Goal: Task Accomplishment & Management: Use online tool/utility

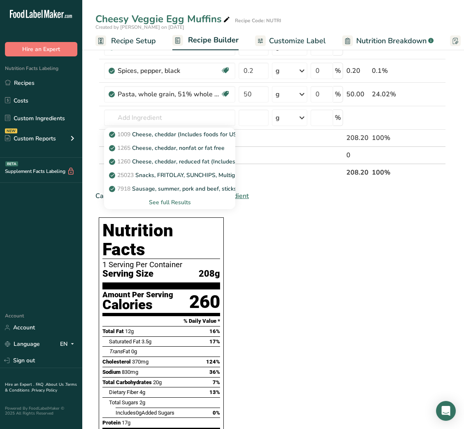
scroll to position [235, 0]
click at [161, 130] on link "1009 Cheese, cheddar (Includes foods for USDA's Food Distribution Program)" at bounding box center [169, 135] width 131 height 14
type input "Cheese, cheddar (Includes foods for USDA's Food Distribution Program)"
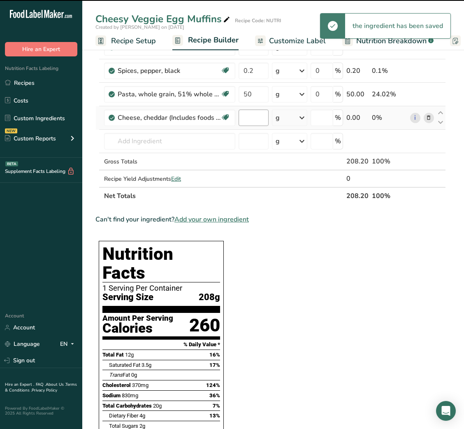
type input "0"
click at [246, 123] on input "0" at bounding box center [254, 117] width 30 height 16
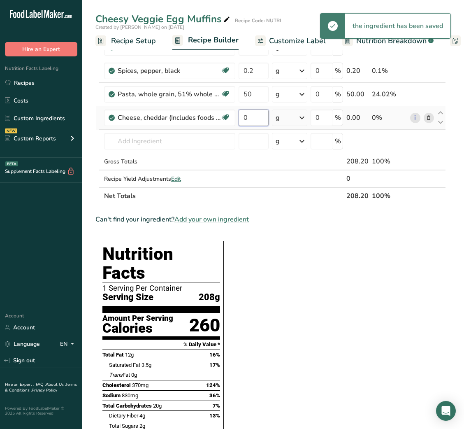
click at [246, 123] on input "0" at bounding box center [254, 117] width 30 height 16
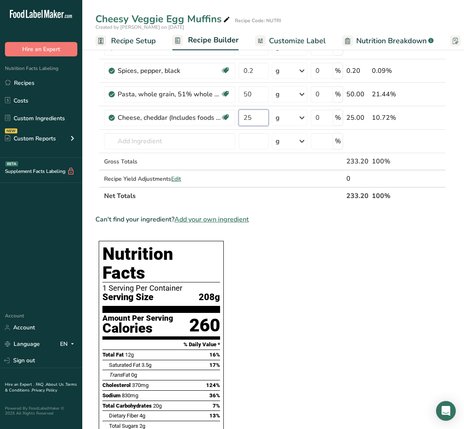
type input "25"
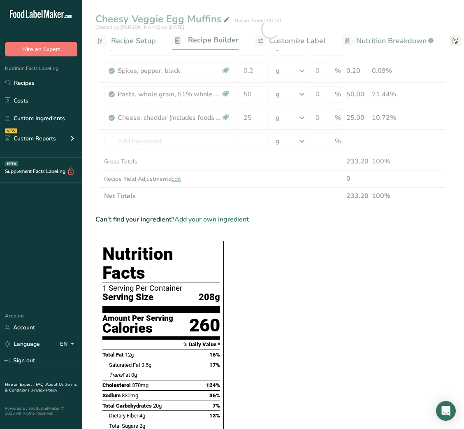
click at [295, 222] on div "Can't find your ingredient? Add your own ingredient" at bounding box center [270, 219] width 351 height 10
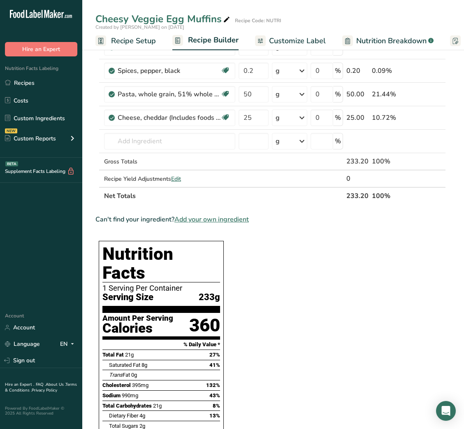
click at [292, 47] on link "Customize Label" at bounding box center [290, 41] width 71 height 19
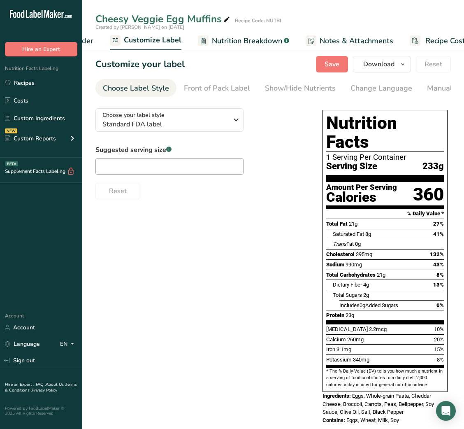
scroll to position [0, 160]
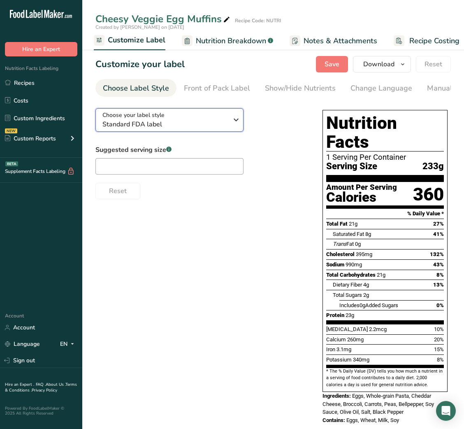
click at [186, 125] on span "Standard FDA label" at bounding box center [165, 124] width 126 height 10
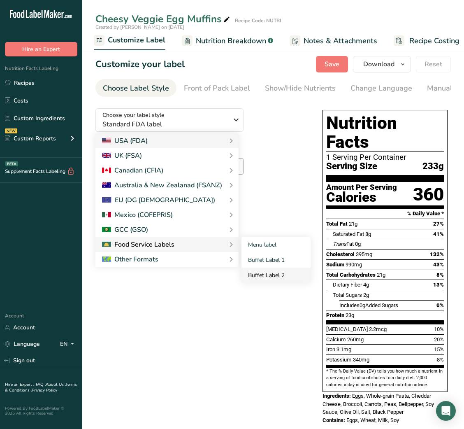
click at [273, 277] on link "Buffet Label 2" at bounding box center [276, 274] width 69 height 15
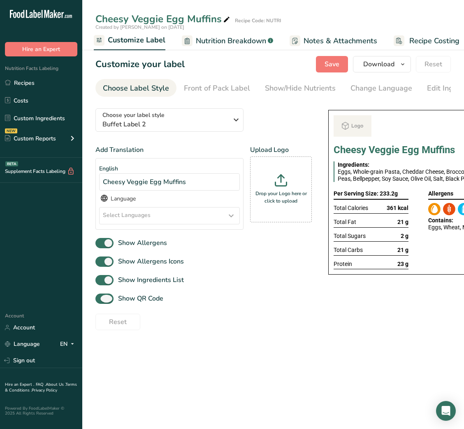
click at [135, 303] on span "Show QR Code" at bounding box center [139, 298] width 50 height 10
click at [101, 301] on input "Show QR Code" at bounding box center [97, 298] width 5 height 5
checkbox input "false"
click at [280, 88] on div "Show/Hide Nutrients" at bounding box center [300, 88] width 71 height 11
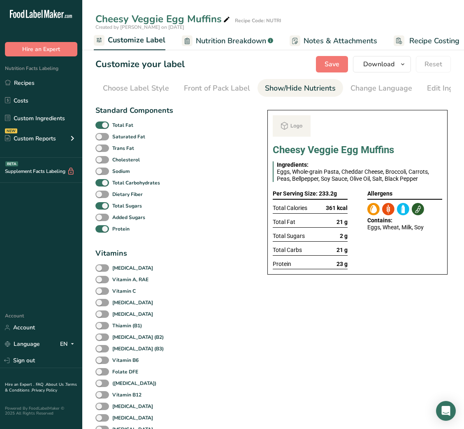
scroll to position [0, 150]
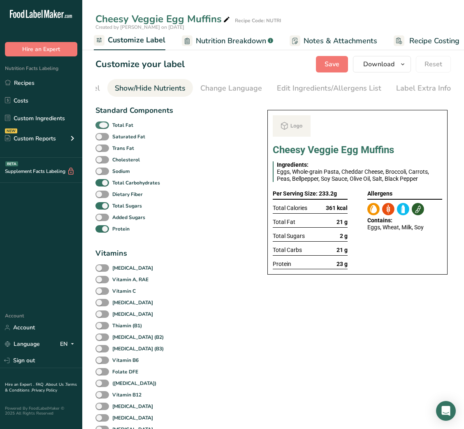
click at [117, 129] on b "Total Fat" at bounding box center [122, 124] width 21 height 7
click at [101, 128] on input "Total Fat" at bounding box center [97, 124] width 5 height 5
checkbox input "false"
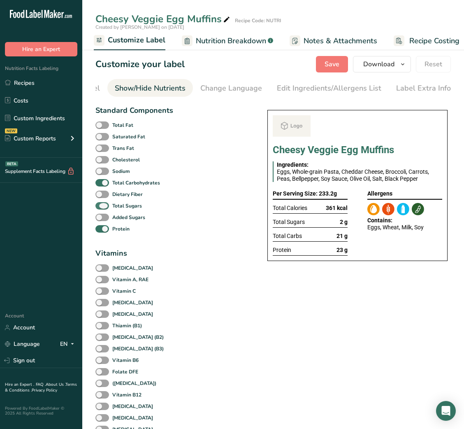
click at [115, 209] on b "Total Sugars" at bounding box center [127, 205] width 30 height 7
click at [101, 208] on input "Total Sugars" at bounding box center [97, 205] width 5 height 5
checkbox input "false"
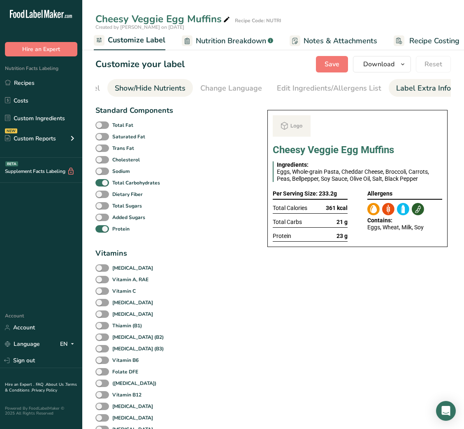
click at [429, 83] on div "Label Extra Info" at bounding box center [423, 88] width 55 height 11
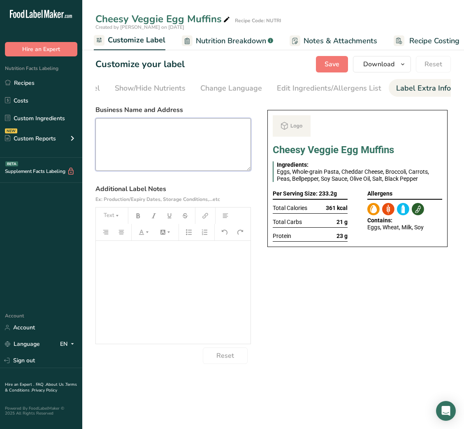
click at [181, 147] on textarea at bounding box center [173, 144] width 156 height 53
paste textarea "USE BY: [DATE] KEEP REFRIGERATED BELOW 5 DEGREE REHEAT BEFORE EATING DINNER"
click at [113, 159] on textarea "USE BY: [DATE] KEEP REFRIGERATED BELOW 5 DEGREE REHEAT BEFORE EATING DINNER" at bounding box center [173, 144] width 156 height 53
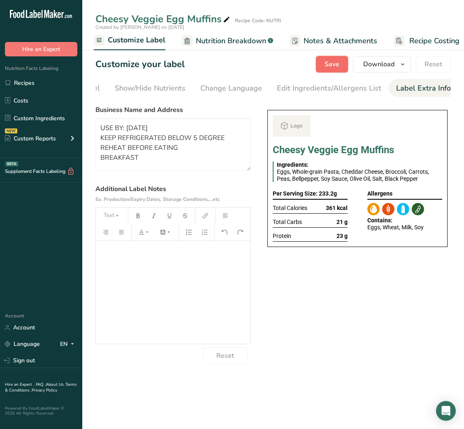
click at [329, 67] on span "Save" at bounding box center [332, 64] width 15 height 10
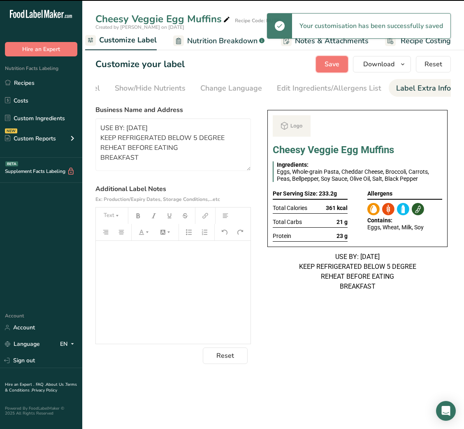
type textarea "USE BY: [DATE] KEEP REFRIGERATED BELOW 5 DEGREE REHEAT BEFORE EATING BREAKFAST"
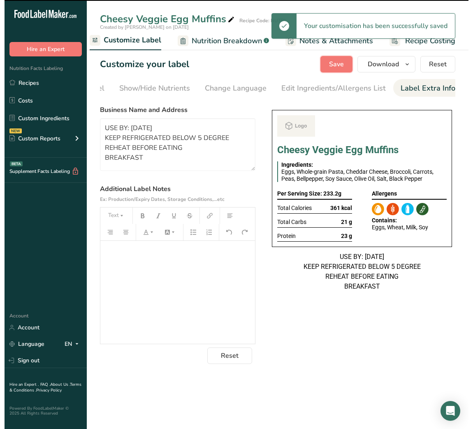
scroll to position [0, 0]
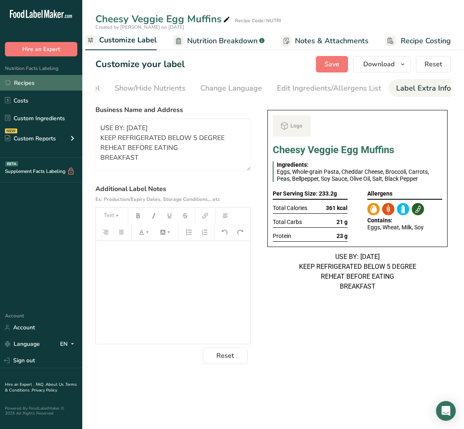
click at [32, 88] on link "Recipes" at bounding box center [41, 83] width 82 height 16
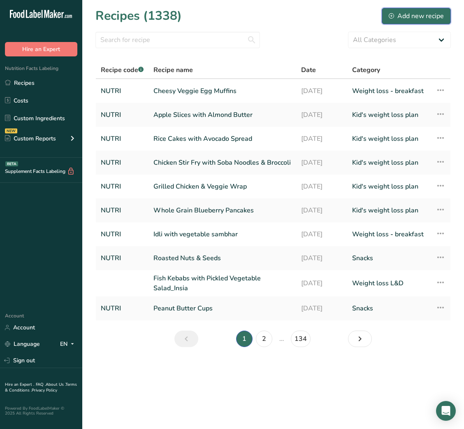
click at [401, 17] on div "Add new recipe" at bounding box center [416, 16] width 55 height 10
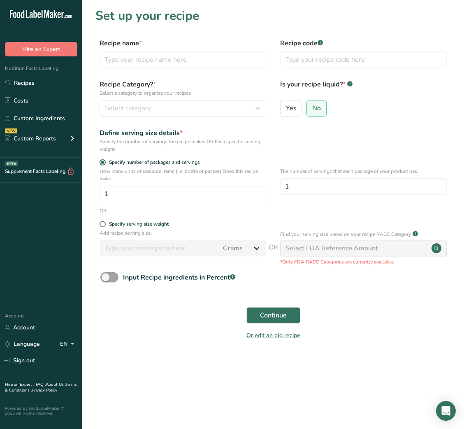
click at [154, 68] on div "Recipe name * Recipe code .a-a{fill:#347362;}.b-a{fill:#fff;}" at bounding box center [273, 55] width 356 height 35
click at [154, 60] on input "text" at bounding box center [183, 59] width 167 height 16
paste input "Smash Burger Tacos"
click at [127, 61] on input "Smash Burger Tacos" at bounding box center [183, 59] width 167 height 16
type input "Smash Chicken Burger Tacos"
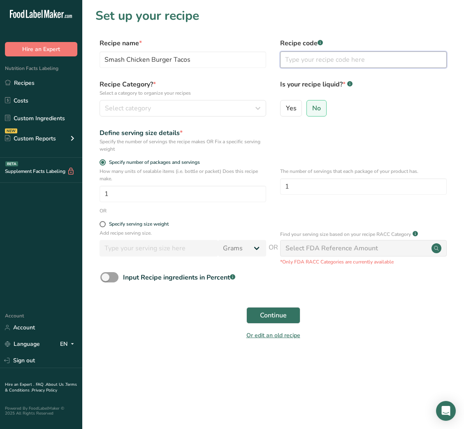
click at [360, 63] on input "text" at bounding box center [363, 59] width 167 height 16
type input "NUTRI"
click at [206, 119] on div "Recipe Category? * Select a category to organize your recipes Select category S…" at bounding box center [273, 100] width 356 height 42
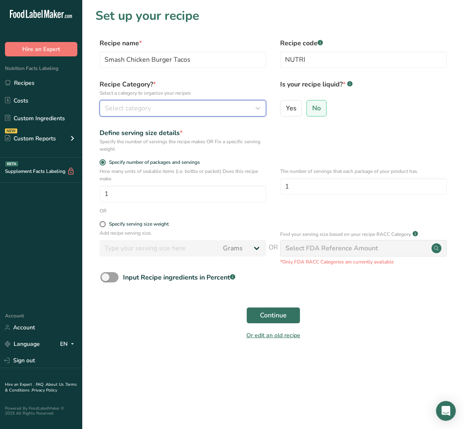
click at [223, 110] on div "Select category" at bounding box center [180, 108] width 151 height 10
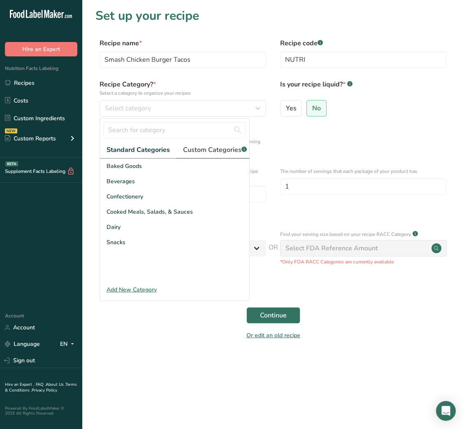
click at [204, 152] on span "Custom Categories .a-a{fill:#347362;}.b-a{fill:#fff;}" at bounding box center [215, 150] width 64 height 10
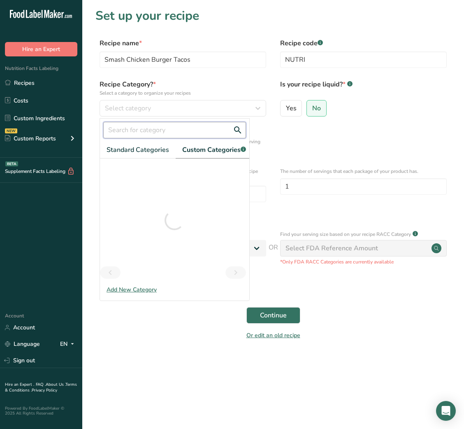
click at [164, 132] on input "text" at bounding box center [174, 130] width 143 height 16
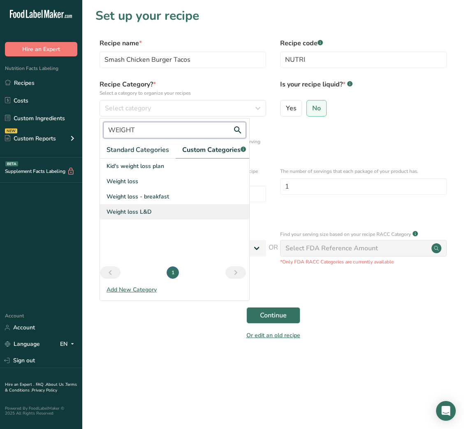
type input "WEIGHT"
click at [142, 216] on div "Weight loss L&D" at bounding box center [174, 211] width 149 height 15
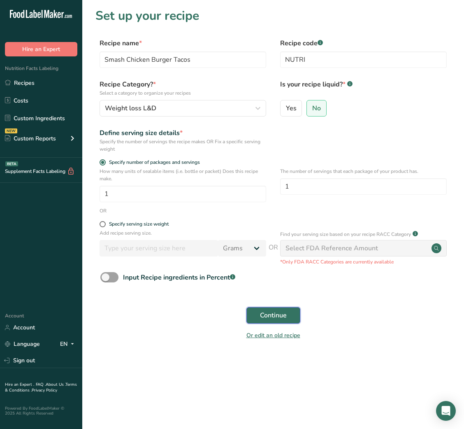
click at [268, 312] on span "Continue" at bounding box center [273, 315] width 27 height 10
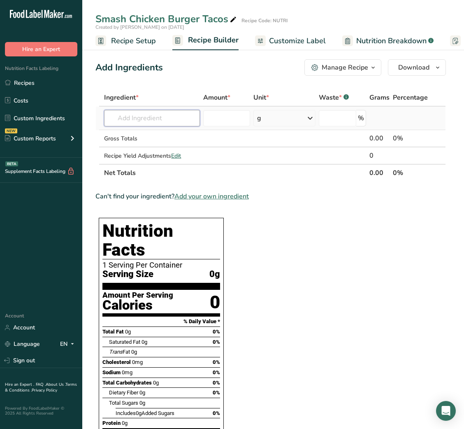
click at [152, 117] on input "text" at bounding box center [152, 118] width 96 height 16
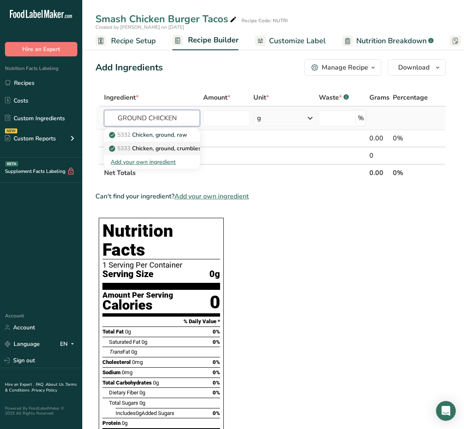
type input "GROUND CHICKEN"
click at [159, 142] on link "5333 Chicken, ground, crumbles, cooked, pan-browned" at bounding box center [152, 149] width 96 height 14
type input "Chicken, ground, crumbles, cooked, pan-browned"
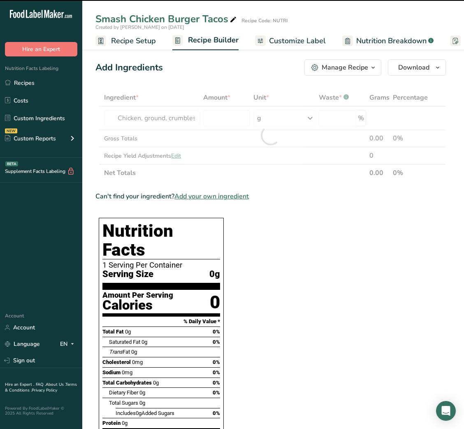
type input "0"
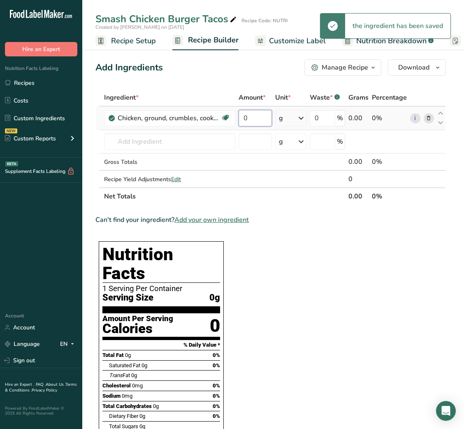
click at [240, 116] on input "0" at bounding box center [255, 118] width 33 height 16
type input "75"
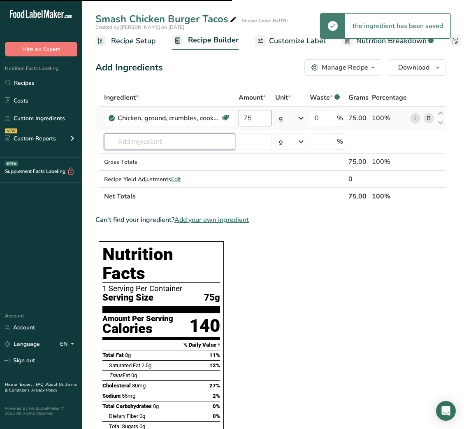
type input "S"
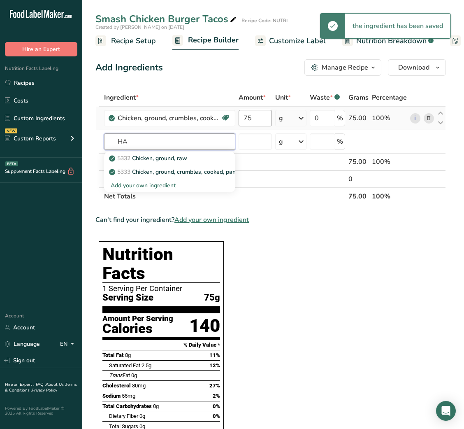
type input "H"
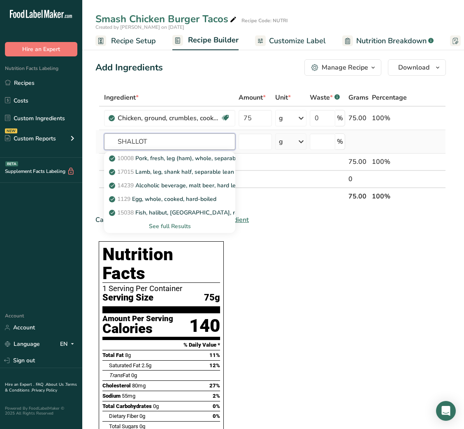
type input "SHALLOT"
click at [169, 224] on div "See full Results" at bounding box center [170, 226] width 118 height 9
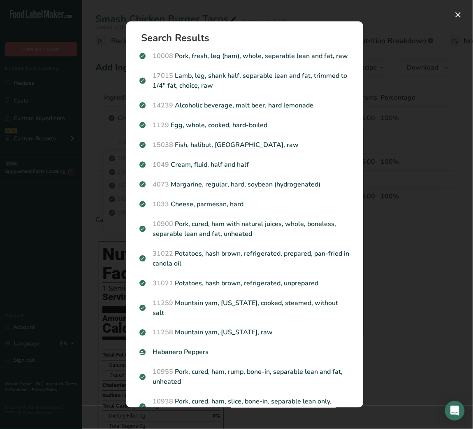
click at [464, 246] on div "Search results modal" at bounding box center [236, 214] width 473 height 429
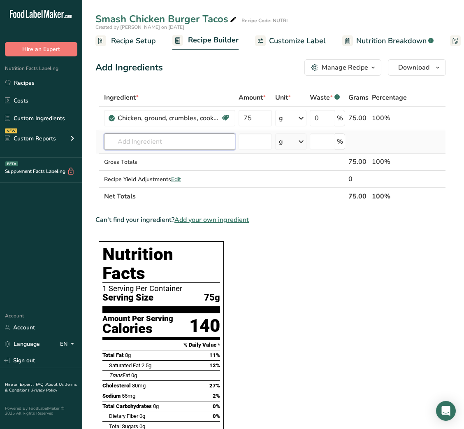
click at [141, 146] on input "text" at bounding box center [169, 141] width 131 height 16
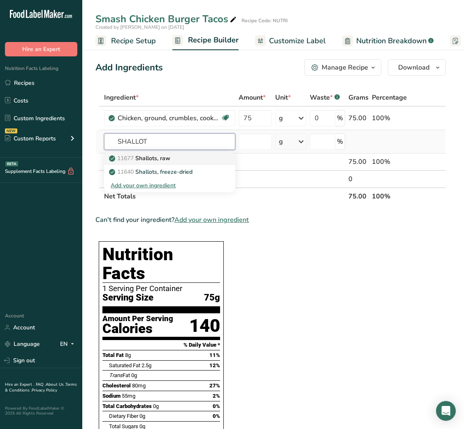
type input "SHALLOT"
click at [151, 156] on p "11677 Shallots, raw" at bounding box center [141, 158] width 60 height 9
type input "Shallots, raw"
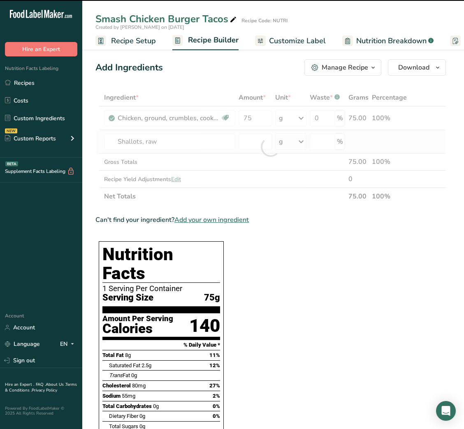
type input "0"
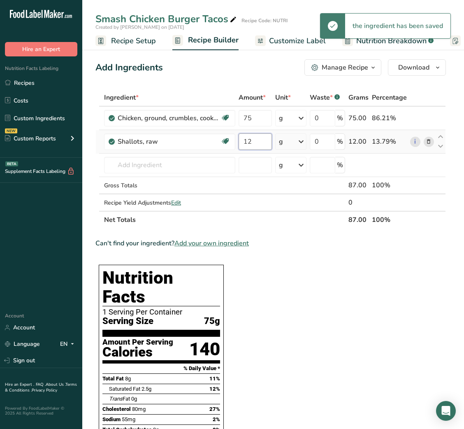
type input "12"
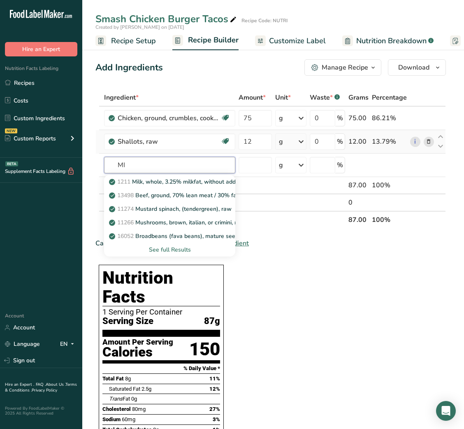
type input "M"
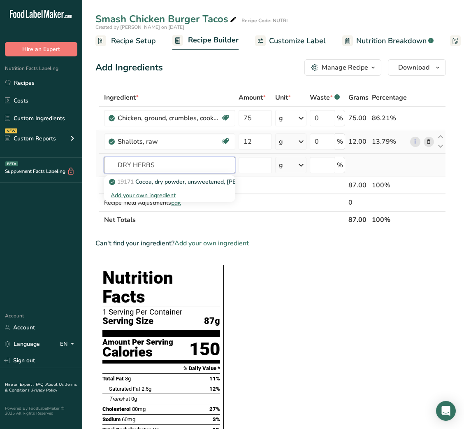
click at [120, 167] on input "DRY HERBS" at bounding box center [169, 165] width 131 height 16
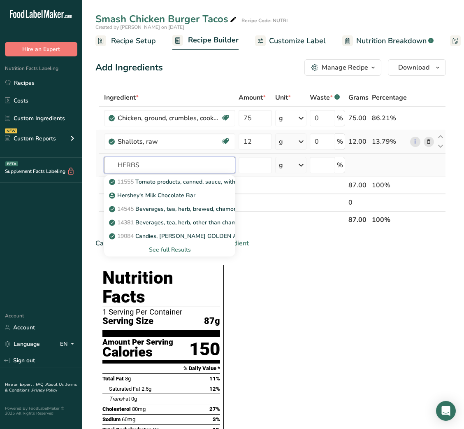
click at [139, 163] on input "HERBS" at bounding box center [169, 165] width 131 height 16
type input "HERBS"
click at [176, 251] on div "See full Results" at bounding box center [170, 249] width 118 height 9
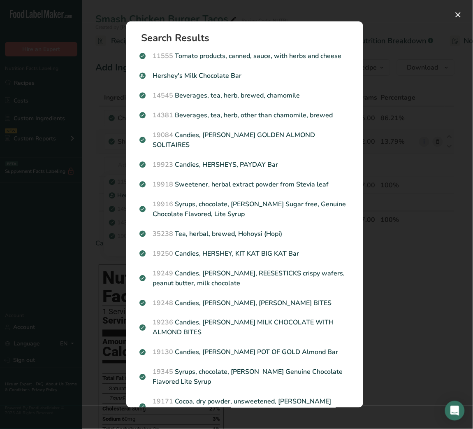
click at [372, 207] on div "Search Results 11555 Tomato products, canned, sauce, with herbs and cheese Hers…" at bounding box center [244, 214] width 263 height 412
click at [75, 175] on div "Search results modal" at bounding box center [236, 214] width 473 height 429
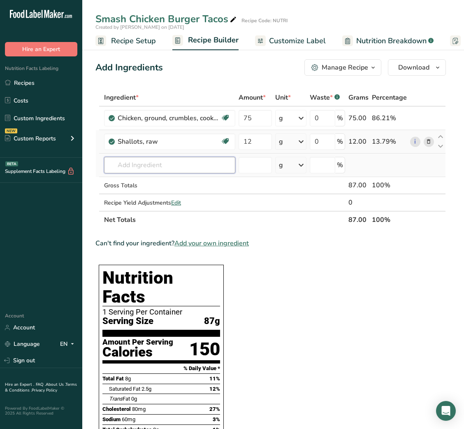
click at [163, 171] on input "text" at bounding box center [169, 165] width 131 height 16
type input "THYME DR"
click at [167, 177] on link "2042 Spices, thyme, dried" at bounding box center [169, 182] width 131 height 14
type input "Spices, thyme, dried"
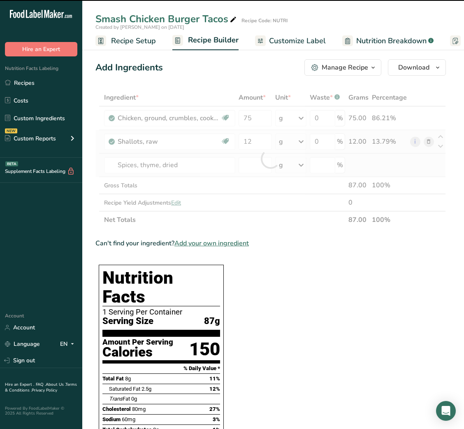
type input "0"
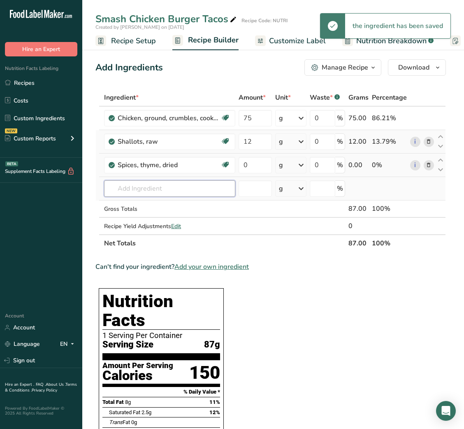
click at [206, 194] on input "text" at bounding box center [169, 188] width 131 height 16
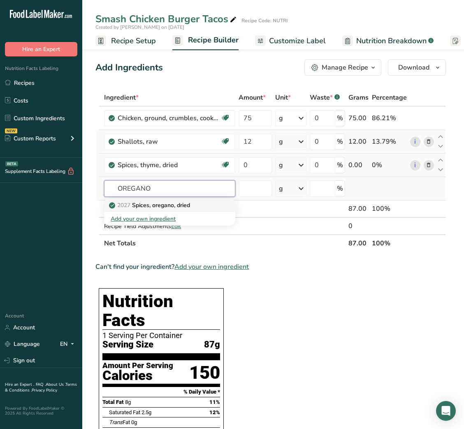
type input "OREGANO"
click at [197, 200] on link "2027 Spices, oregano, dried" at bounding box center [169, 205] width 131 height 14
type input "Spices, oregano, dried"
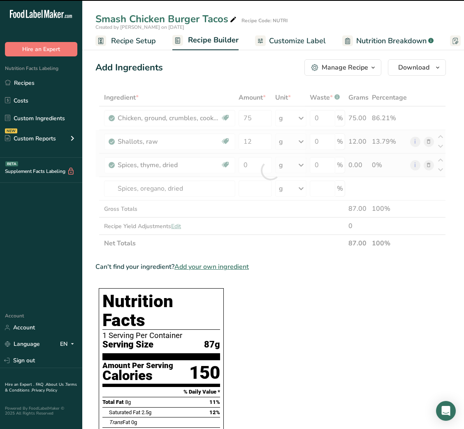
type input "0"
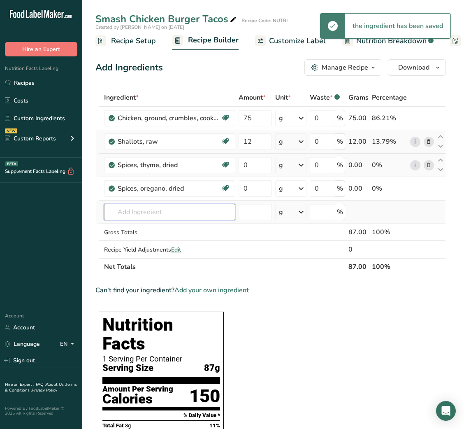
click at [158, 205] on input "text" at bounding box center [169, 212] width 131 height 16
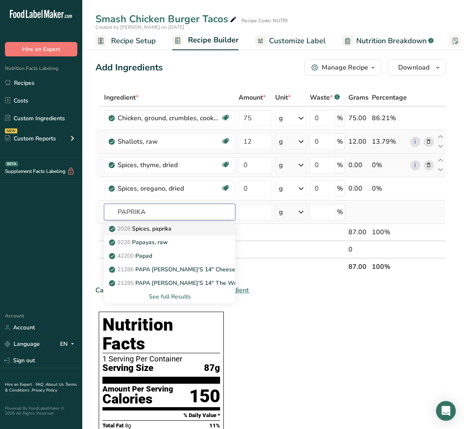
type input "PAPRIKA"
click at [155, 227] on p "2028 Spices, paprika" at bounding box center [141, 228] width 61 height 9
type input "Spices, paprika"
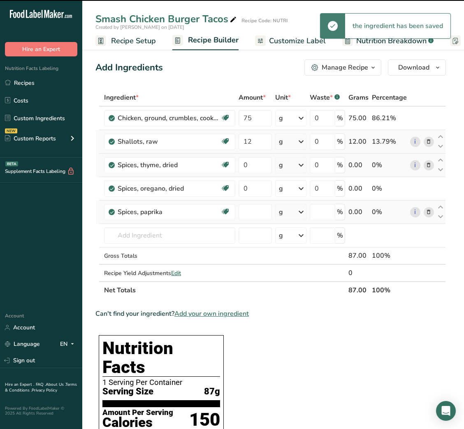
type input "0"
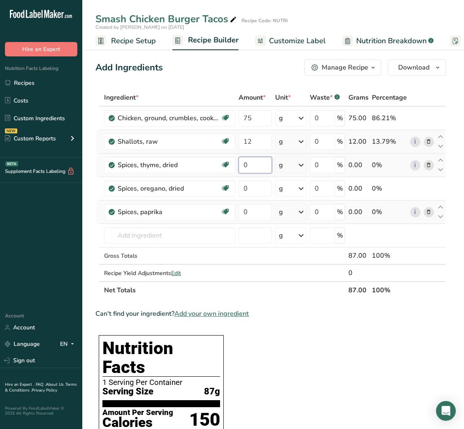
click at [241, 166] on input "0" at bounding box center [255, 165] width 33 height 16
type input "0.1"
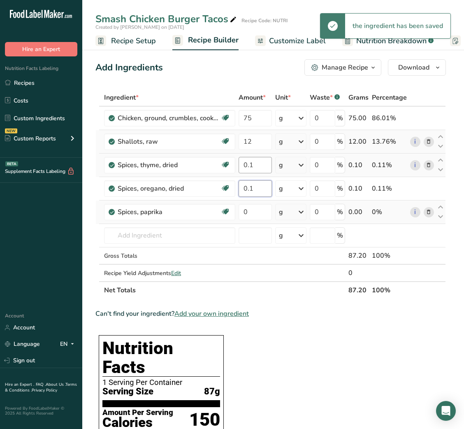
type input "0.1"
type input "0.25"
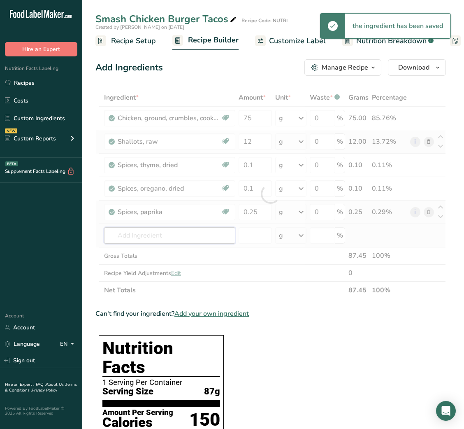
click at [189, 237] on div "Ingredient * Amount * Unit * Waste * .a-a{fill:#347362;}.b-a{fill:#fff;} Grams …" at bounding box center [270, 194] width 351 height 210
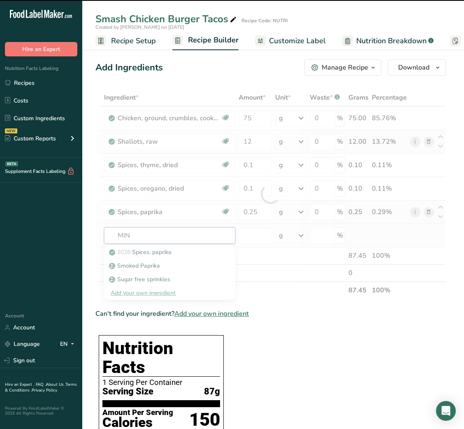
type input "MINI"
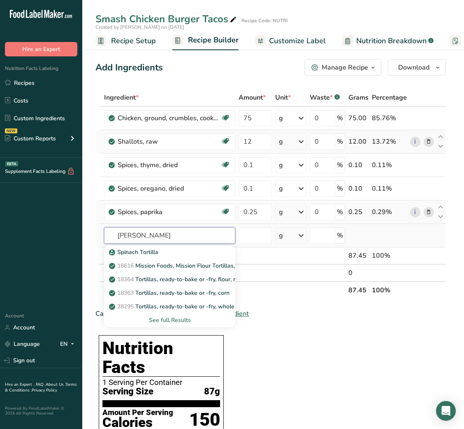
type input "[PERSON_NAME]"
click at [171, 318] on div "See full Results" at bounding box center [170, 320] width 118 height 9
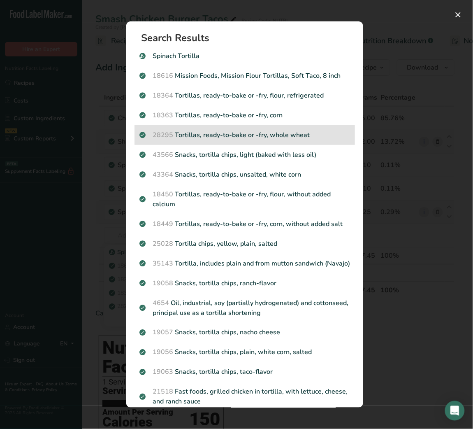
click at [264, 139] on p "28295 Tortillas, ready-to-bake or -fry, whole wheat" at bounding box center [244, 135] width 211 height 10
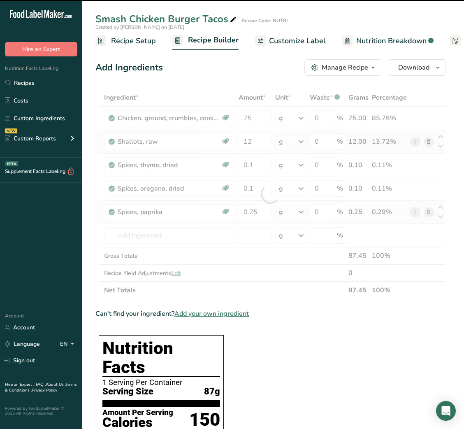
type input "0"
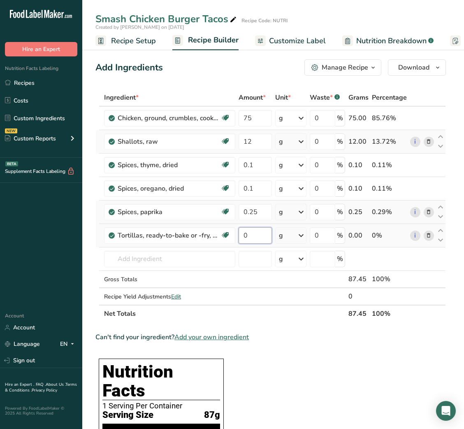
click at [245, 235] on input "0" at bounding box center [255, 235] width 33 height 16
type input "25"
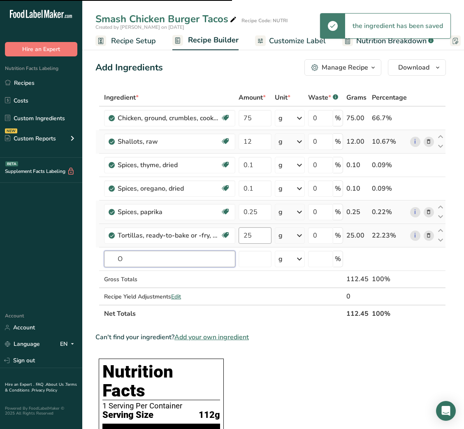
type input "OL"
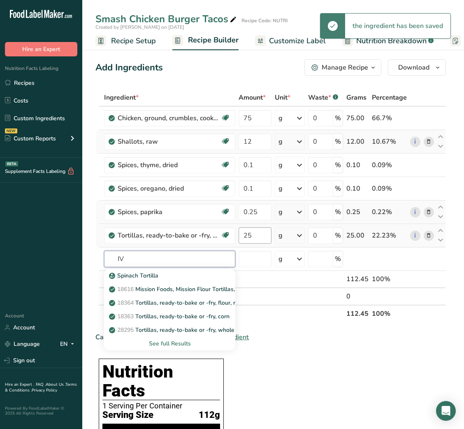
type input "I"
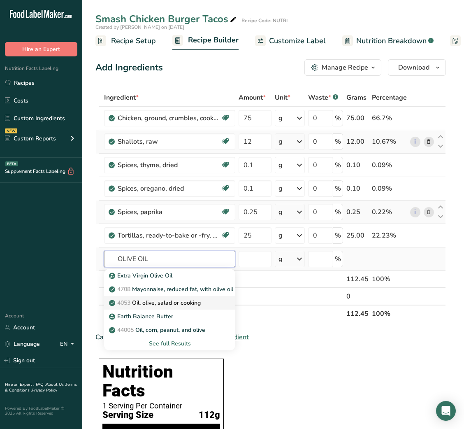
type input "OLIVE OIL"
click at [154, 296] on link "4053 Oil, olive, salad or cooking" at bounding box center [169, 303] width 131 height 14
type input "Oil, olive, salad or cooking"
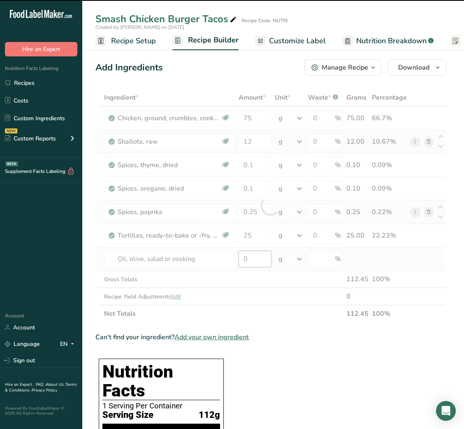
type input "5"
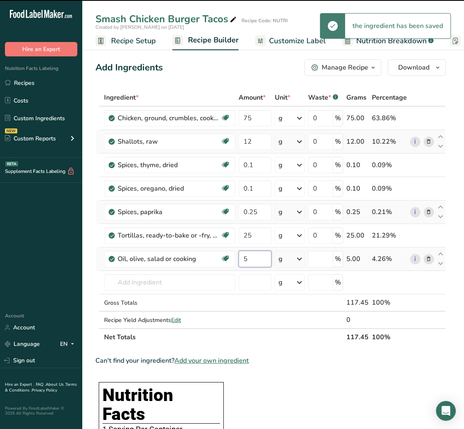
type input "0"
type input "5"
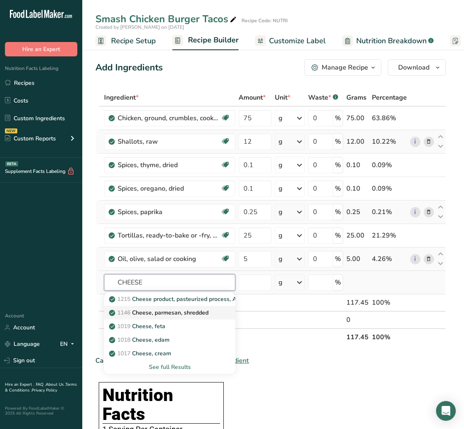
type input "CHEESE"
click at [170, 314] on p "1146 Cheese, parmesan, shredded" at bounding box center [160, 312] width 98 height 9
type input "Cheese, parmesan, shredded"
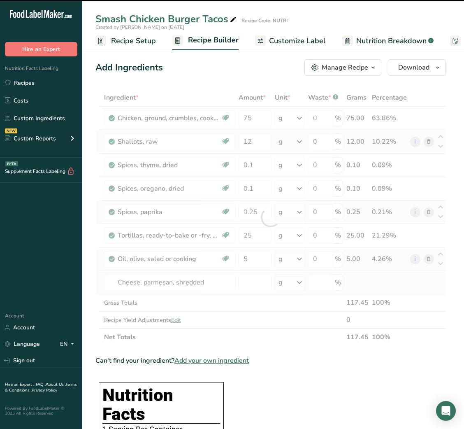
type input "0"
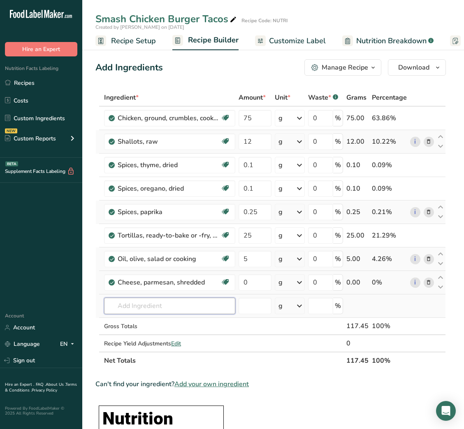
click at [182, 303] on input "text" at bounding box center [169, 306] width 131 height 16
type input "CHEESE SL"
click at [181, 322] on p "1270 Cheese, cheddar, sharp, sliced" at bounding box center [161, 322] width 101 height 9
type input "Cheese, cheddar, sharp, sliced"
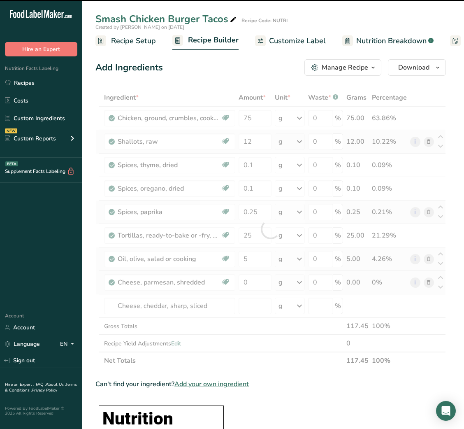
type input "0"
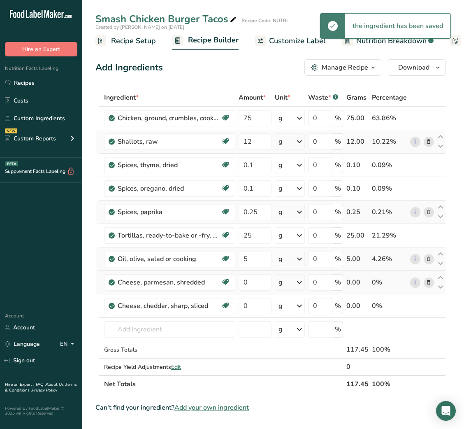
click at [431, 282] on icon at bounding box center [429, 282] width 6 height 9
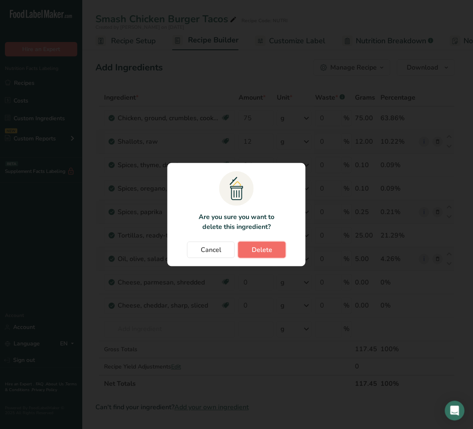
click at [272, 251] on button "Delete" at bounding box center [262, 250] width 48 height 16
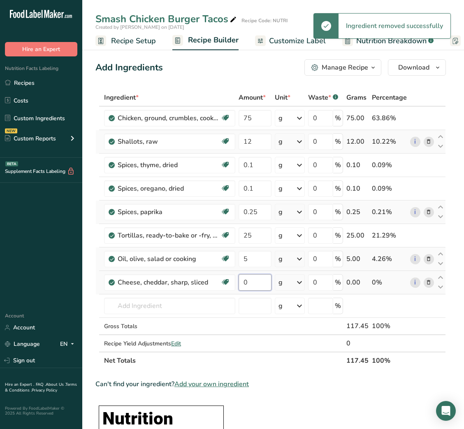
click at [241, 280] on input "0" at bounding box center [255, 282] width 33 height 16
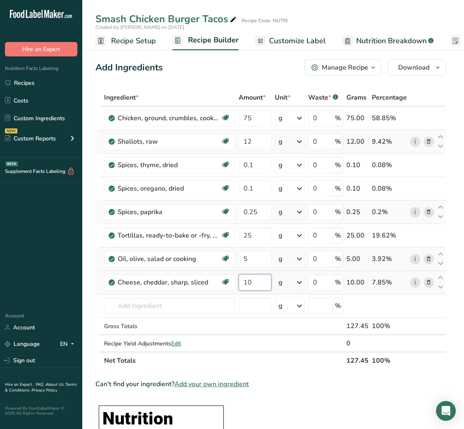
type input "10"
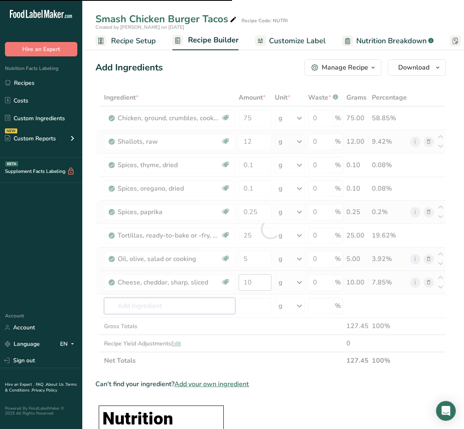
type input "S"
type input "HREDD"
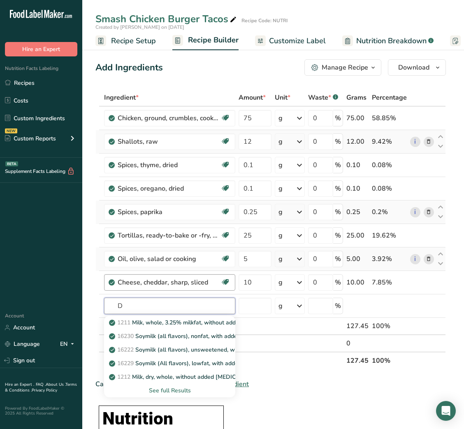
type input "D"
click at [142, 311] on input "SHREDDED" at bounding box center [169, 306] width 131 height 16
type input "LETTUCE"
click at [177, 319] on p "11251 [GEOGRAPHIC_DATA], cos or romaine, raw" at bounding box center [161, 322] width 100 height 9
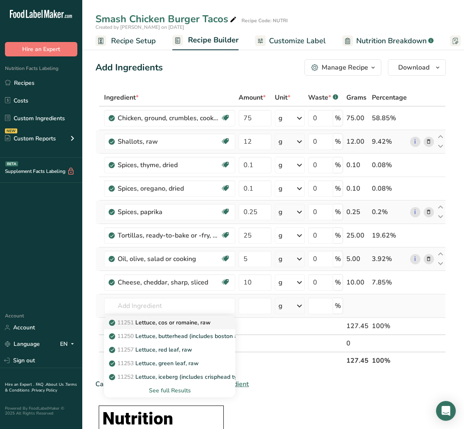
type input "Lettuce, cos or romaine, raw"
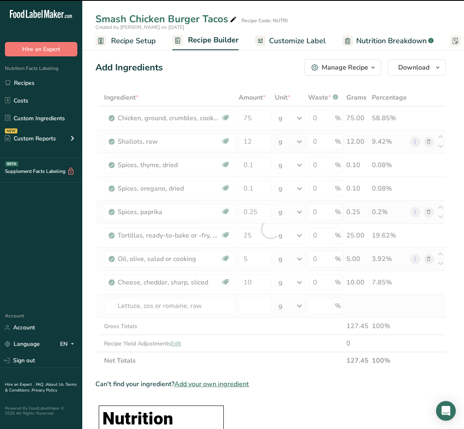
type input "0"
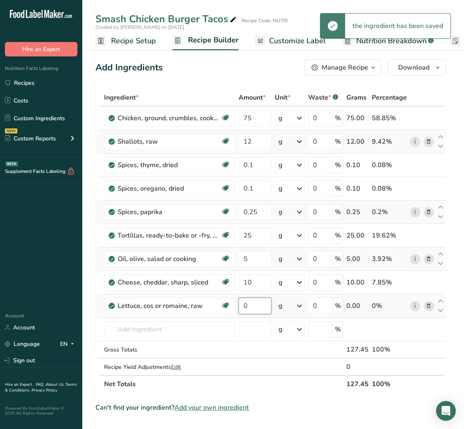
click at [245, 303] on input "0" at bounding box center [255, 306] width 33 height 16
type input "5"
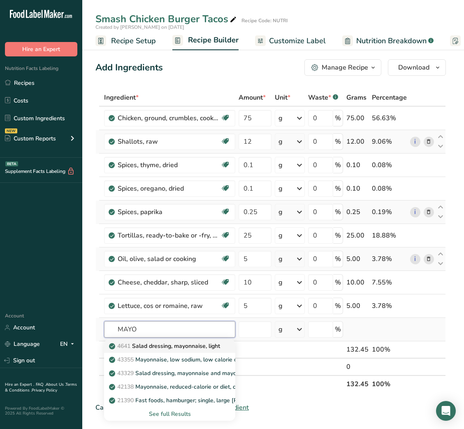
type input "MAYO"
click at [191, 346] on p "4641 Salad dressing, mayonnaise, light" at bounding box center [165, 346] width 109 height 9
type input "Salad dressing, mayonnaise, light"
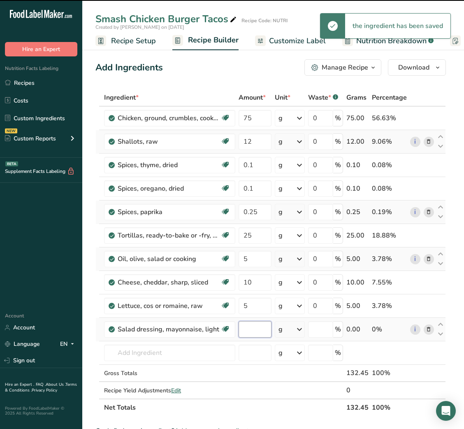
type input "0"
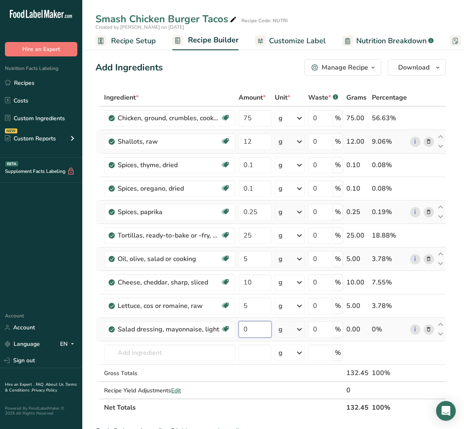
click at [240, 332] on input "0" at bounding box center [255, 329] width 33 height 16
click at [242, 306] on div "Ingredient * Amount * Unit * Waste * .a-a{fill:#347362;}.b-a{fill:#fff;} Grams …" at bounding box center [270, 252] width 351 height 327
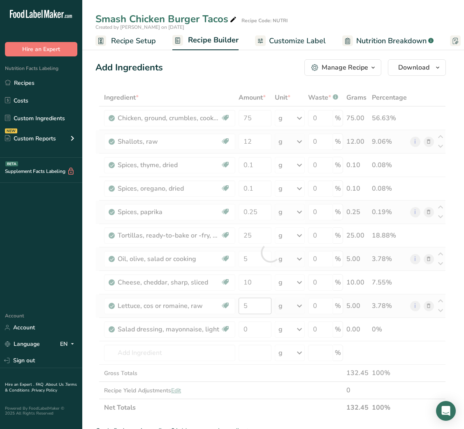
click at [242, 306] on div at bounding box center [270, 252] width 351 height 327
click at [252, 305] on input "5" at bounding box center [255, 306] width 33 height 16
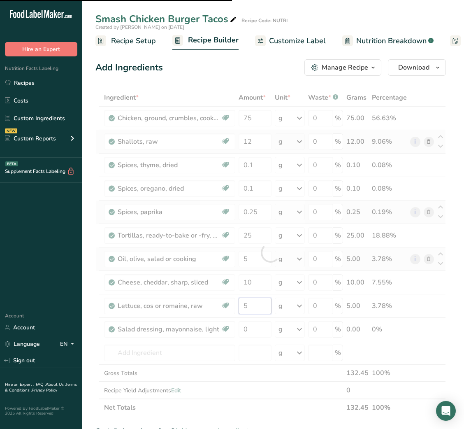
click at [252, 305] on input "5" at bounding box center [255, 306] width 33 height 16
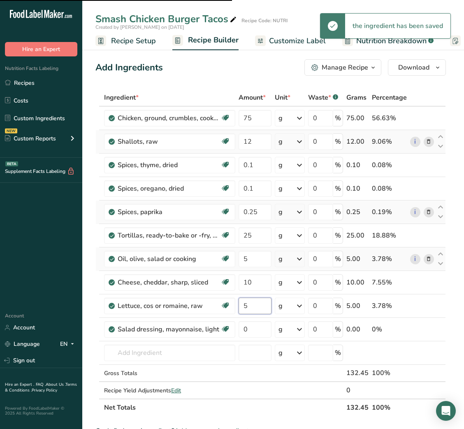
click at [252, 305] on input "5" at bounding box center [255, 306] width 33 height 16
type input "10"
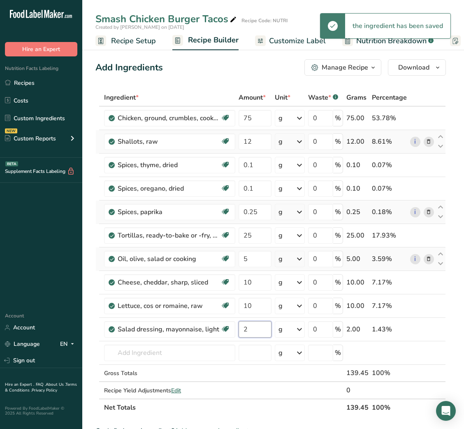
type input "2"
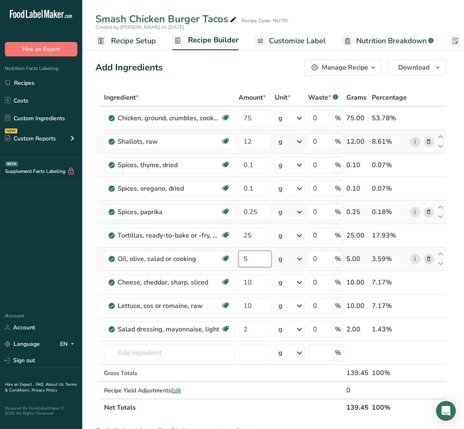
click at [243, 258] on div "Ingredient * Amount * Unit * Waste * .a-a{fill:#347362;}.b-a{fill:#fff;} Grams …" at bounding box center [270, 252] width 351 height 327
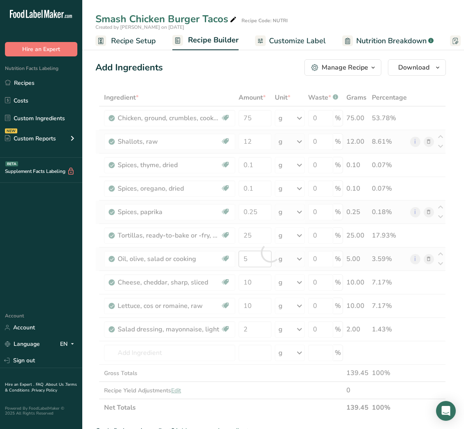
click at [243, 258] on div at bounding box center [270, 252] width 351 height 327
click at [249, 260] on div at bounding box center [270, 252] width 351 height 327
click at [249, 260] on input "5" at bounding box center [255, 259] width 33 height 16
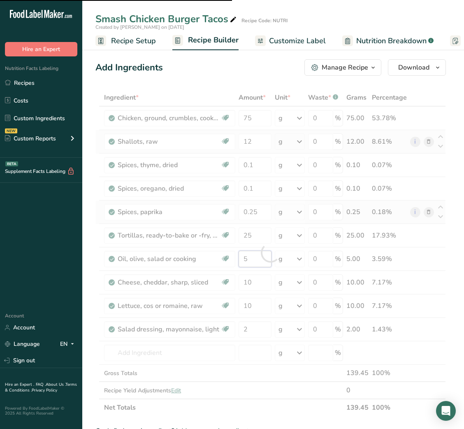
click at [249, 260] on input "5" at bounding box center [255, 259] width 33 height 16
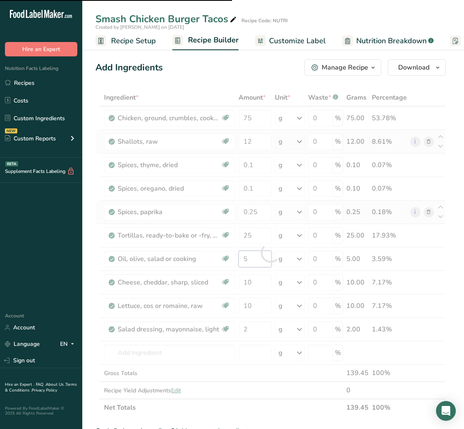
click at [249, 260] on input "5" at bounding box center [255, 259] width 33 height 16
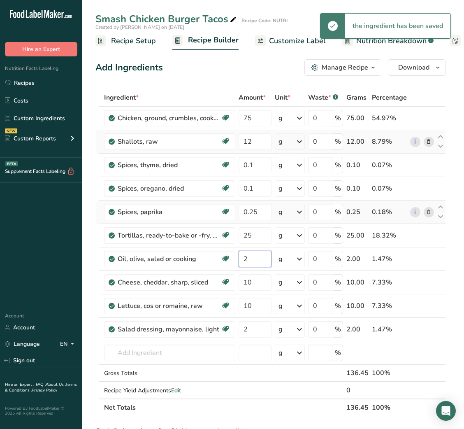
type input "2"
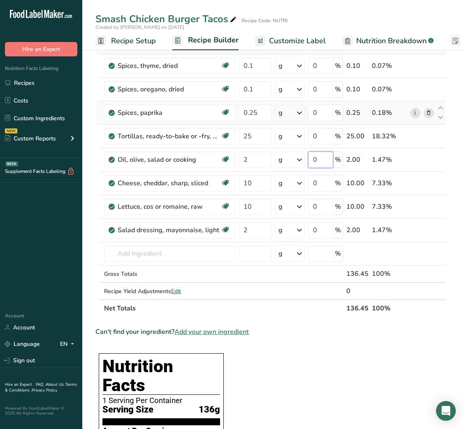
scroll to position [98, 0]
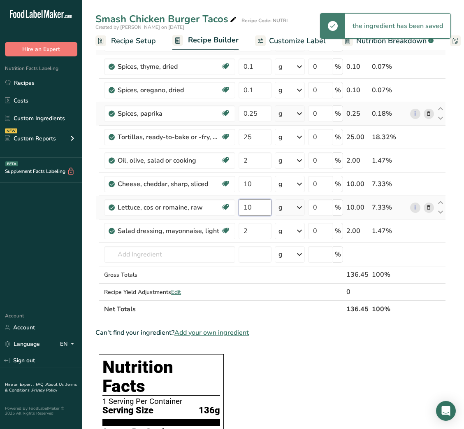
click at [248, 207] on input "10" at bounding box center [255, 207] width 33 height 16
type input "50"
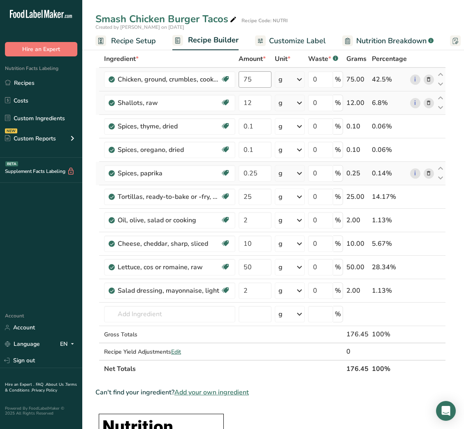
scroll to position [0, 0]
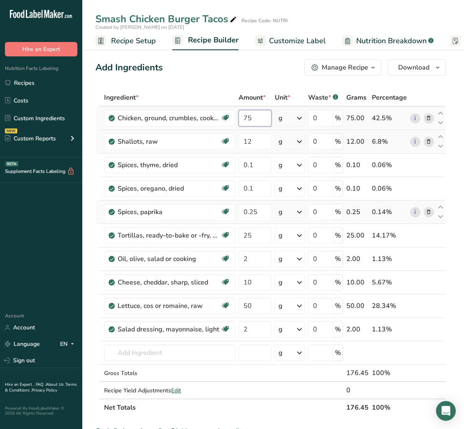
click at [243, 117] on input "75" at bounding box center [255, 118] width 33 height 16
click at [245, 118] on input "150" at bounding box center [255, 118] width 33 height 16
type input "100"
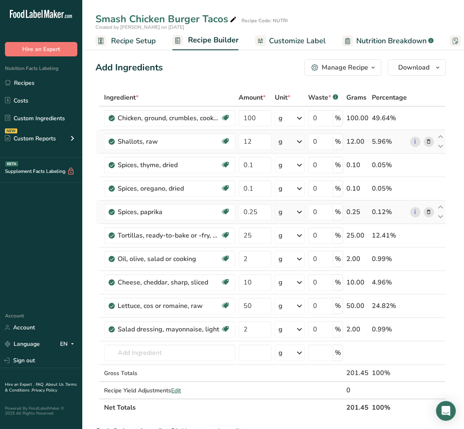
click at [309, 42] on span "Customize Label" at bounding box center [297, 40] width 57 height 11
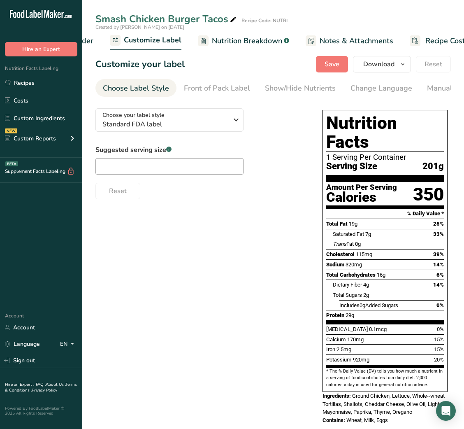
scroll to position [0, 112]
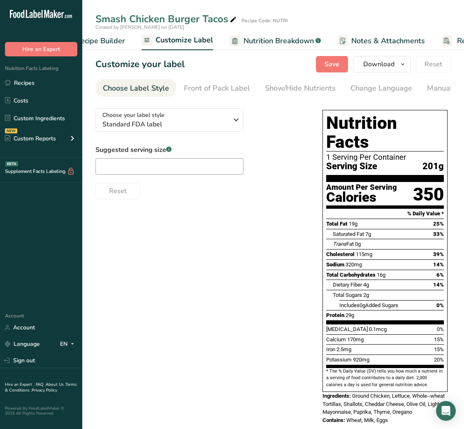
click at [110, 43] on span "Recipe Builder" at bounding box center [100, 40] width 49 height 11
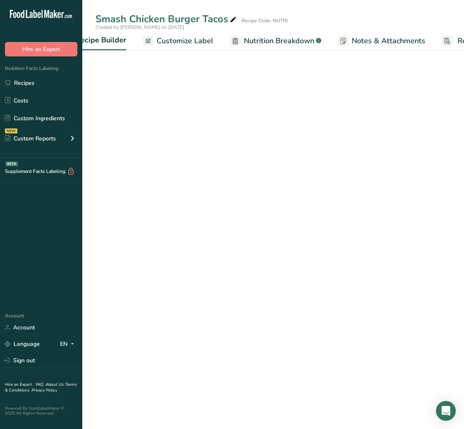
scroll to position [0, 79]
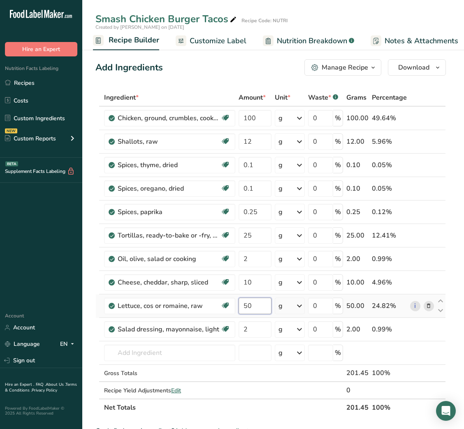
click at [242, 305] on input "50" at bounding box center [255, 306] width 33 height 16
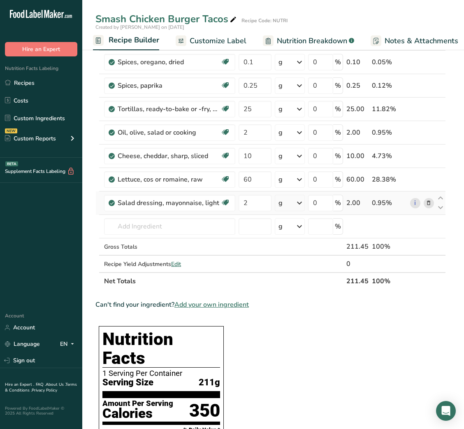
scroll to position [121, 0]
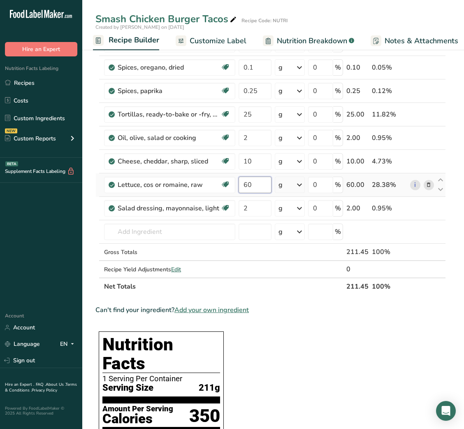
click at [243, 187] on input "60" at bounding box center [255, 185] width 33 height 16
type input "100"
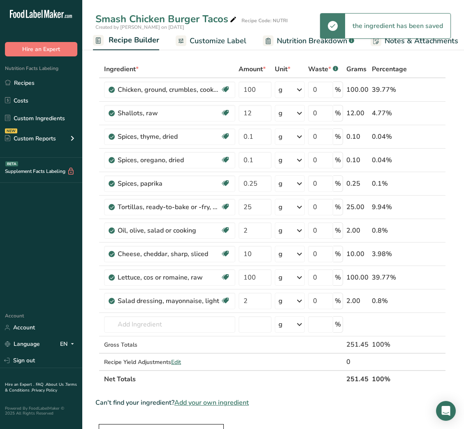
scroll to position [0, 0]
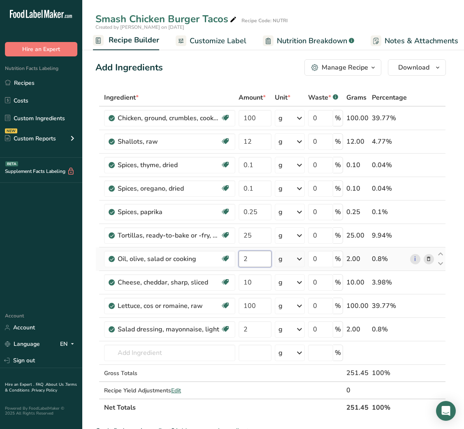
click at [246, 253] on input "2" at bounding box center [255, 259] width 33 height 16
type input "1"
click at [294, 411] on div "Ingredient * Amount * Unit * Waste * .a-a{fill:#347362;}.b-a{fill:#fff;} Grams …" at bounding box center [270, 252] width 351 height 327
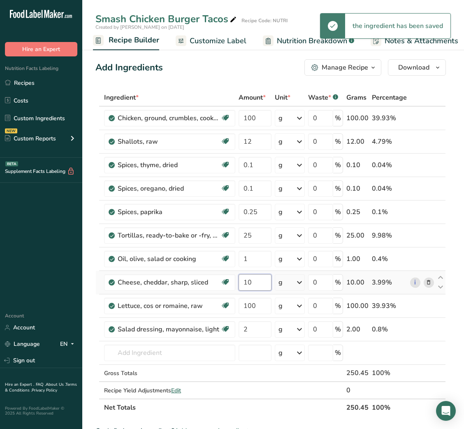
click at [248, 284] on input "10" at bounding box center [255, 282] width 33 height 16
type input "5"
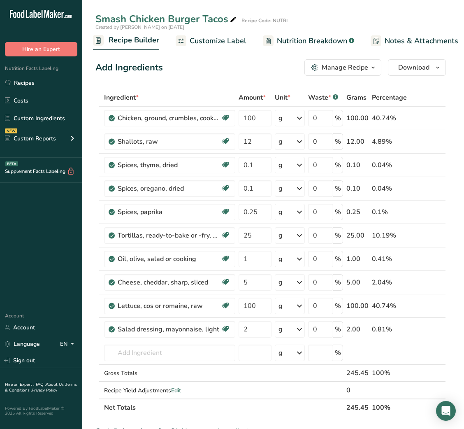
click at [233, 44] on span "Customize Label" at bounding box center [218, 40] width 57 height 11
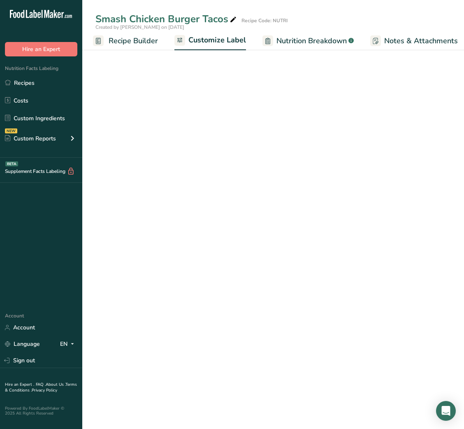
scroll to position [0, 160]
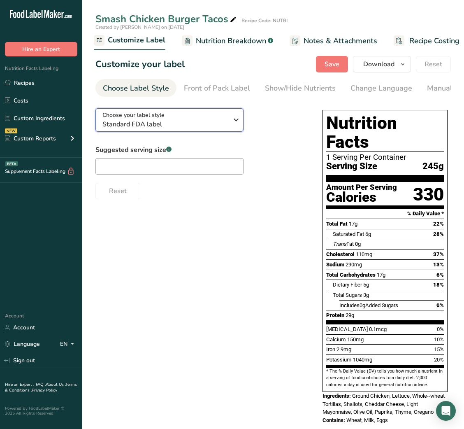
click at [202, 118] on div "Choose your label style Standard FDA label" at bounding box center [165, 120] width 126 height 19
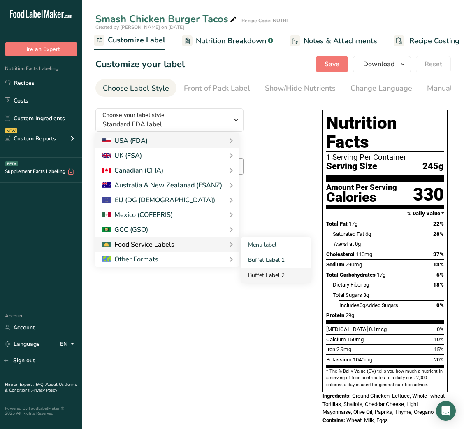
click at [280, 273] on link "Buffet Label 2" at bounding box center [276, 274] width 69 height 15
checkbox input "false"
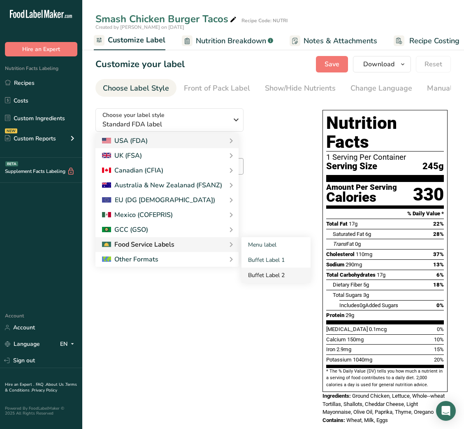
checkbox input "false"
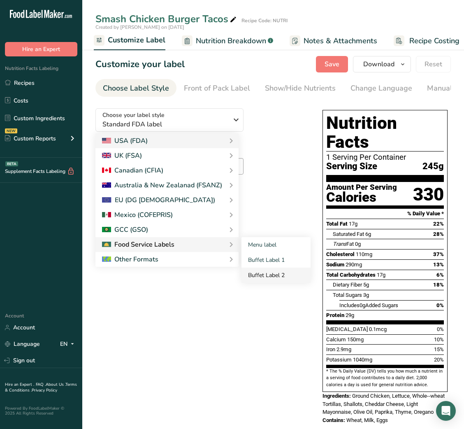
checkbox input "false"
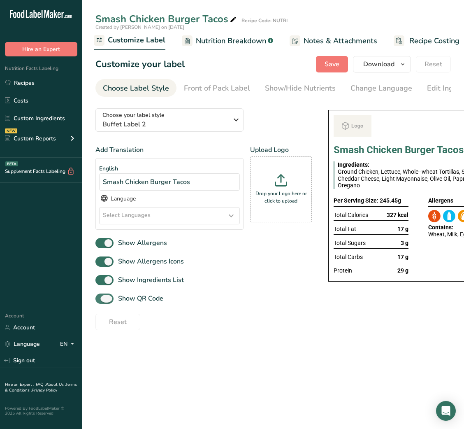
click at [142, 303] on span "Show QR Code" at bounding box center [139, 298] width 50 height 10
click at [101, 301] on input "Show QR Code" at bounding box center [97, 298] width 5 height 5
checkbox input "false"
click at [297, 91] on div "Show/Hide Nutrients" at bounding box center [300, 88] width 71 height 11
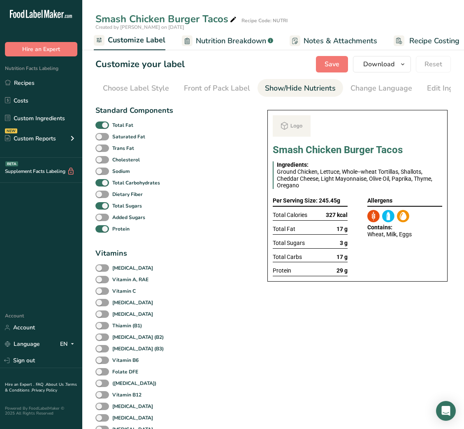
scroll to position [0, 150]
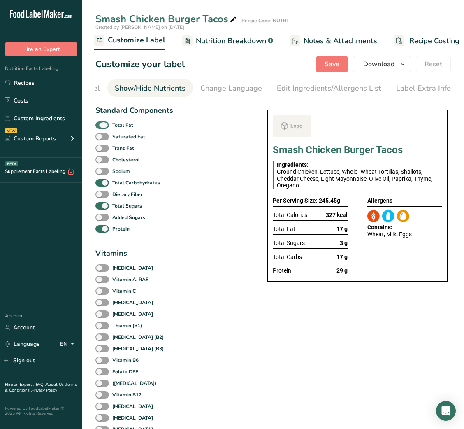
click at [126, 128] on b "Total Fat" at bounding box center [122, 124] width 21 height 7
click at [101, 128] on input "Total Fat" at bounding box center [97, 124] width 5 height 5
checkbox input "false"
click at [113, 209] on b "Total Sugars" at bounding box center [127, 205] width 30 height 7
click at [101, 208] on input "Total Sugars" at bounding box center [97, 205] width 5 height 5
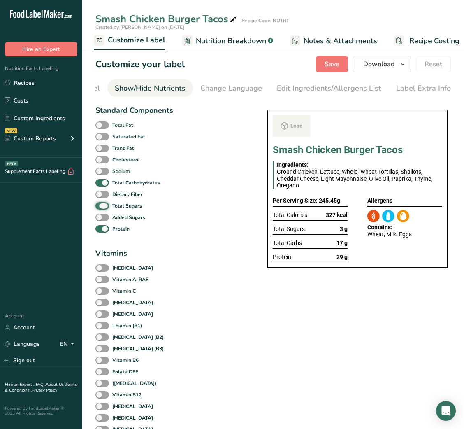
checkbox input "false"
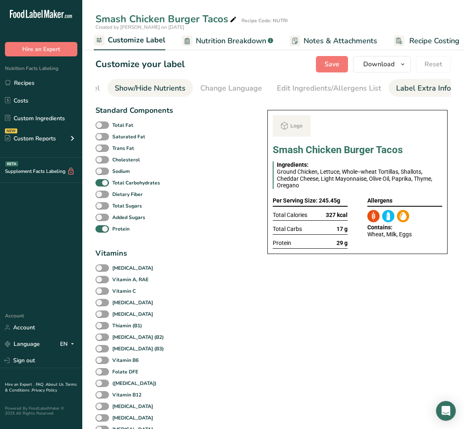
click at [429, 83] on div "Label Extra Info" at bounding box center [423, 88] width 55 height 11
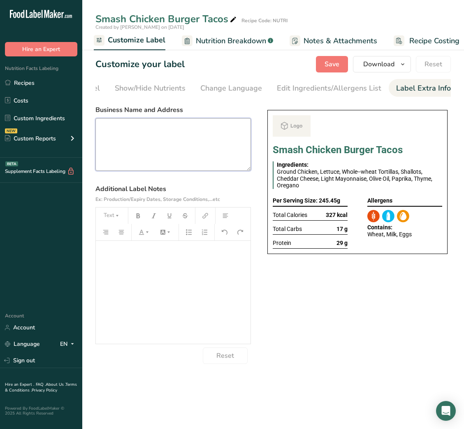
click at [202, 126] on textarea at bounding box center [173, 144] width 156 height 53
click at [183, 143] on textarea at bounding box center [173, 144] width 156 height 53
paste textarea "USE BY: [DATE] KEEP REFRIGERATED BELOW 5 DEGREE REHEAT BEFORE EATING DINNER"
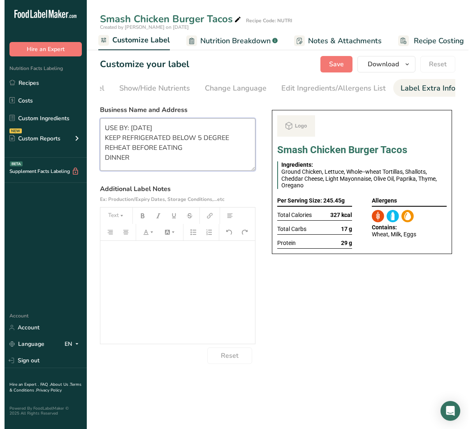
scroll to position [1, 0]
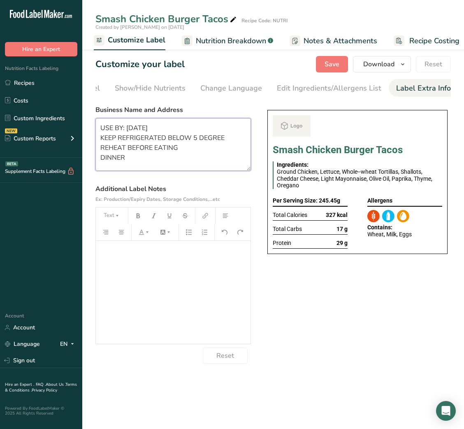
click at [117, 160] on textarea "USE BY: [DATE] KEEP REFRIGERATED BELOW 5 DEGREE REHEAT BEFORE EATING DINNER" at bounding box center [173, 144] width 156 height 53
click at [310, 266] on div "Choose your label style Buffet Label 2 USA (FDA) Standard FDA label Tabular FDA…" at bounding box center [273, 233] width 356 height 262
click at [337, 70] on button "Save" at bounding box center [332, 64] width 32 height 16
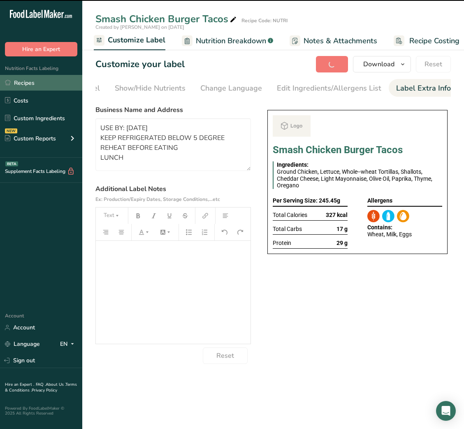
click at [31, 85] on link "Recipes" at bounding box center [41, 83] width 82 height 16
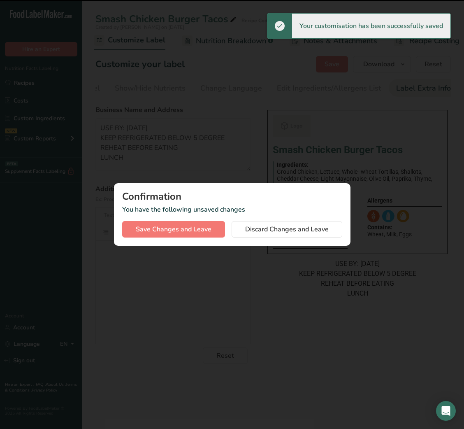
type textarea "USE BY: [DATE] KEEP REFRIGERATED BELOW 5 DEGREE REHEAT BEFORE EATING LUNCH"
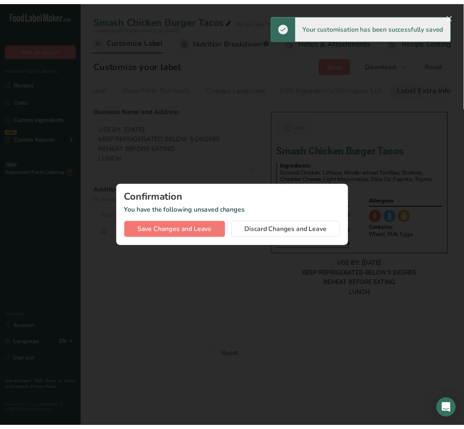
scroll to position [0, 0]
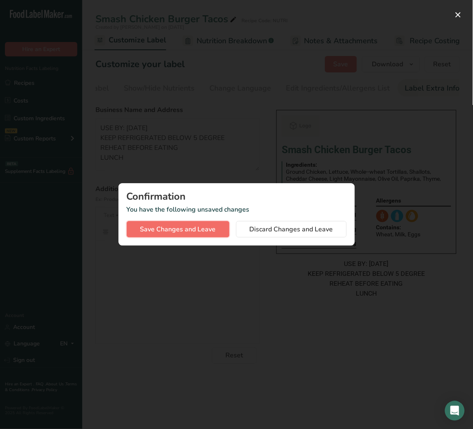
click at [197, 228] on span "Save Changes and Leave" at bounding box center [178, 229] width 76 height 10
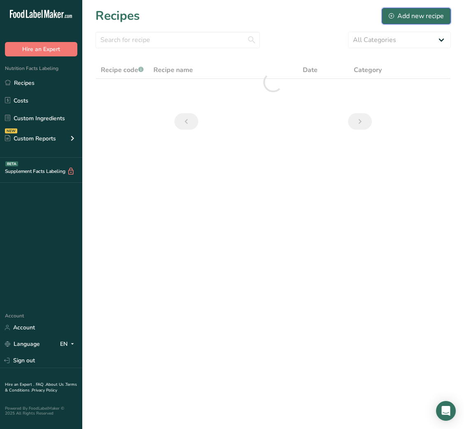
click at [424, 10] on button "Add new recipe" at bounding box center [416, 16] width 69 height 16
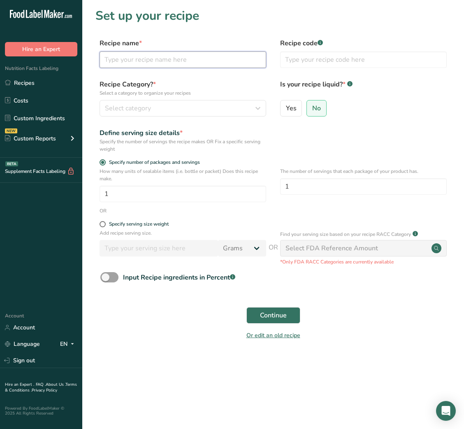
click at [171, 60] on input "text" at bounding box center [183, 59] width 167 height 16
paste input "USE BY: [DATE] KEEP REFRIGERATED BELOW 5 DEGREE REHEAT BEFORE EATING DINNER"
type input "USE BY: [DATE] KEEP REFRIGERATED BELOW 5 DEGREE REHEAT BEFORE EATING DINNER"
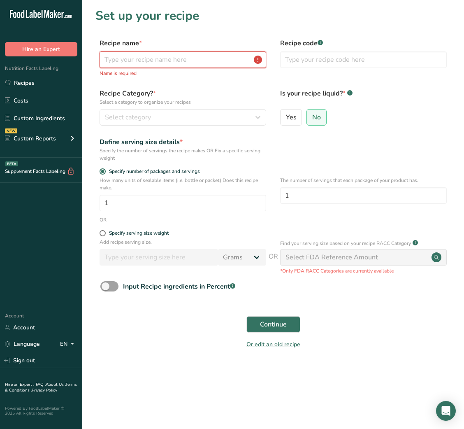
click at [192, 58] on input "text" at bounding box center [183, 59] width 167 height 16
paste input "Healthy Chicken Satay"
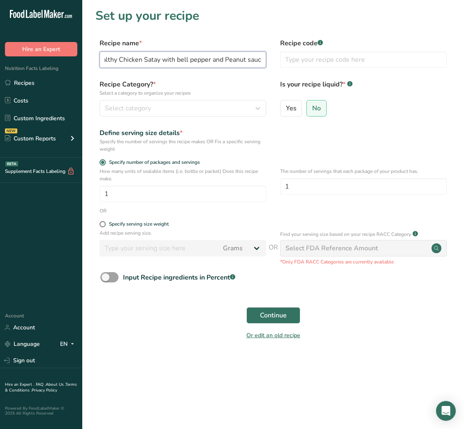
scroll to position [0, 14]
click at [175, 61] on input "Healthy Chicken Satay with bell pepper and Peanut sauce" at bounding box center [183, 59] width 167 height 16
type input "Healthy Chicken Satay with Bell pepper and Peanut sauce"
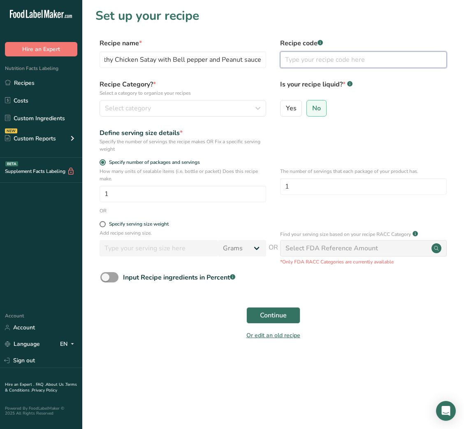
scroll to position [0, 0]
click at [300, 56] on input "text" at bounding box center [363, 59] width 167 height 16
type input "NUTRI"
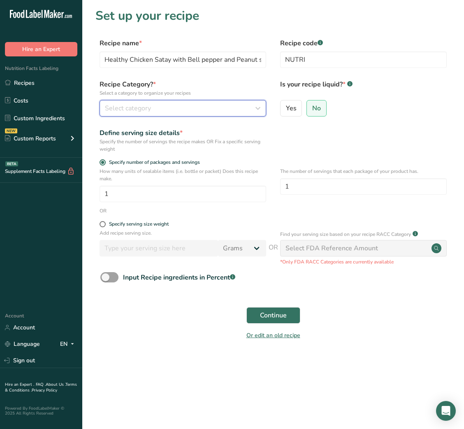
click at [237, 112] on div "Select category" at bounding box center [180, 108] width 151 height 10
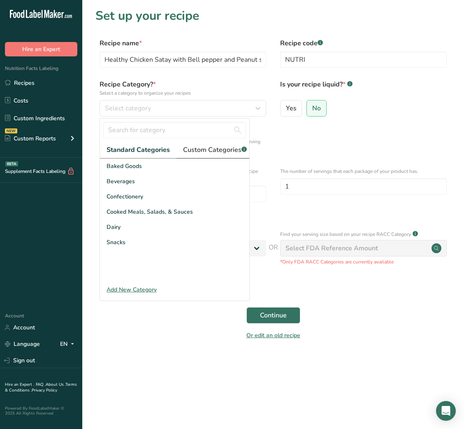
click at [208, 147] on span "Custom Categories .a-a{fill:#347362;}.b-a{fill:#fff;}" at bounding box center [215, 150] width 64 height 10
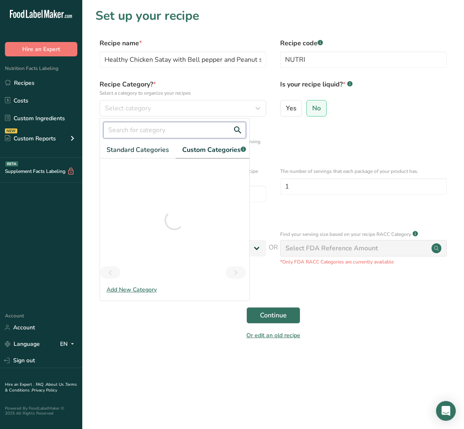
click at [160, 127] on input "text" at bounding box center [174, 130] width 143 height 16
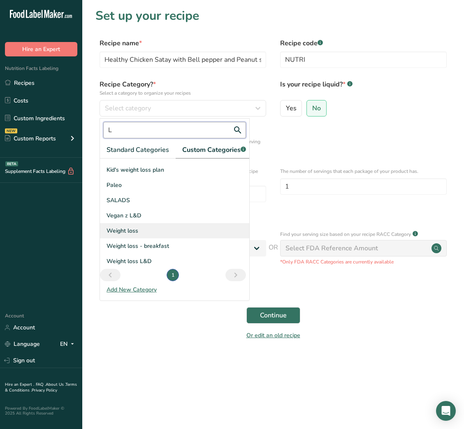
scroll to position [14, 0]
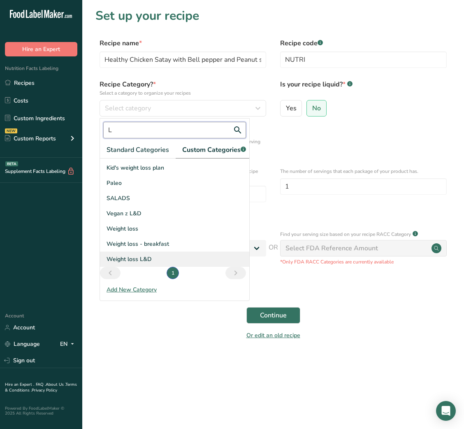
type input "L"
click at [142, 263] on span "Weight loss L&D" at bounding box center [129, 259] width 45 height 9
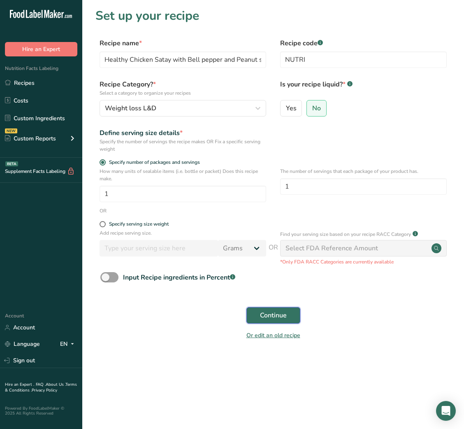
click at [283, 319] on span "Continue" at bounding box center [273, 315] width 27 height 10
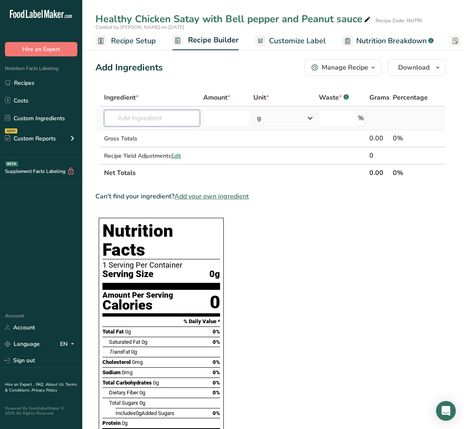
click at [145, 114] on input "text" at bounding box center [152, 118] width 96 height 16
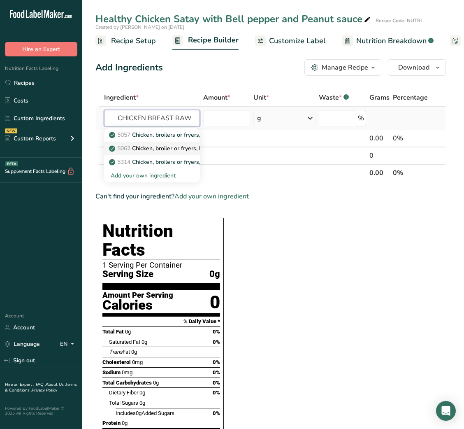
type input "CHICKEN BREAST RAW"
click at [155, 144] on p "5062 Chicken, broiler or fryers, breast, skinless, boneless, meat only, raw" at bounding box center [210, 148] width 198 height 9
type input "Chicken, broiler or fryers, breast, skinless, boneless, meat only, raw"
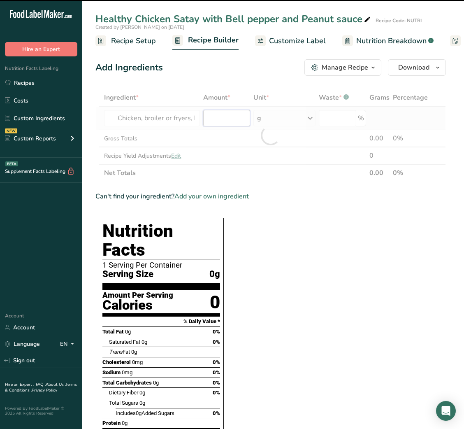
type input "0"
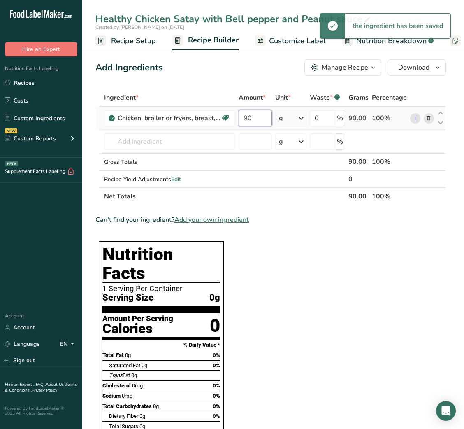
type input "90"
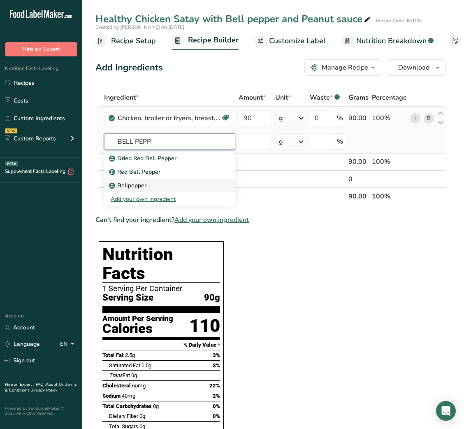
type input "BELL PEPP"
click at [145, 181] on p "Bellpepper" at bounding box center [129, 185] width 36 height 9
type input "Bellpepper"
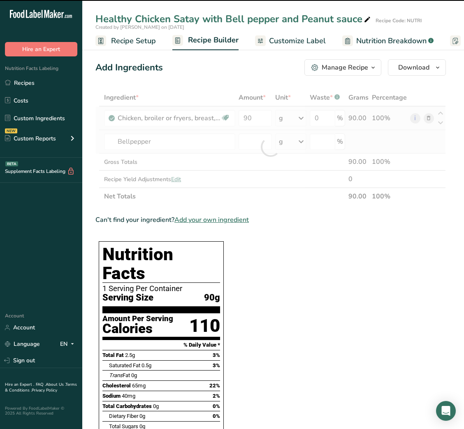
type input "0"
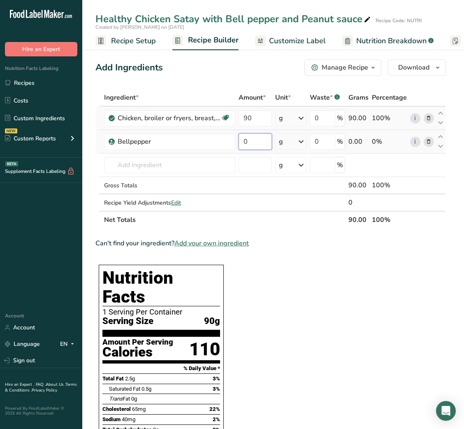
click at [246, 142] on input "0" at bounding box center [255, 141] width 33 height 16
type input "50"
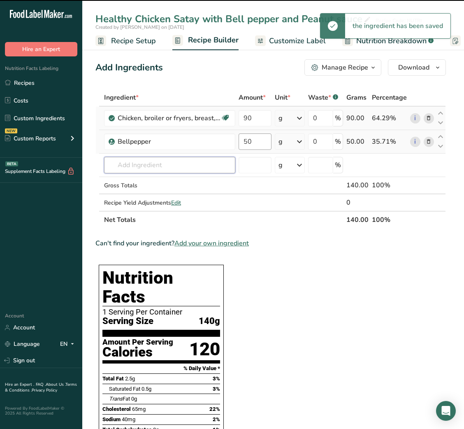
type input "V"
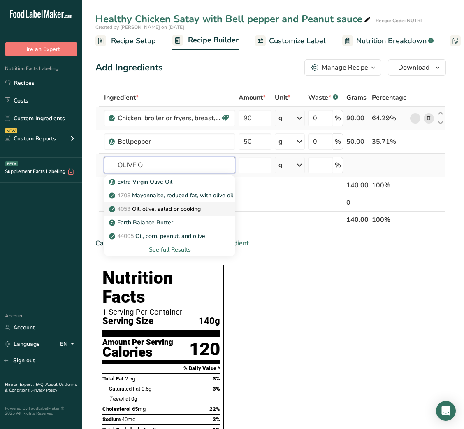
type input "OLIVE O"
click at [165, 207] on p "4053 Oil, olive, salad or cooking" at bounding box center [156, 209] width 90 height 9
type input "Oil, olive, salad or cooking"
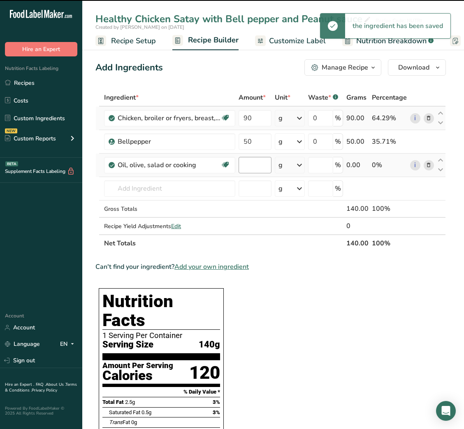
type input "0"
click at [248, 170] on input "0" at bounding box center [255, 165] width 33 height 16
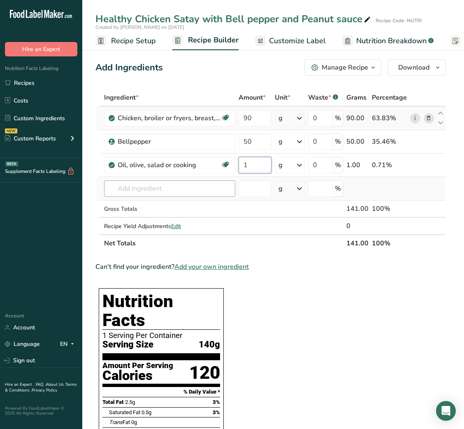
type input "1"
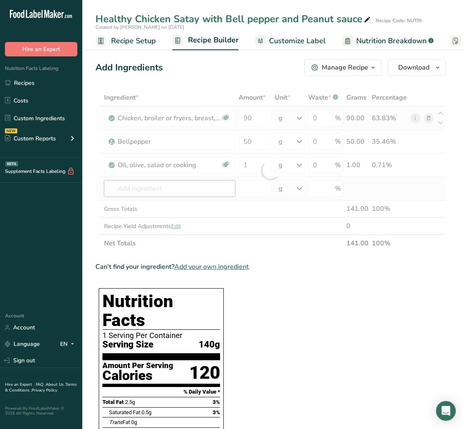
click at [192, 188] on div "Ingredient * Amount * Unit * Waste * .a-a{fill:#347362;}.b-a{fill:#fff;} Grams …" at bounding box center [270, 170] width 351 height 163
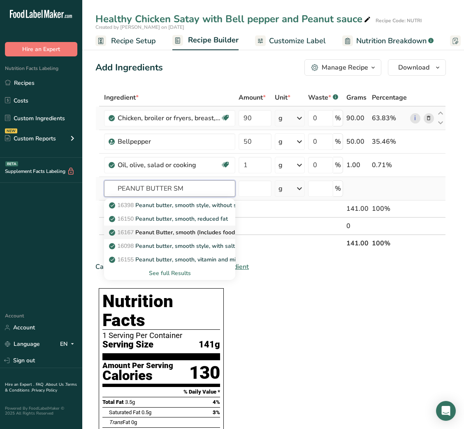
type input "PEANUT BUTTER SM"
click at [191, 231] on p "16167 Peanut Butter, smooth (Includes foods for USDA's Food Distribution Progra…" at bounding box center [227, 232] width 232 height 9
type input "Peanut Butter, smooth (Includes foods for USDA's Food Distribution Program)"
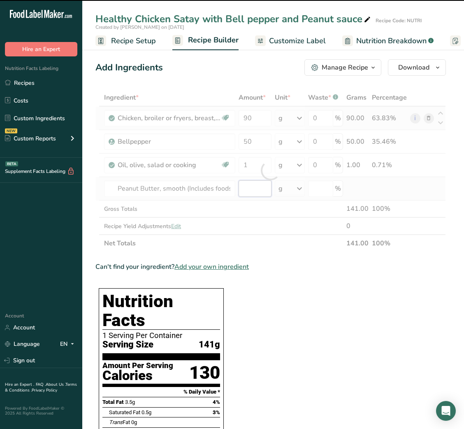
type input "0"
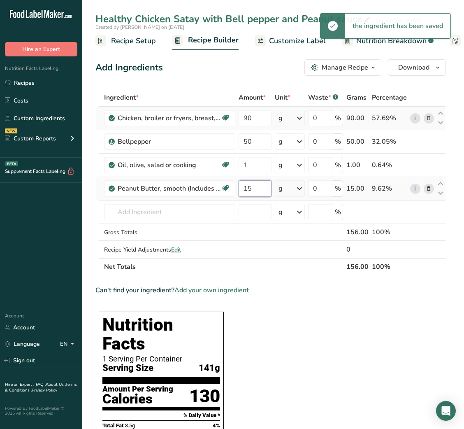
type input "15"
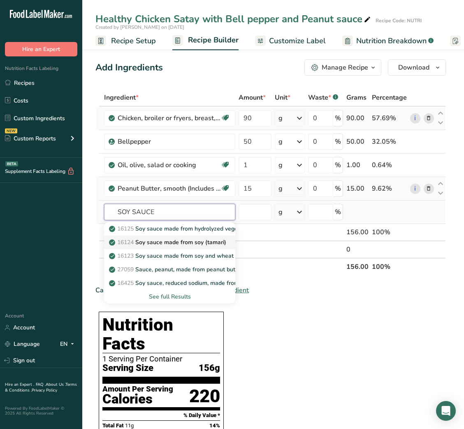
type input "SOY SAUCE"
click at [181, 239] on p "16124 Soy sauce made from soy (tamari)" at bounding box center [169, 242] width 116 height 9
type input "Soy sauce made from soy (tamari)"
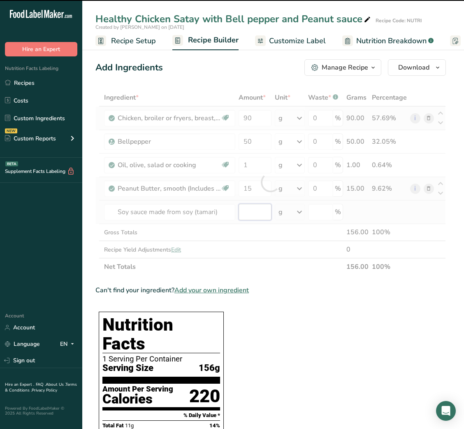
type input "0"
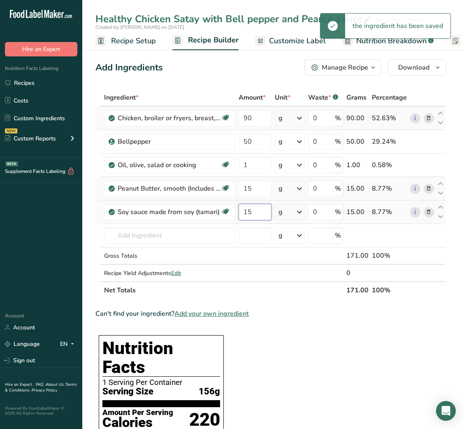
type input "15"
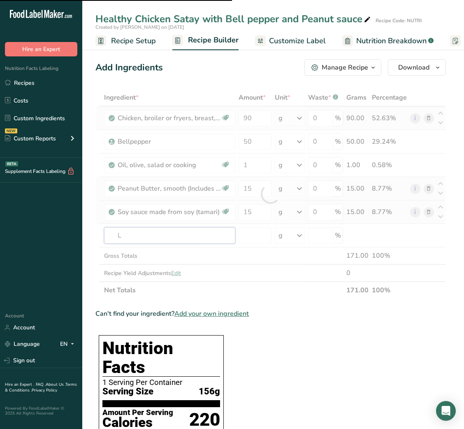
type input "LI"
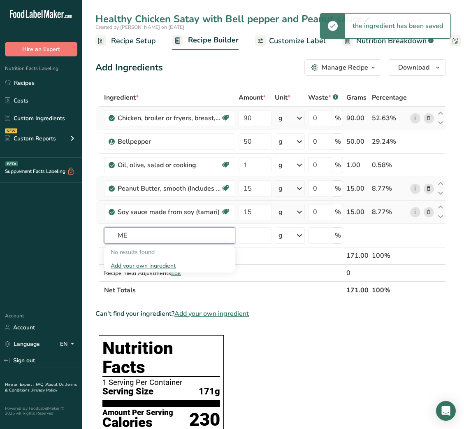
type input "M"
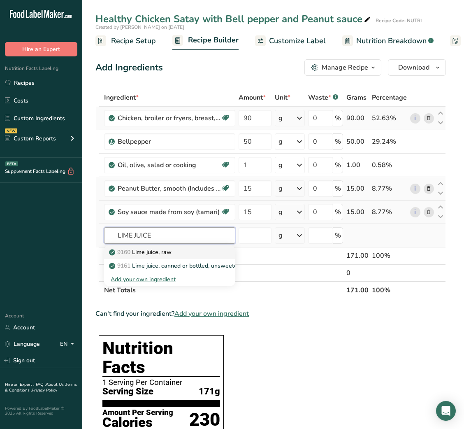
type input "LIME JUICE"
click at [169, 251] on p "9160 Lime juice, raw" at bounding box center [141, 252] width 61 height 9
type input "Lime juice, raw"
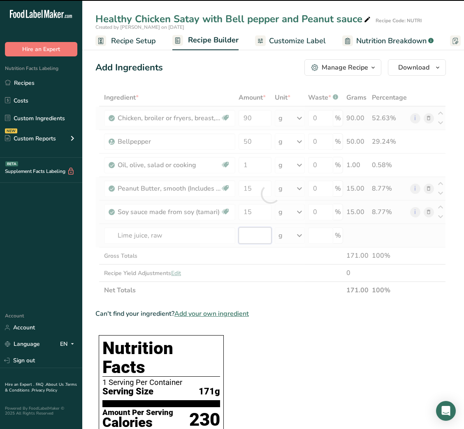
type input "0"
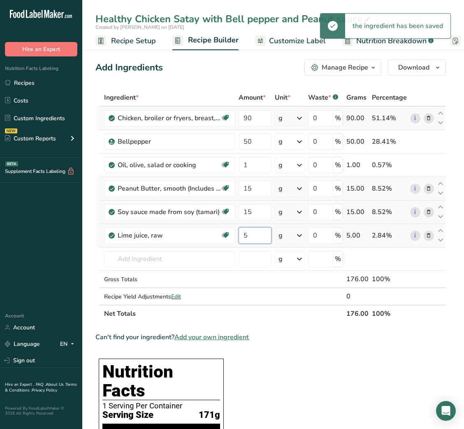
type input "5"
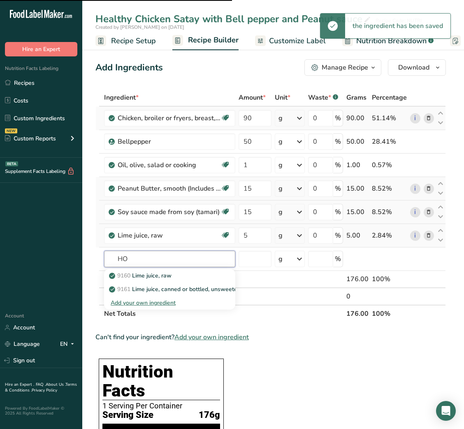
type input "HON"
click at [139, 264] on input "EY" at bounding box center [169, 259] width 131 height 16
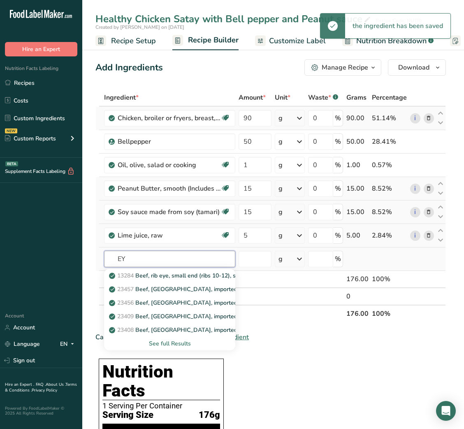
click at [139, 264] on input "EY" at bounding box center [169, 259] width 131 height 16
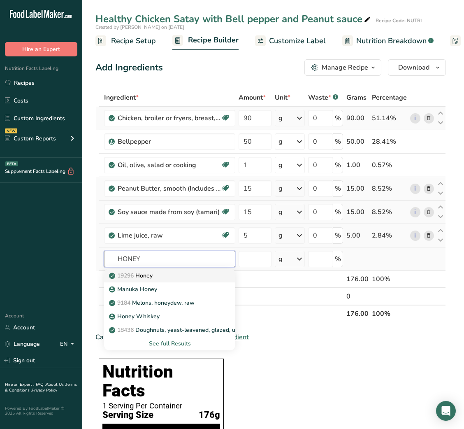
type input "HONEY"
click at [150, 273] on p "19296 Honey" at bounding box center [132, 275] width 42 height 9
type input "Honey"
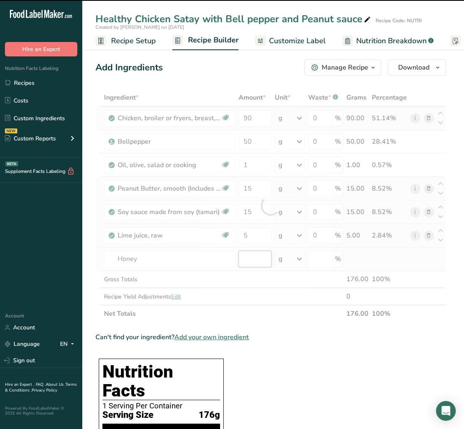
type input "0"
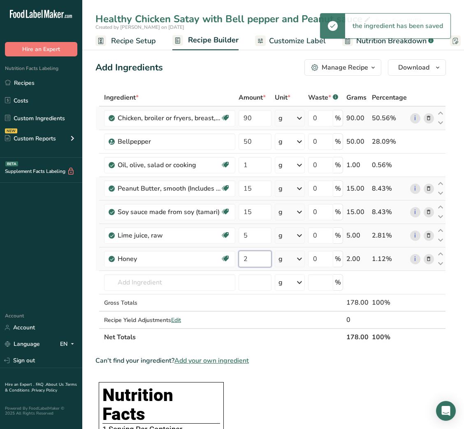
type input "2"
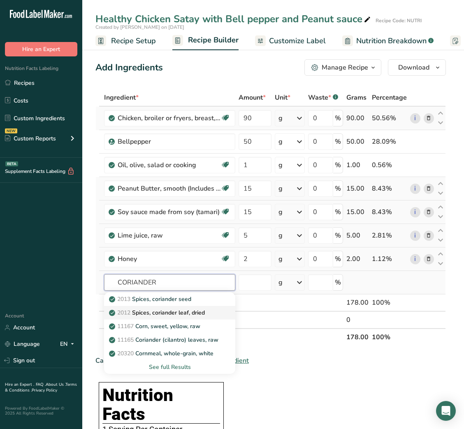
type input "CORIANDER"
click at [162, 308] on p "2012 Spices, coriander leaf, dried" at bounding box center [158, 312] width 94 height 9
type input "Spices, coriander leaf, dried"
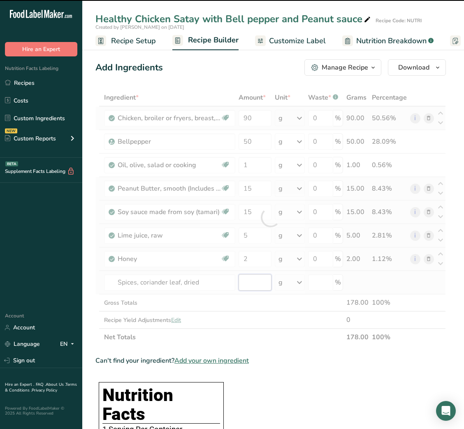
type input "0"
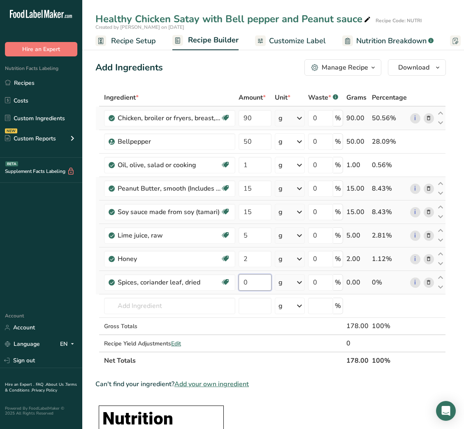
click at [242, 283] on input "0" at bounding box center [255, 282] width 33 height 16
type input "0.5"
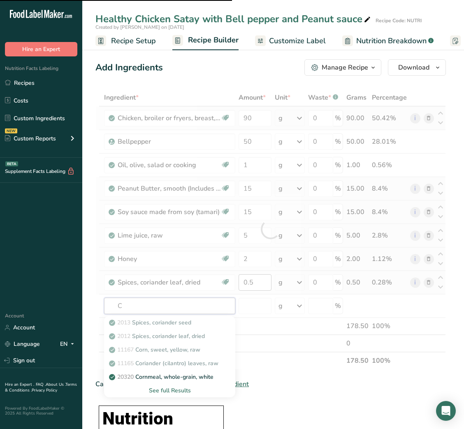
type input "CU"
type input "MIN"
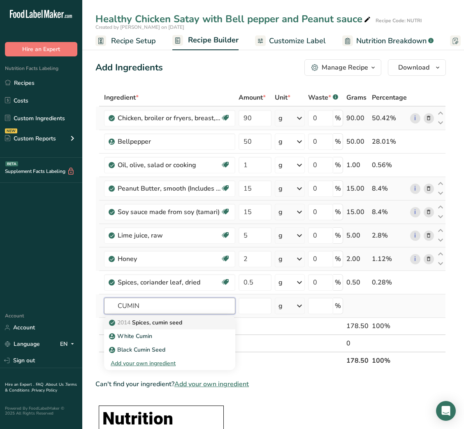
type input "CUMIN"
click at [157, 323] on p "2014 Spices, cumin seed" at bounding box center [147, 322] width 72 height 9
type input "Spices, cumin seed"
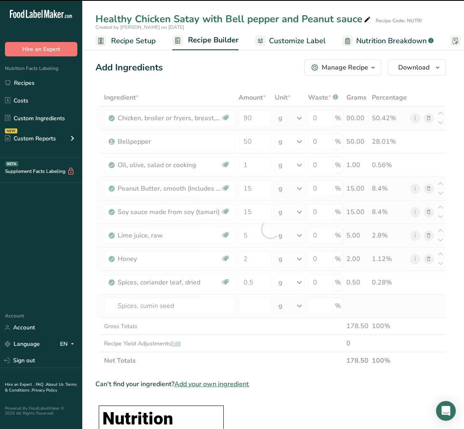
type input "0"
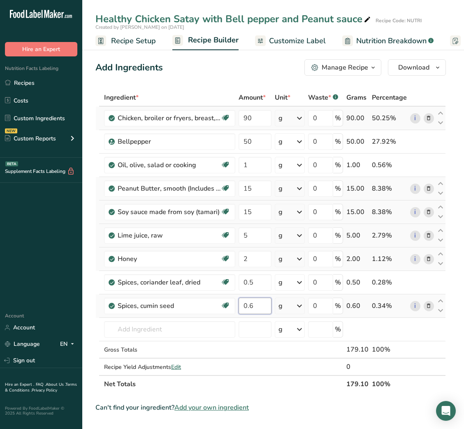
type input "0.6"
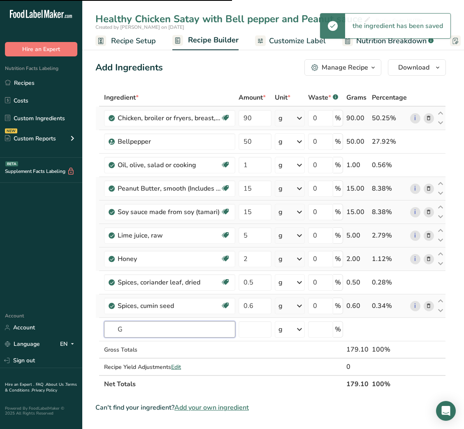
type input "GA"
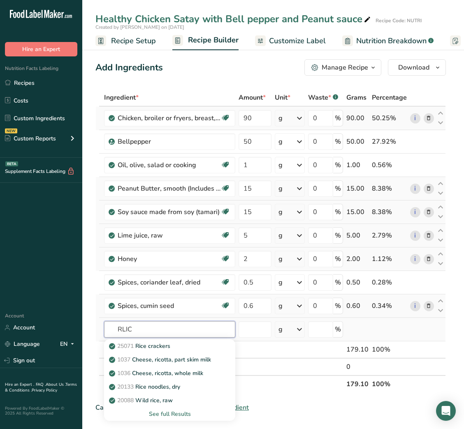
click at [119, 330] on input "RLIC" at bounding box center [169, 329] width 131 height 16
type input "GARLIC"
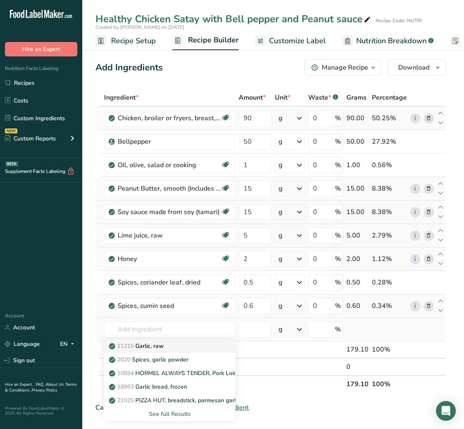
click at [149, 347] on p "11215 Garlic, raw" at bounding box center [137, 346] width 53 height 9
type input "Garlic, raw"
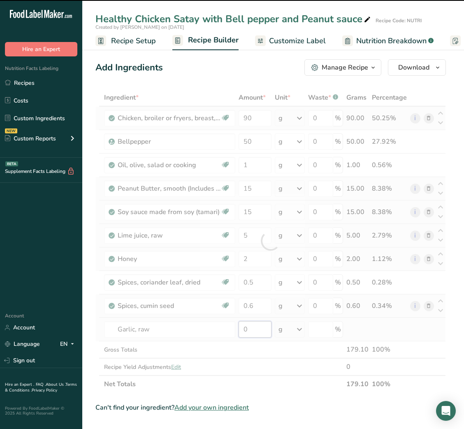
type input "2"
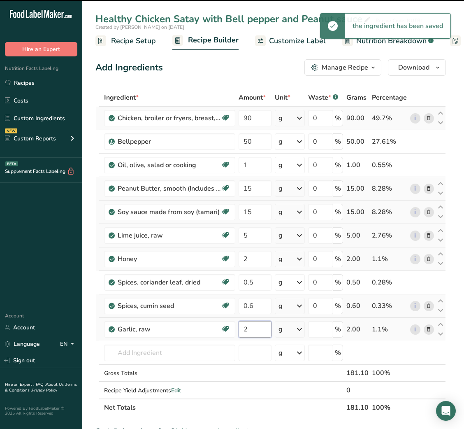
type input "0"
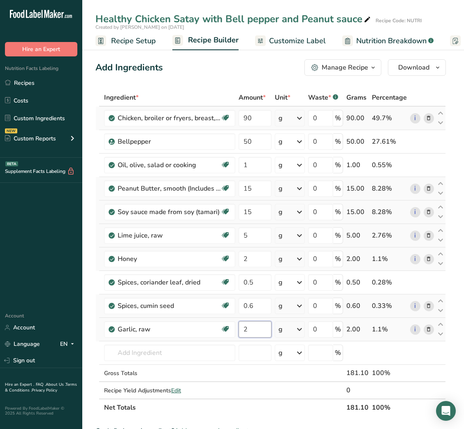
type input "2"
click at [246, 116] on div "Ingredient * Amount * Unit * Waste * .a-a{fill:#347362;}.b-a{fill:#fff;} Grams …" at bounding box center [270, 252] width 351 height 327
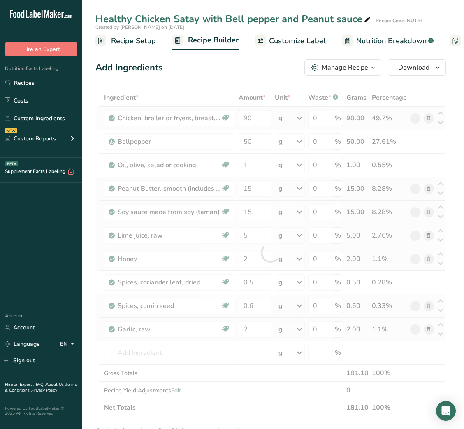
click at [246, 116] on div at bounding box center [270, 252] width 351 height 327
click at [249, 118] on input "90" at bounding box center [255, 118] width 33 height 16
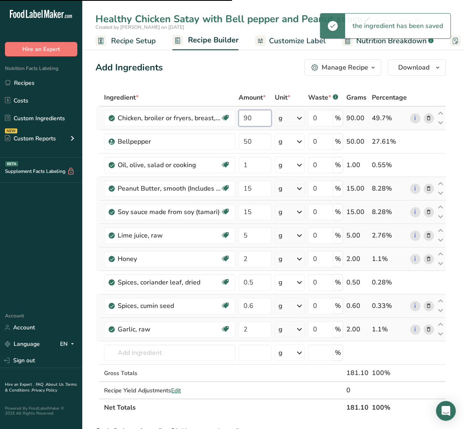
click at [249, 118] on input "90" at bounding box center [255, 118] width 33 height 16
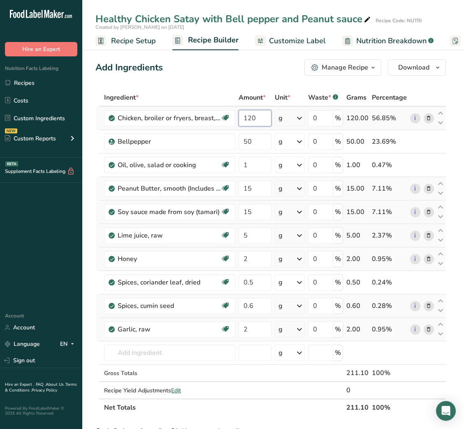
click at [245, 119] on input "120" at bounding box center [255, 118] width 33 height 16
click at [246, 120] on input "150" at bounding box center [255, 118] width 33 height 16
click at [243, 121] on input "130" at bounding box center [255, 118] width 33 height 16
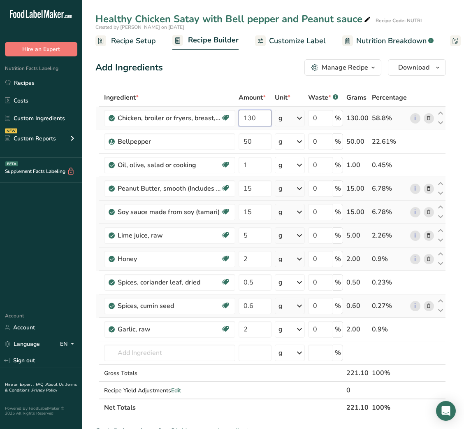
click at [243, 121] on input "130" at bounding box center [255, 118] width 33 height 16
type input "140"
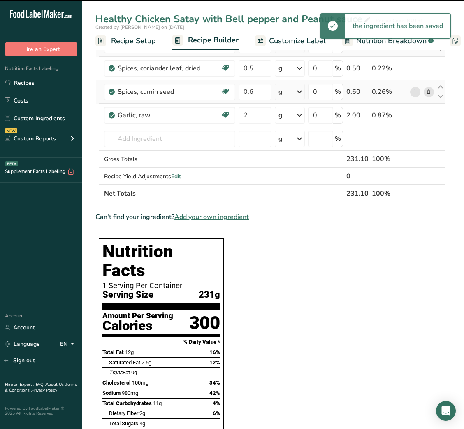
scroll to position [215, 0]
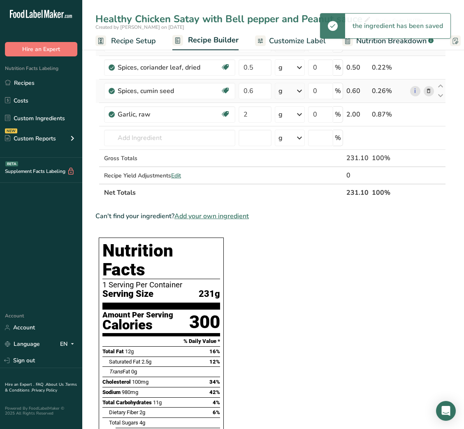
click at [277, 221] on section "Ingredient * Amount * Unit * Waste * .a-a{fill:#347362;}.b-a{fill:#fff;} Grams …" at bounding box center [270, 352] width 351 height 957
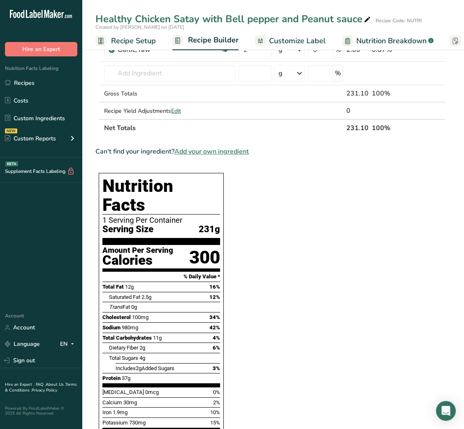
scroll to position [0, 0]
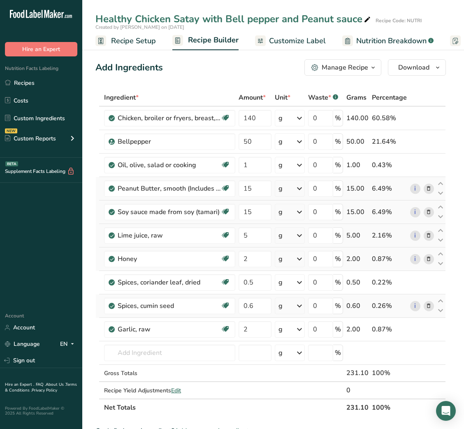
click at [276, 36] on span "Customize Label" at bounding box center [297, 40] width 57 height 11
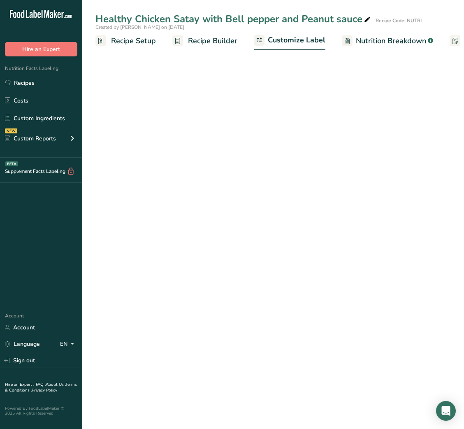
scroll to position [0, 160]
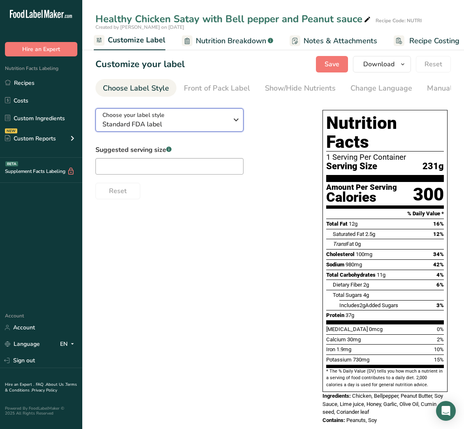
click at [161, 117] on span "Choose your label style" at bounding box center [133, 115] width 62 height 9
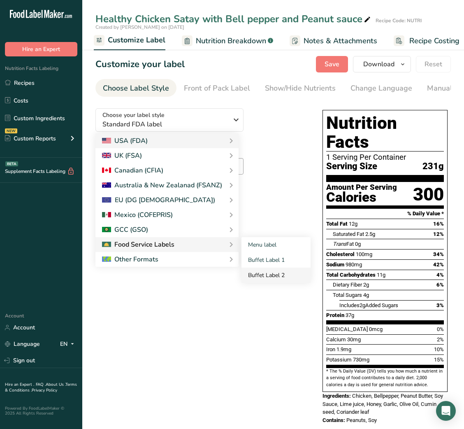
click at [264, 276] on link "Buffet Label 2" at bounding box center [276, 274] width 69 height 15
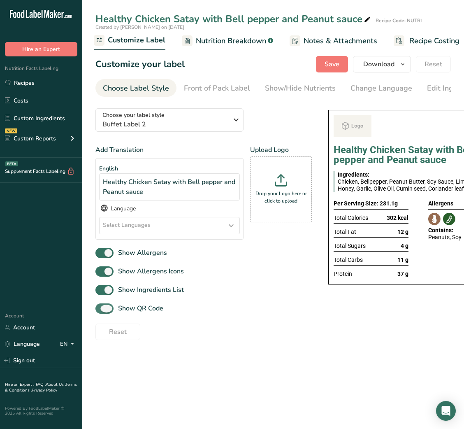
click at [138, 308] on span "Show QR Code" at bounding box center [139, 308] width 50 height 10
click at [101, 308] on input "Show QR Code" at bounding box center [97, 308] width 5 height 5
checkbox input "false"
click at [307, 83] on div "Show/Hide Nutrients" at bounding box center [300, 88] width 71 height 11
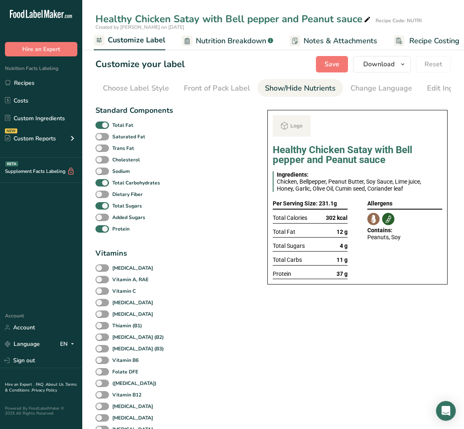
scroll to position [0, 150]
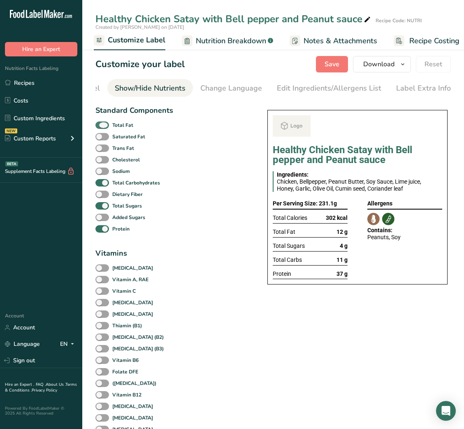
click at [105, 123] on span at bounding box center [102, 125] width 14 height 8
click at [101, 123] on input "Total Fat" at bounding box center [97, 124] width 5 height 5
checkbox input "false"
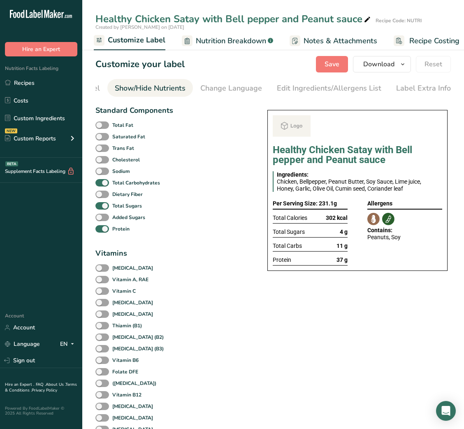
click at [102, 200] on div "Dietary Fiber" at bounding box center [133, 194] width 77 height 12
click at [102, 209] on span at bounding box center [102, 206] width 14 height 8
click at [101, 208] on input "Total Sugars" at bounding box center [97, 205] width 5 height 5
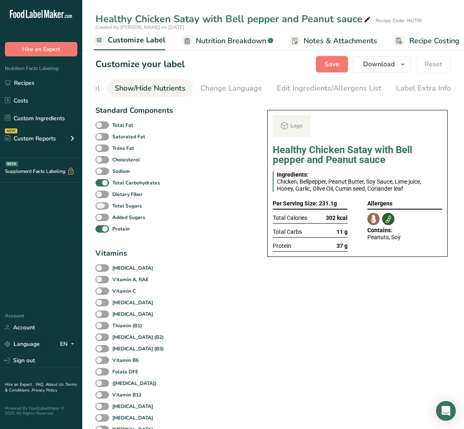
click at [102, 209] on span at bounding box center [102, 206] width 14 height 8
click at [101, 208] on input "Total Sugars" at bounding box center [97, 205] width 5 height 5
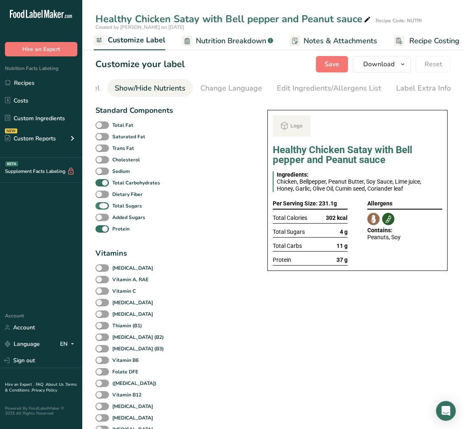
click at [116, 209] on b "Total Sugars" at bounding box center [127, 205] width 30 height 7
click at [101, 208] on input "Total Sugars" at bounding box center [97, 205] width 5 height 5
checkbox input "false"
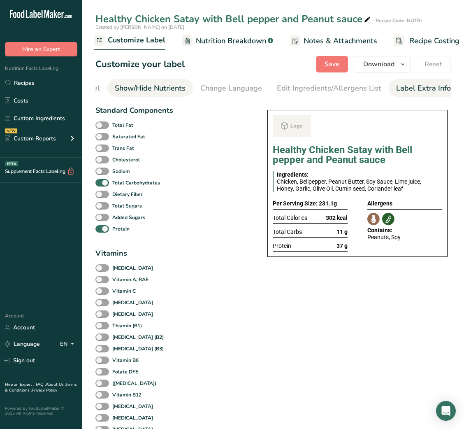
click at [411, 91] on div "Label Extra Info" at bounding box center [423, 88] width 55 height 11
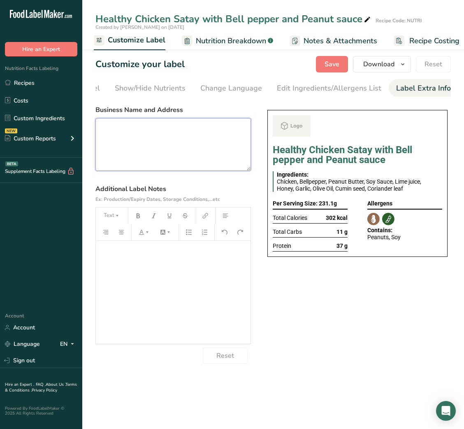
click at [193, 139] on textarea at bounding box center [173, 144] width 156 height 53
click at [214, 164] on textarea at bounding box center [173, 144] width 156 height 53
paste textarea "USE BY: [DATE] KEEP REFRIGERATED BELOW 5 DEGREE REHEAT BEFORE EATING DINNER"
click at [113, 159] on textarea "USE BY: [DATE] KEEP REFRIGERATED BELOW 5 DEGREE REHEAT BEFORE EATING DINNER" at bounding box center [173, 144] width 156 height 53
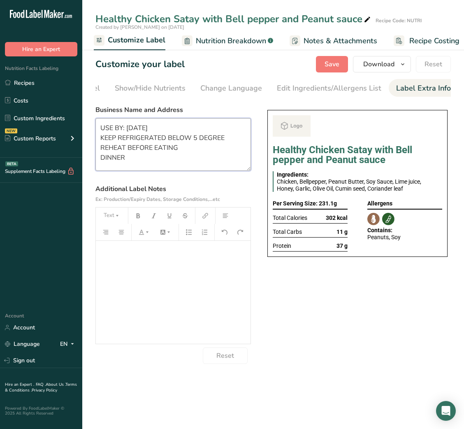
click at [113, 159] on textarea "USE BY: [DATE] KEEP REFRIGERATED BELOW 5 DEGREE REHEAT BEFORE EATING DINNER" at bounding box center [173, 144] width 156 height 53
click at [370, 352] on div "Choose your label style Buffet Label 2 USA (FDA) Standard FDA label Tabular FDA…" at bounding box center [273, 233] width 356 height 262
click at [323, 63] on button "Save" at bounding box center [332, 64] width 32 height 16
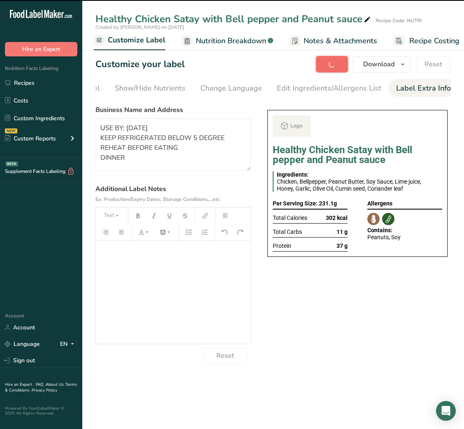
type textarea "USE BY: [DATE] KEEP REFRIGERATED BELOW 5 DEGREE REHEAT BEFORE EATING DINNER"
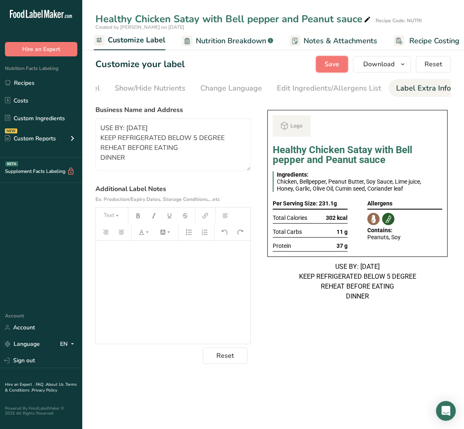
scroll to position [0, 0]
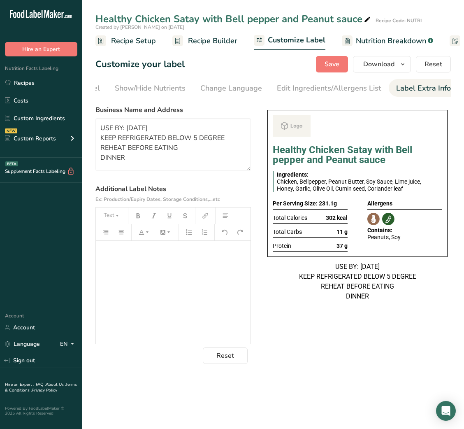
click at [208, 43] on span "Recipe Builder" at bounding box center [212, 40] width 49 height 11
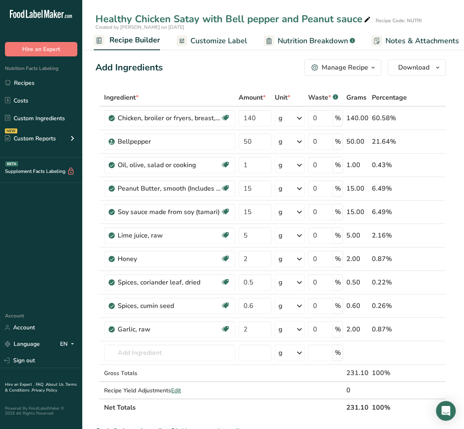
scroll to position [0, 79]
click at [246, 142] on input "50" at bounding box center [255, 141] width 33 height 16
type input "80"
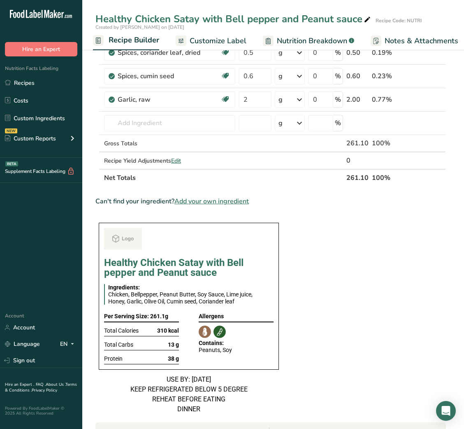
scroll to position [0, 0]
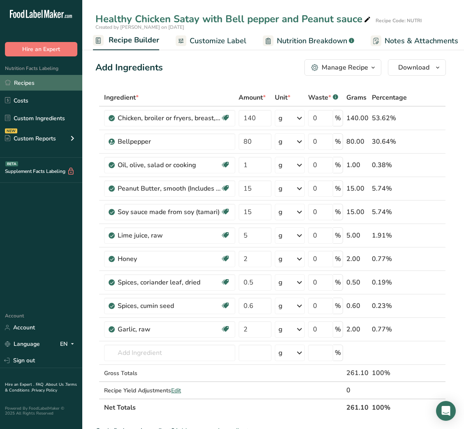
click at [21, 87] on link "Recipes" at bounding box center [41, 83] width 82 height 16
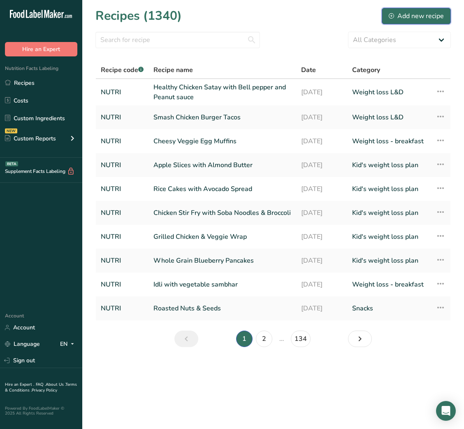
click at [416, 16] on div "Add new recipe" at bounding box center [416, 16] width 55 height 10
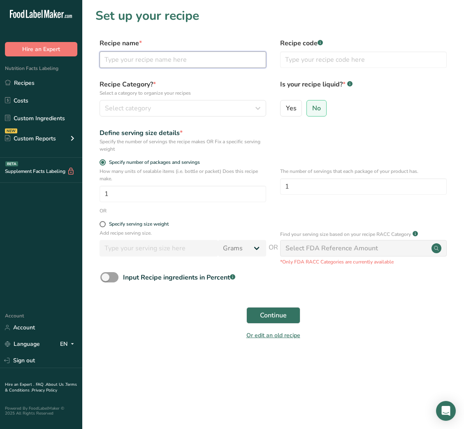
click at [205, 64] on input "text" at bounding box center [183, 59] width 167 height 16
type input "Chocolate Chip Cookies"
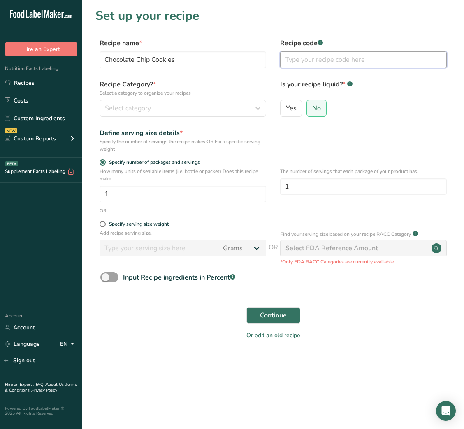
click at [305, 57] on input "text" at bounding box center [363, 59] width 167 height 16
type input "NUTRI"
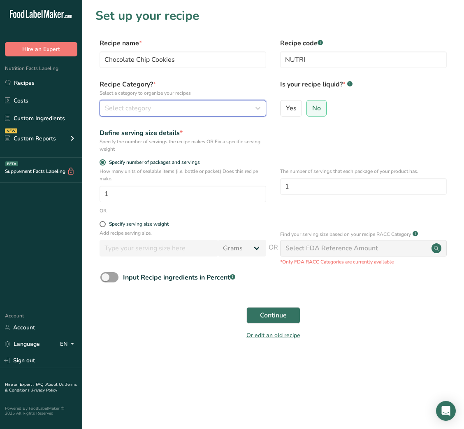
click at [214, 107] on div "Select category" at bounding box center [180, 108] width 151 height 10
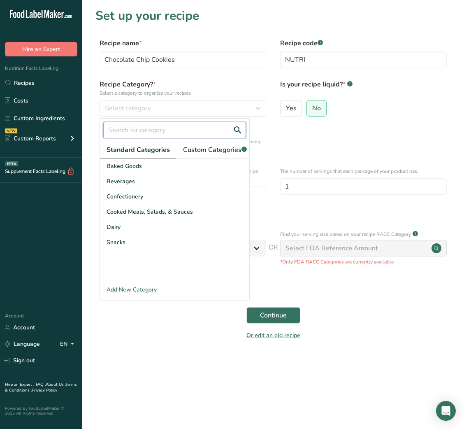
click at [151, 131] on input "text" at bounding box center [174, 130] width 143 height 16
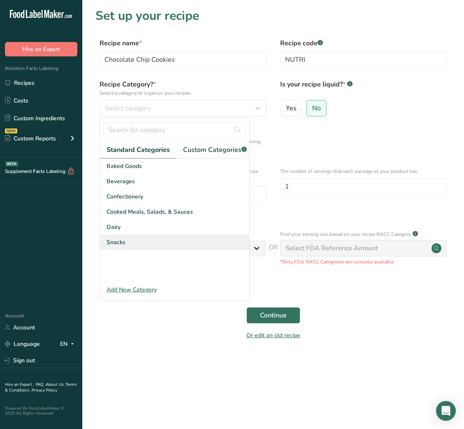
click at [124, 246] on span "Snacks" at bounding box center [116, 242] width 19 height 9
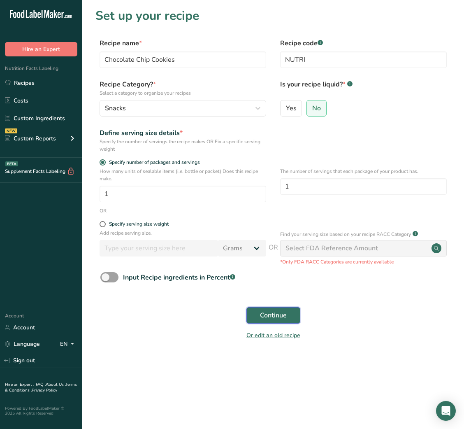
click at [278, 317] on span "Continue" at bounding box center [273, 315] width 27 height 10
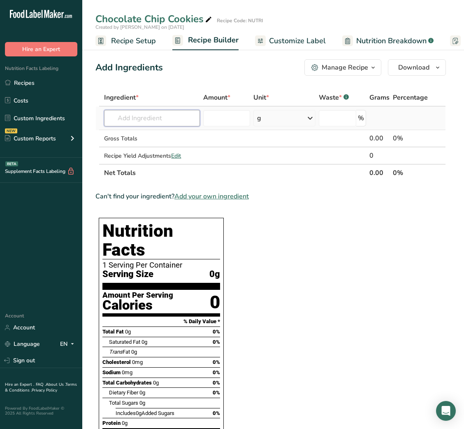
click at [172, 119] on input "text" at bounding box center [152, 118] width 96 height 16
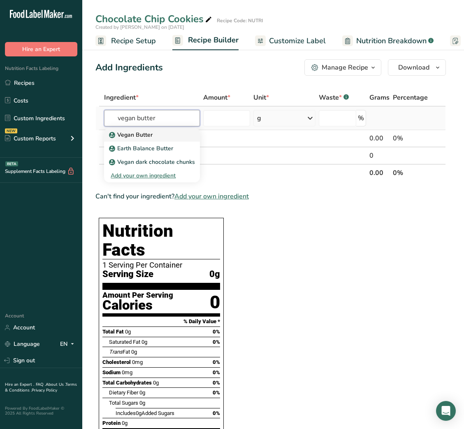
type input "vegan butter"
click at [161, 133] on div "Vegan Butter" at bounding box center [146, 134] width 70 height 9
type input "Vegan Butter"
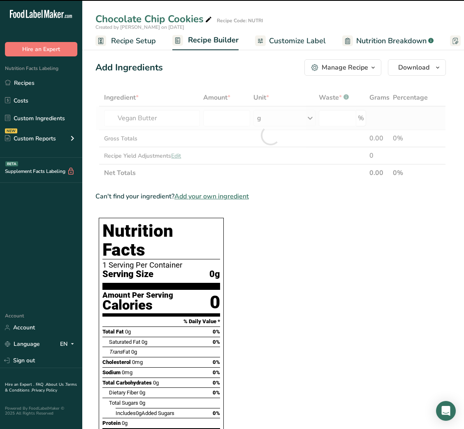
type input "0"
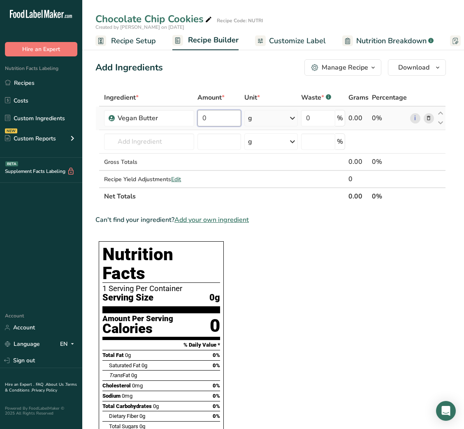
click at [202, 119] on input "0" at bounding box center [219, 118] width 43 height 16
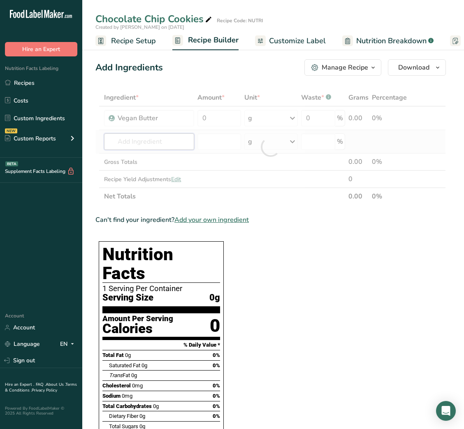
click at [120, 142] on div "Ingredient * Amount * Unit * Waste * .a-a{fill:#347362;}.b-a{fill:#fff;} Grams …" at bounding box center [270, 147] width 351 height 116
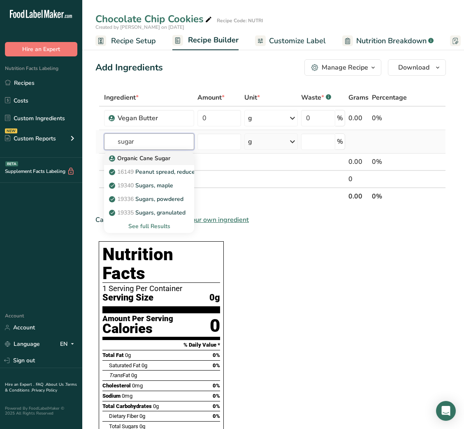
type input "sugar"
click at [149, 157] on p "Organic Cane Sugar" at bounding box center [141, 158] width 60 height 9
type input "Organic Cane Sugar"
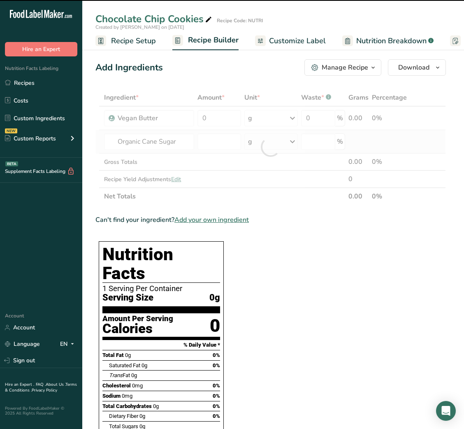
type input "0"
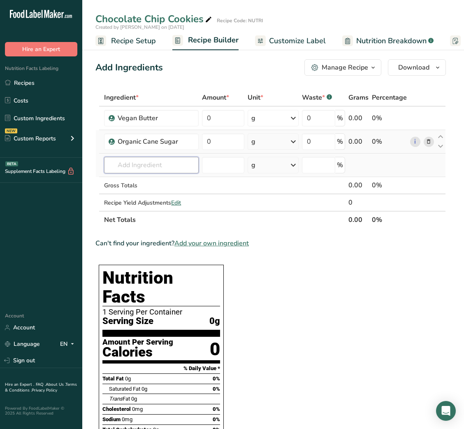
click at [139, 165] on input "text" at bounding box center [151, 165] width 95 height 16
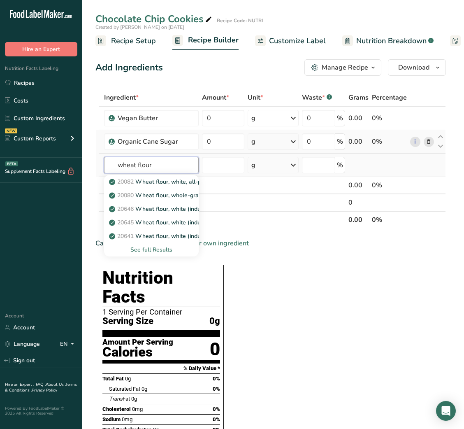
type input "wheat flour"
click at [157, 248] on div "See full Results" at bounding box center [151, 249] width 81 height 9
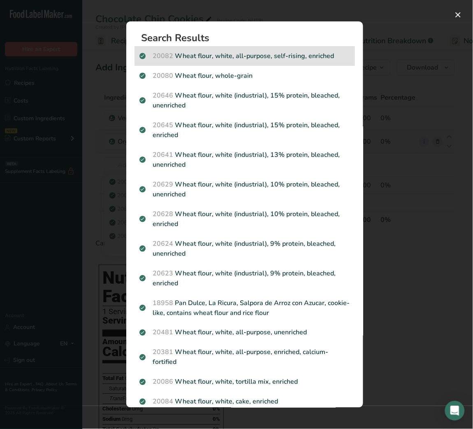
click at [248, 51] on p "20082 Wheat flour, white, all-purpose, self-rising, enriched" at bounding box center [244, 56] width 211 height 10
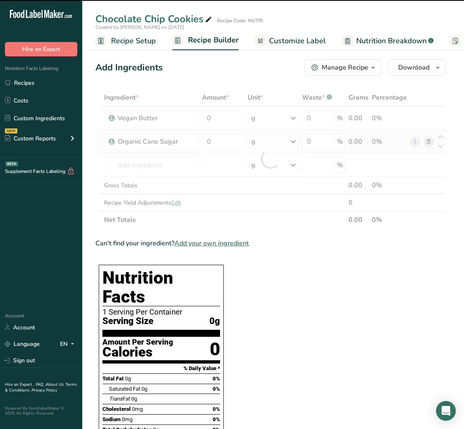
type input "0"
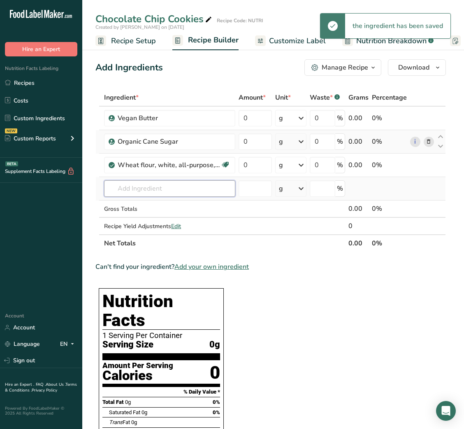
click at [124, 192] on input "text" at bounding box center [169, 188] width 131 height 16
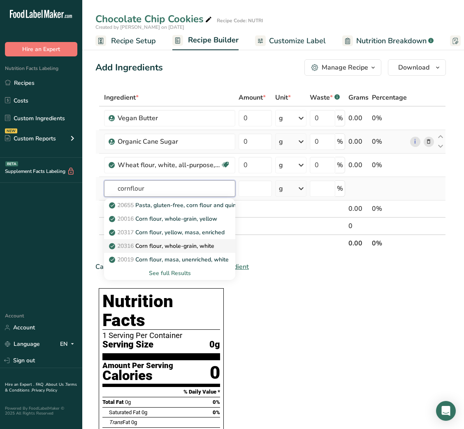
type input "cornflour"
click at [157, 244] on p "20316 Corn flour, whole-grain, white" at bounding box center [163, 246] width 104 height 9
type input "Corn flour, whole-grain, white"
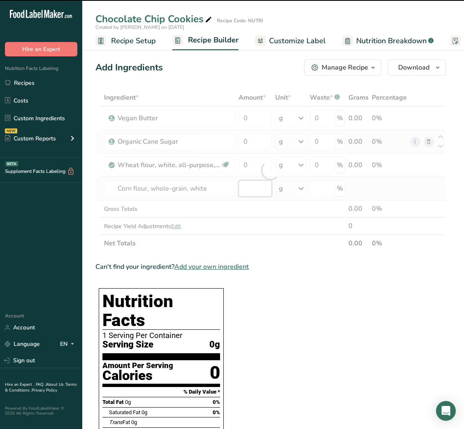
type input "0"
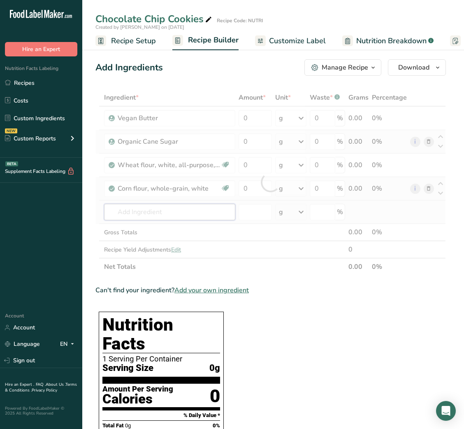
click at [135, 212] on div "Ingredient * Amount * Unit * Waste * .a-a{fill:#347362;}.b-a{fill:#fff;} Grams …" at bounding box center [270, 182] width 351 height 186
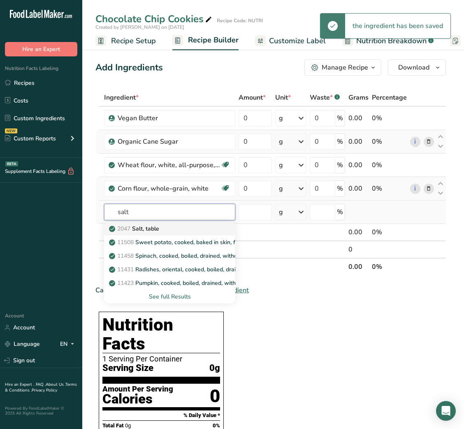
type input "salt"
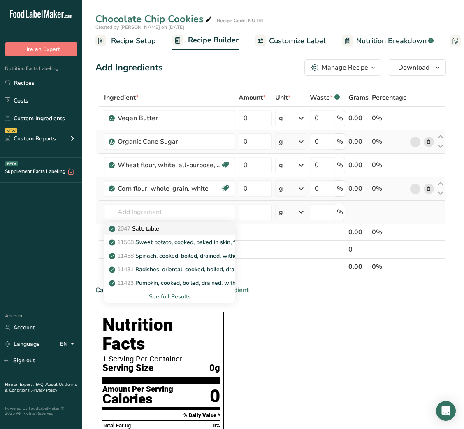
click at [141, 224] on p "2047 Salt, table" at bounding box center [135, 228] width 49 height 9
type input "Salt, table"
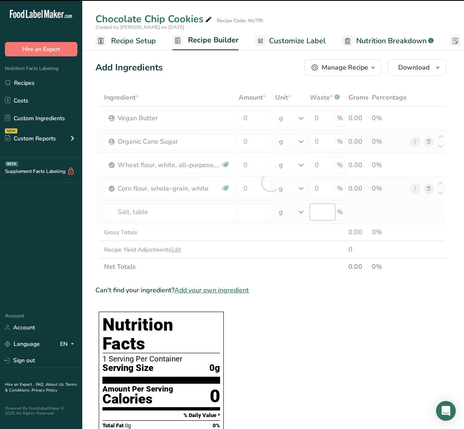
type input "0"
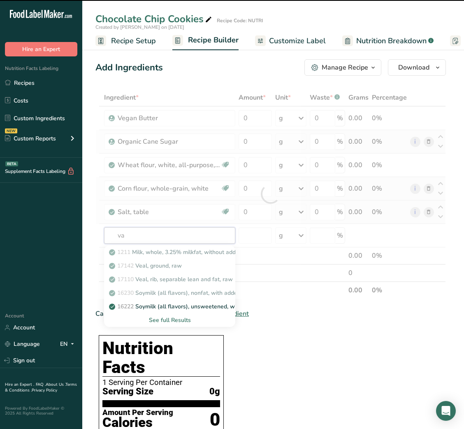
type input "van"
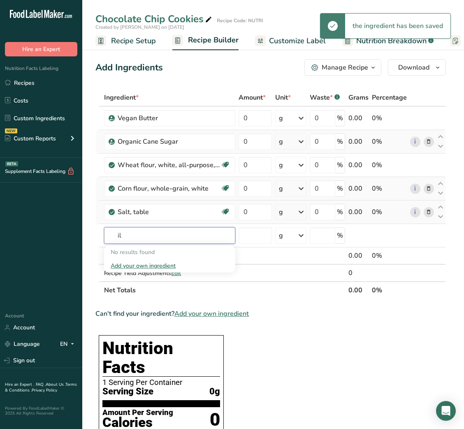
type input "i"
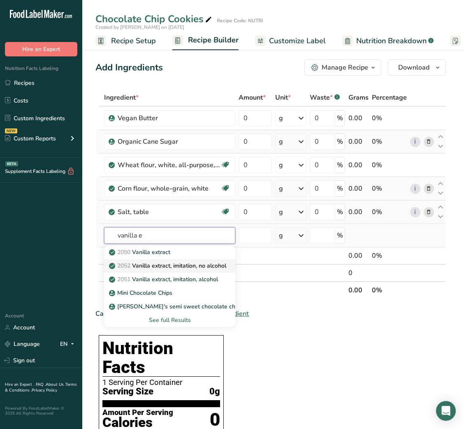
type input "vanilla e"
click at [172, 266] on p "2052 Vanilla extract, imitation, no alcohol" at bounding box center [169, 265] width 116 height 9
type input "Vanilla extract, imitation, no alcohol"
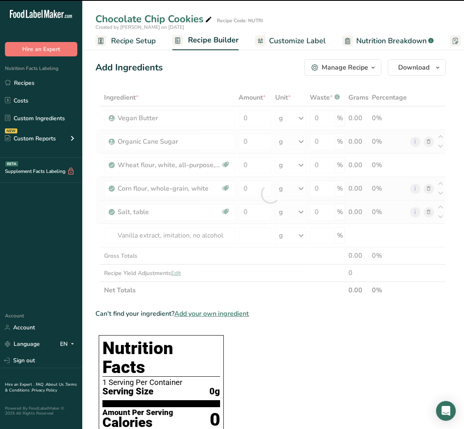
type input "0"
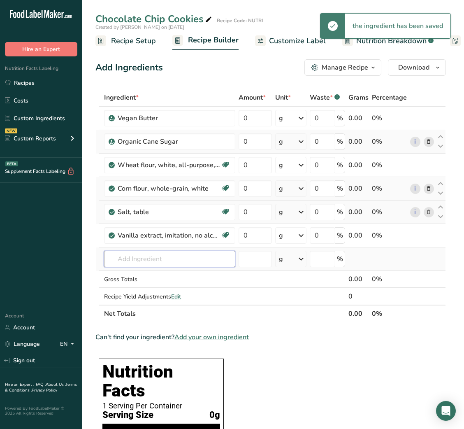
click at [156, 251] on input "text" at bounding box center [169, 259] width 131 height 16
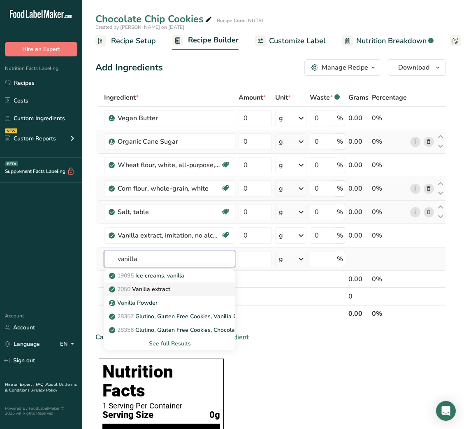
type input "vanilla"
click at [159, 286] on p "2050 Vanilla extract" at bounding box center [141, 289] width 60 height 9
type input "Vanilla extract"
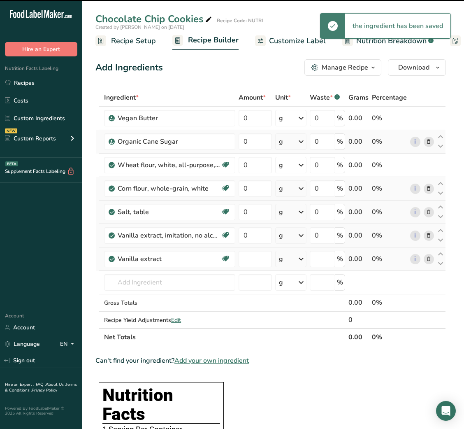
type input "0"
click at [429, 233] on icon at bounding box center [429, 235] width 6 height 9
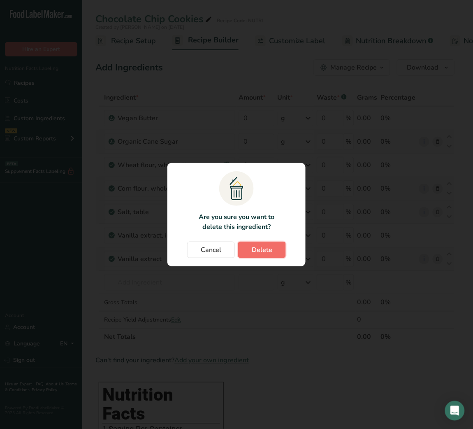
click at [273, 249] on button "Delete" at bounding box center [262, 250] width 48 height 16
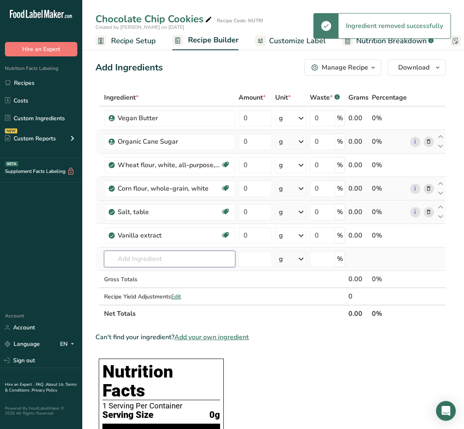
click at [133, 263] on input "text" at bounding box center [169, 259] width 131 height 16
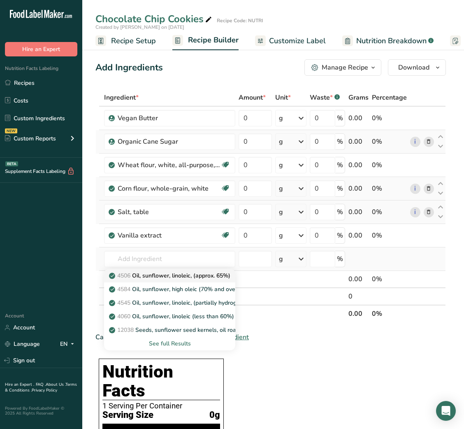
click at [171, 275] on p "4506 Oil, sunflower, linoleic, (approx. 65%)" at bounding box center [171, 275] width 120 height 9
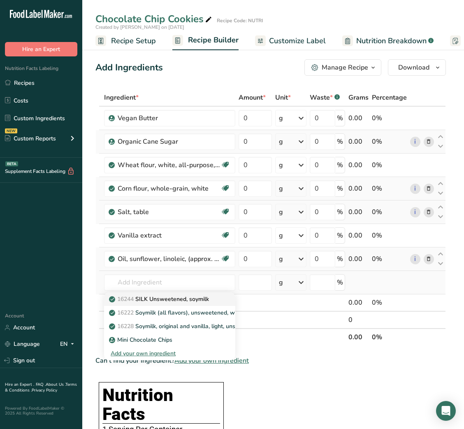
click at [181, 298] on p "16244 SILK Unsweetened, soymilk" at bounding box center [160, 299] width 98 height 9
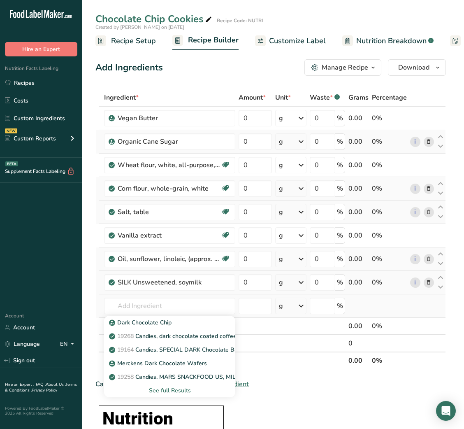
click at [169, 389] on div "See full Results" at bounding box center [170, 390] width 118 height 9
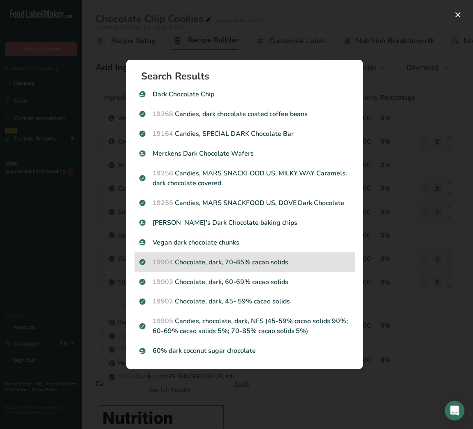
click at [249, 264] on p "19904 Chocolate, dark, 70-85% cacao solids" at bounding box center [244, 262] width 211 height 10
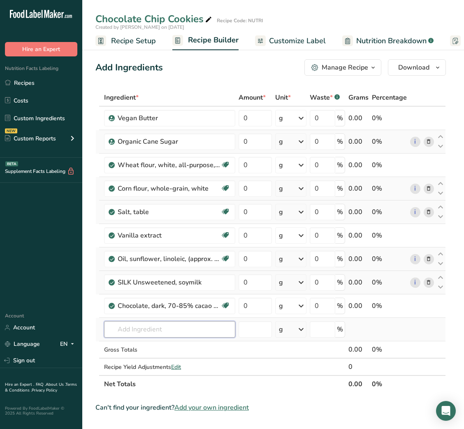
click at [160, 331] on input "text" at bounding box center [169, 329] width 131 height 16
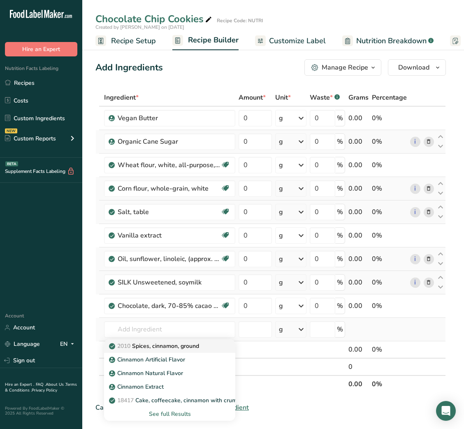
click at [163, 339] on link "2010 Spices, cinnamon, ground" at bounding box center [169, 346] width 131 height 14
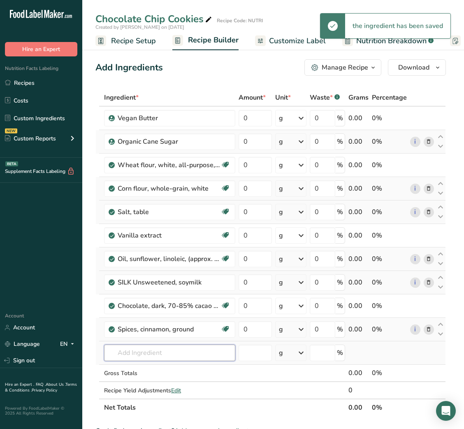
click at [158, 353] on input "text" at bounding box center [169, 352] width 131 height 16
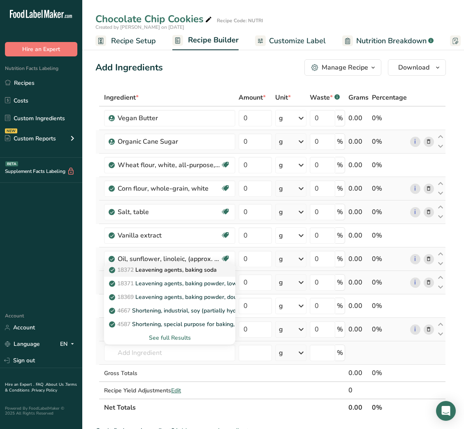
click at [191, 273] on p "18372 Leavening agents, baking soda" at bounding box center [164, 269] width 106 height 9
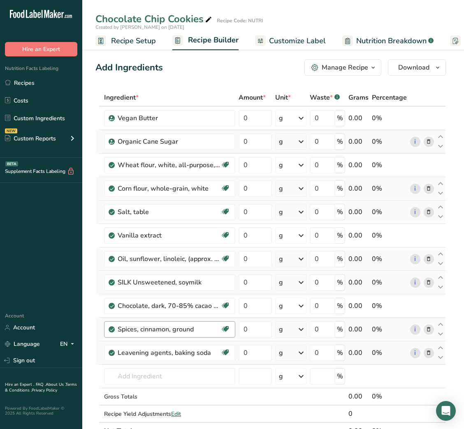
scroll to position [32, 0]
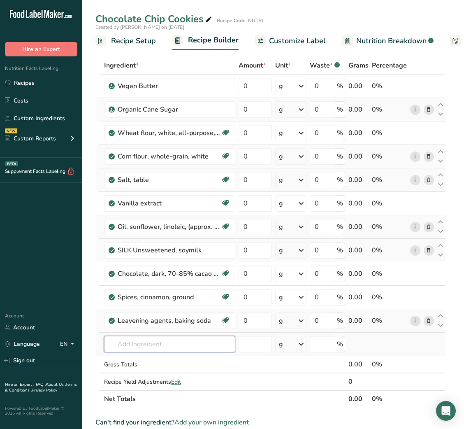
click at [151, 342] on input "text" at bounding box center [169, 344] width 131 height 16
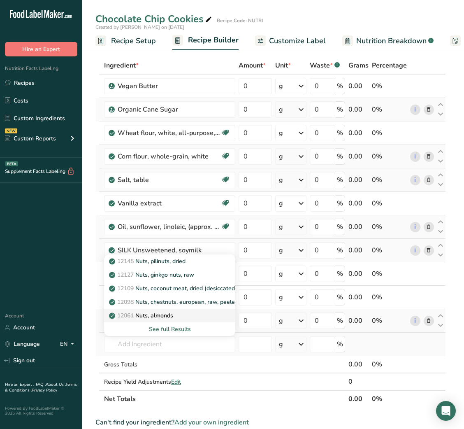
click at [167, 317] on p "12061 Nuts, almonds" at bounding box center [142, 315] width 63 height 9
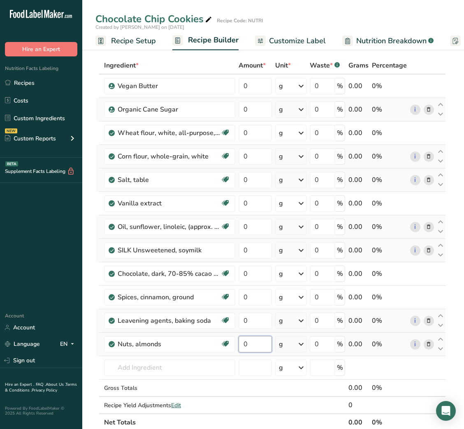
click at [245, 348] on input "0" at bounding box center [255, 344] width 33 height 16
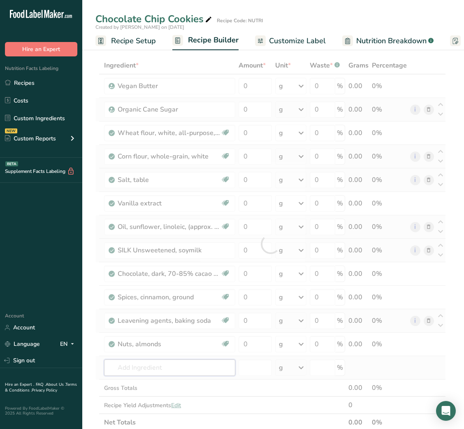
click at [219, 369] on div "Ingredient * Amount * Unit * Waste * .a-a{fill:#347362;}.b-a{fill:#fff;} Grams …" at bounding box center [270, 244] width 351 height 374
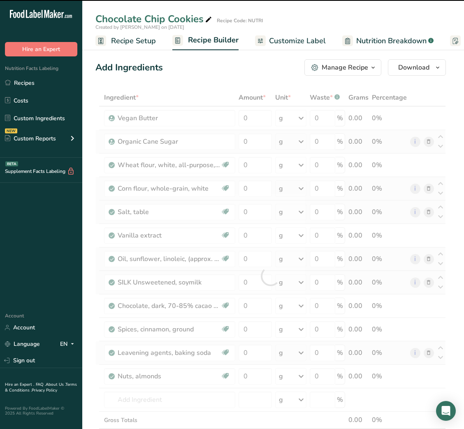
drag, startPoint x: 93, startPoint y: 12, endPoint x: 88, endPoint y: 14, distance: 5.3
click at [97, 17] on div "Chocolate Chip Cookies Recipe Code: NUTRI" at bounding box center [273, 19] width 382 height 15
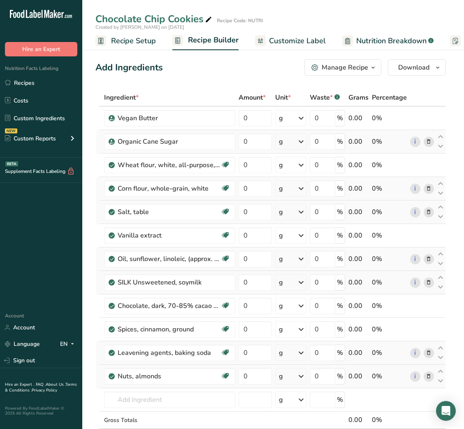
drag, startPoint x: 90, startPoint y: 14, endPoint x: 386, endPoint y: 381, distance: 472.0
copy div "Chocolate Chip Cookies Recipe Code: NUTRI Created by [PERSON_NAME] on [DATE] Re…"
click at [445, 275] on icon at bounding box center [441, 277] width 10 height 6
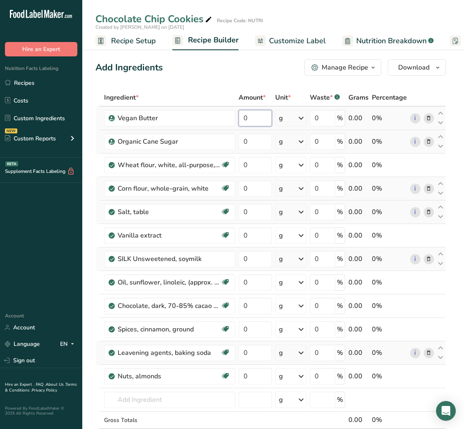
click at [244, 120] on input "0" at bounding box center [255, 118] width 33 height 16
click at [241, 143] on div "Ingredient * Amount * Unit * Waste * .a-a{fill:#347362;}.b-a{fill:#fff;} Grams …" at bounding box center [270, 276] width 351 height 374
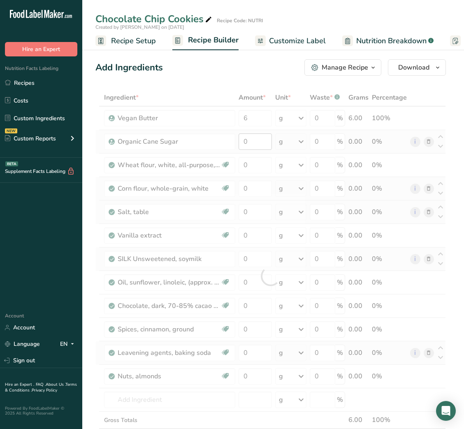
click at [241, 143] on div at bounding box center [270, 276] width 351 height 374
click at [245, 142] on div at bounding box center [270, 276] width 351 height 374
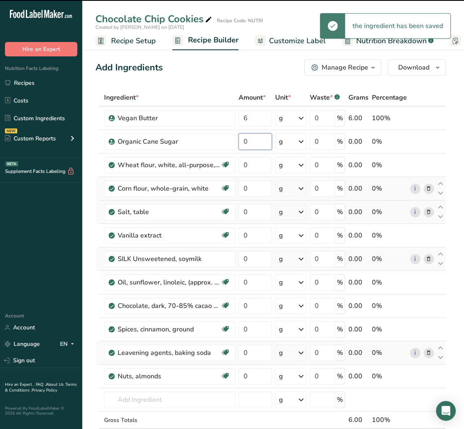
click at [245, 142] on input "0" at bounding box center [255, 141] width 33 height 16
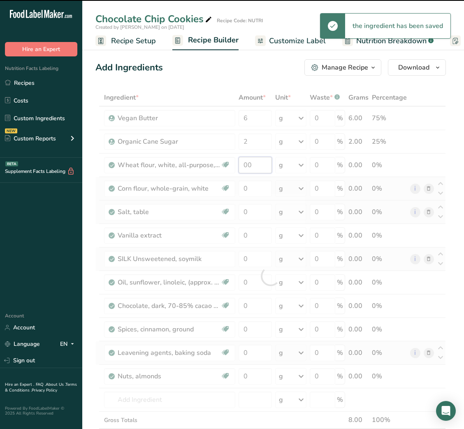
click at [246, 164] on input "00" at bounding box center [255, 165] width 33 height 16
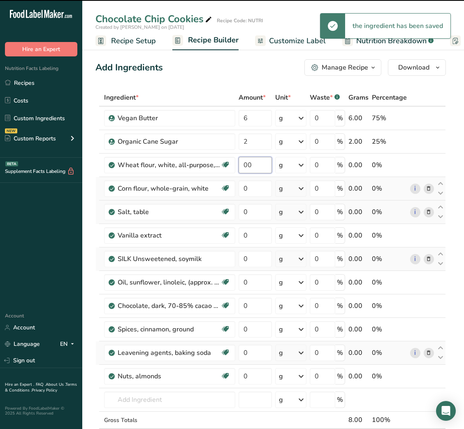
click at [246, 164] on input "00" at bounding box center [255, 165] width 33 height 16
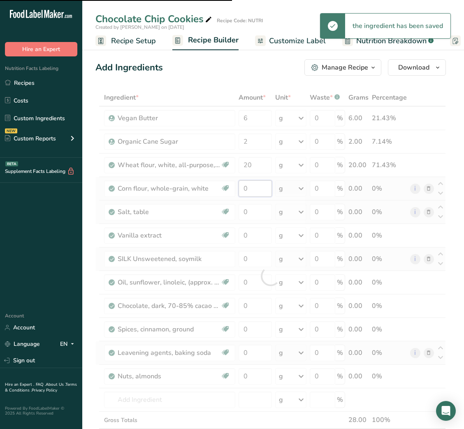
click at [246, 187] on input "0" at bounding box center [255, 188] width 33 height 16
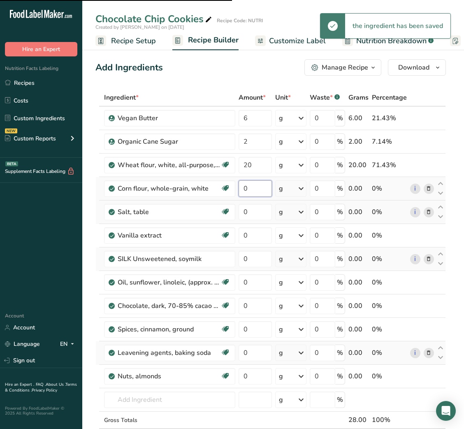
click at [246, 187] on input "0" at bounding box center [255, 188] width 33 height 16
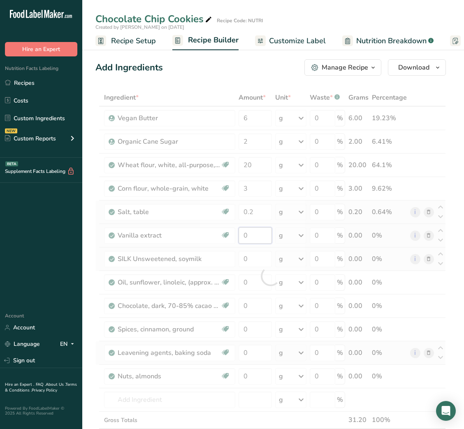
click at [245, 233] on div "Ingredient * Amount * Unit * Waste * .a-a{fill:#347362;}.b-a{fill:#fff;} Grams …" at bounding box center [270, 276] width 351 height 374
click at [245, 233] on div at bounding box center [270, 276] width 351 height 374
click at [245, 237] on input "0" at bounding box center [255, 235] width 33 height 16
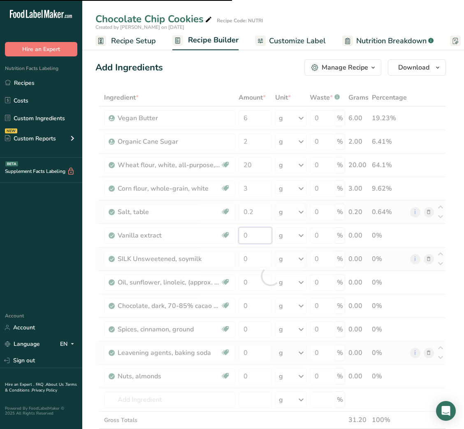
click at [245, 237] on input "0" at bounding box center [255, 235] width 33 height 16
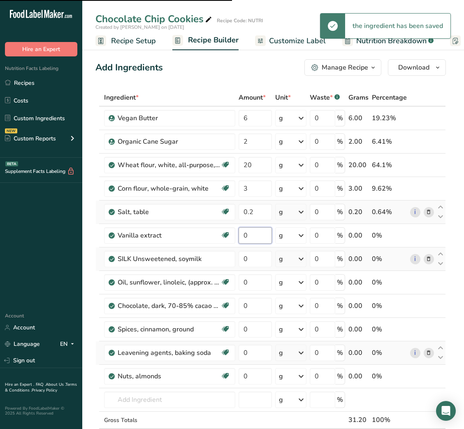
click at [245, 237] on input "0" at bounding box center [255, 235] width 33 height 16
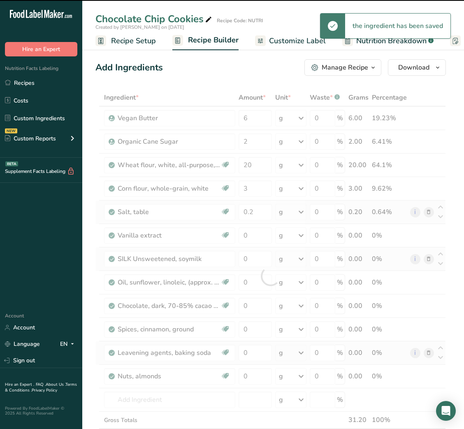
click at [245, 237] on div at bounding box center [270, 276] width 351 height 374
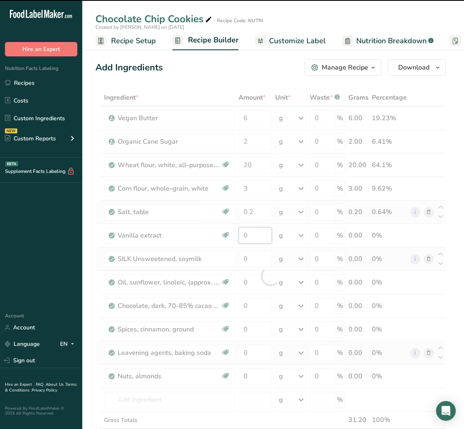
click at [245, 237] on input "0" at bounding box center [255, 235] width 33 height 16
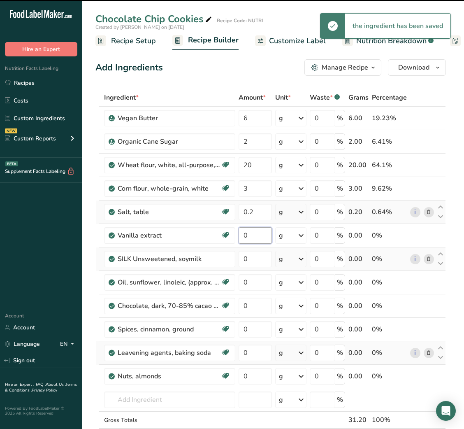
click at [245, 237] on input "0" at bounding box center [255, 235] width 33 height 16
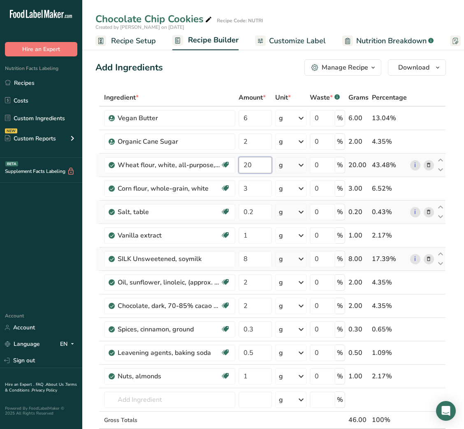
click at [250, 167] on input "20" at bounding box center [255, 165] width 33 height 16
click at [246, 125] on input "6" at bounding box center [255, 118] width 33 height 16
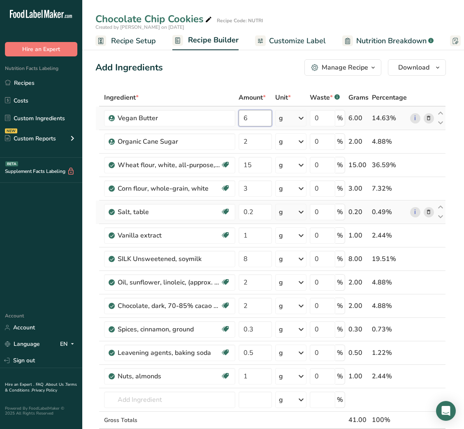
click at [246, 125] on input "6" at bounding box center [255, 118] width 33 height 16
click at [290, 45] on span "Customize Label" at bounding box center [297, 40] width 57 height 11
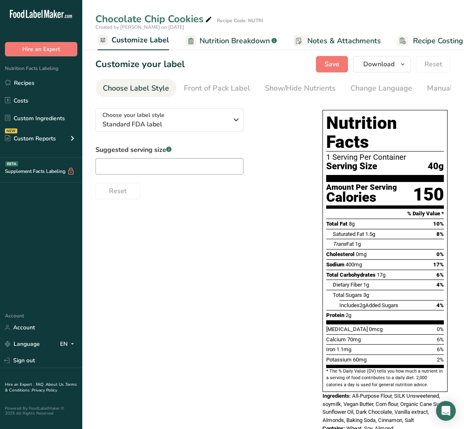
scroll to position [0, 160]
click at [213, 109] on div "Choose your label style Standard FDA label USA (FDA) Standard FDA label Tabular…" at bounding box center [200, 151] width 211 height 98
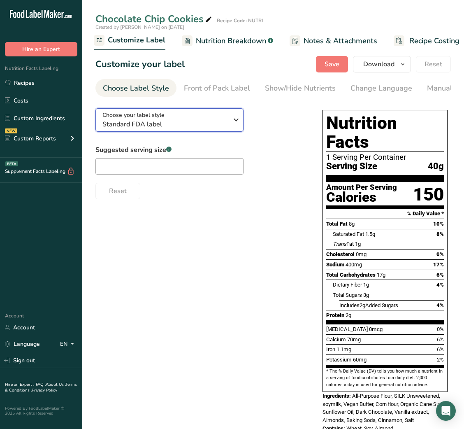
click at [207, 127] on span "Standard FDA label" at bounding box center [165, 124] width 126 height 10
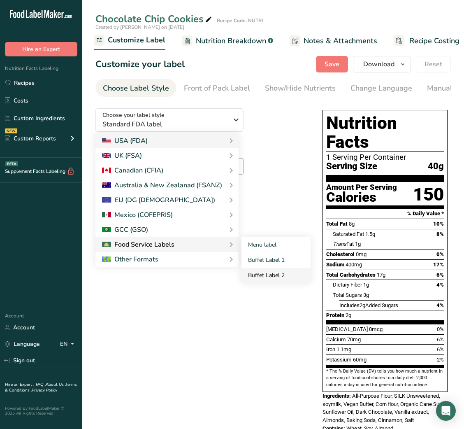
click at [275, 269] on link "Buffet Label 2" at bounding box center [276, 274] width 69 height 15
click at [274, 279] on link "Buffet Label 2" at bounding box center [276, 274] width 69 height 15
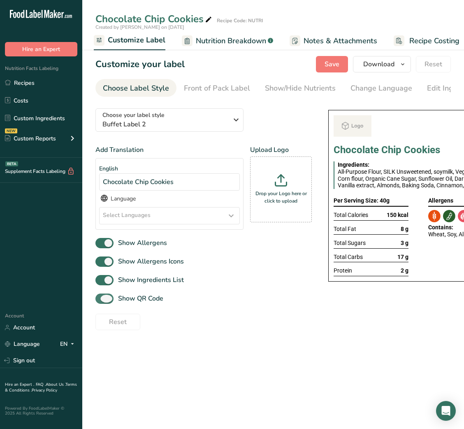
click at [120, 303] on span "Show QR Code" at bounding box center [139, 298] width 50 height 10
click at [101, 301] on input "Show QR Code" at bounding box center [97, 298] width 5 height 5
click at [253, 259] on div "Show Allergens Icons" at bounding box center [203, 262] width 216 height 14
click at [302, 94] on link "Show/Hide Nutrients" at bounding box center [300, 88] width 71 height 19
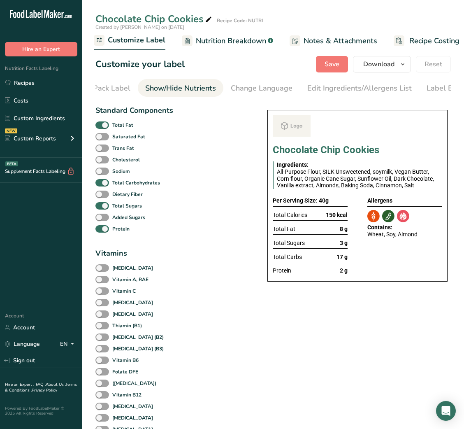
scroll to position [0, 150]
click at [102, 128] on span at bounding box center [102, 125] width 14 height 8
click at [101, 128] on input "Total Fat" at bounding box center [97, 124] width 5 height 5
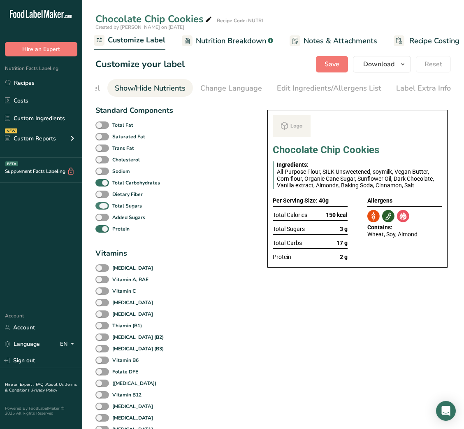
click at [105, 210] on span at bounding box center [102, 206] width 14 height 8
click at [101, 208] on input "Total Sugars" at bounding box center [97, 205] width 5 height 5
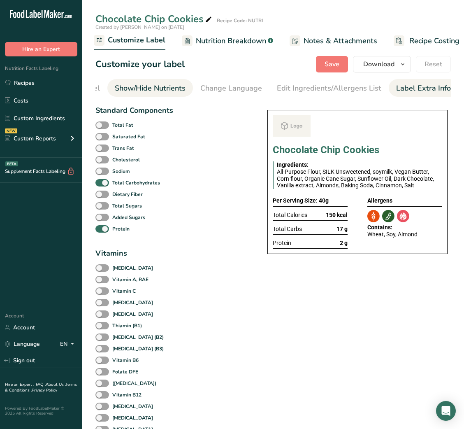
click at [419, 84] on div "Label Extra Info" at bounding box center [423, 88] width 55 height 11
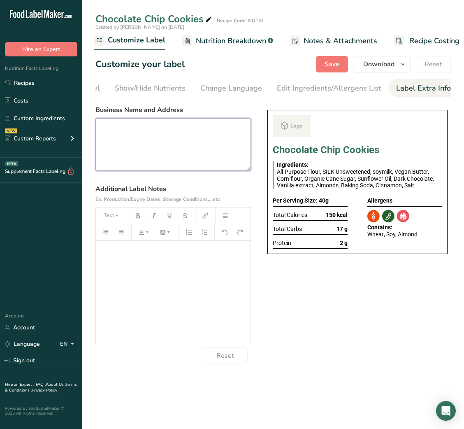
click at [125, 145] on textarea at bounding box center [173, 144] width 156 height 53
paste textarea "USE BY: [DATE] KEEP REFRIGERATED BELOW 5 DEGREE REHEAT BEFORE EATING DINNER"
click at [112, 158] on textarea "USE BY: [DATE] KEEP REFRIGERATED BELOW 5 DEGREE REHEAT BEFORE EATING DINNER" at bounding box center [173, 144] width 156 height 53
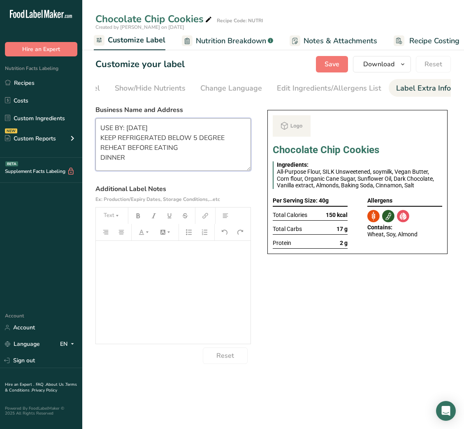
click at [112, 158] on textarea "USE BY: [DATE] KEEP REFRIGERATED BELOW 5 DEGREE REHEAT BEFORE EATING DINNER" at bounding box center [173, 144] width 156 height 53
click at [116, 152] on textarea "USE BY: [DATE] KEEP REFRIGERATED BELOW 5 DEGREE REHEAT BEFORE EATING SNACK" at bounding box center [173, 144] width 156 height 53
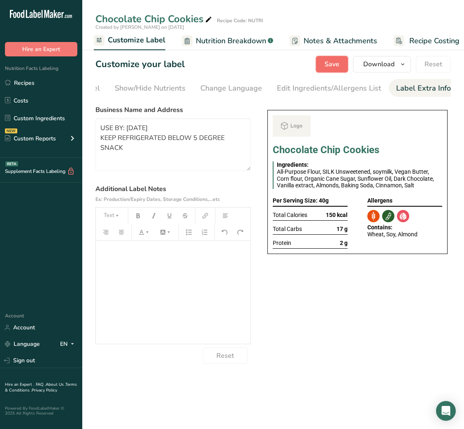
click at [333, 67] on span "Save" at bounding box center [332, 64] width 15 height 10
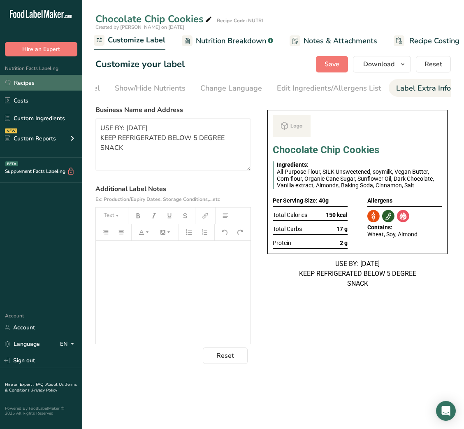
click at [34, 86] on link "Recipes" at bounding box center [41, 83] width 82 height 16
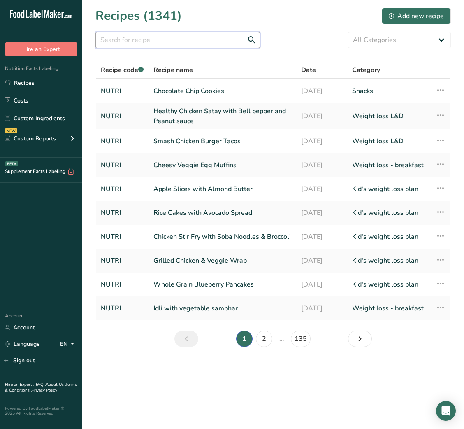
click at [203, 39] on input "text" at bounding box center [177, 40] width 165 height 16
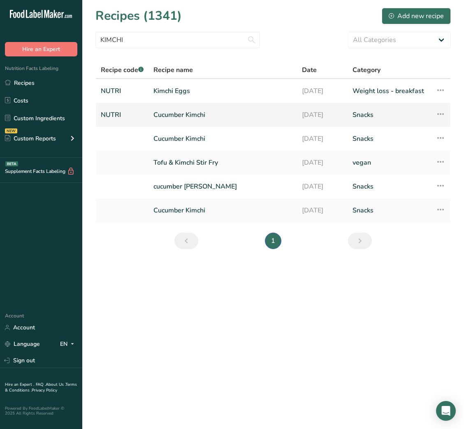
click at [203, 111] on link "Cucumber Kimchi" at bounding box center [222, 114] width 139 height 17
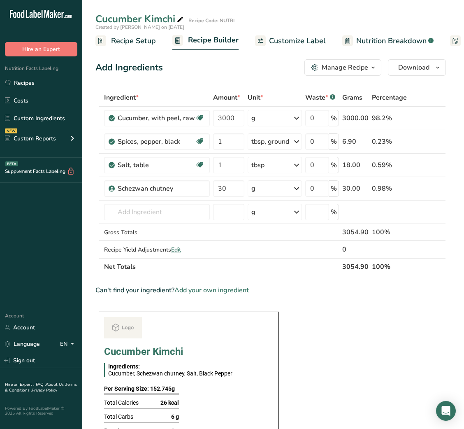
click at [344, 339] on section "Ingredient * Amount * Unit * Waste * .a-a{fill:#347362;}.b-a{fill:#fff;} Grams …" at bounding box center [270, 427] width 351 height 676
click at [221, 191] on input "30" at bounding box center [228, 188] width 31 height 16
click at [221, 191] on input "28" at bounding box center [228, 188] width 31 height 16
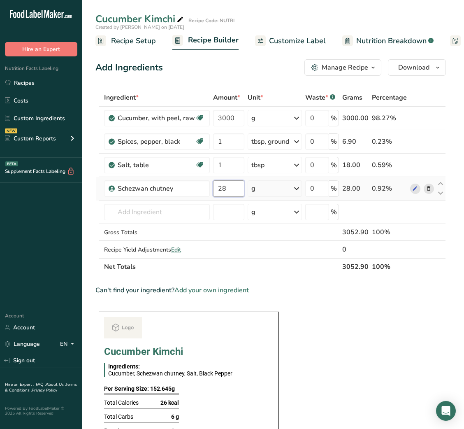
click at [221, 191] on input "28" at bounding box center [228, 188] width 31 height 16
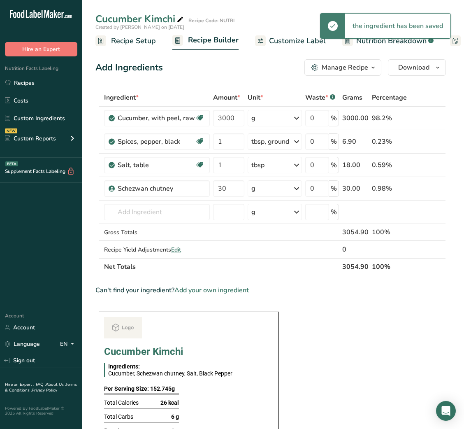
click at [292, 39] on span "Customize Label" at bounding box center [297, 40] width 57 height 11
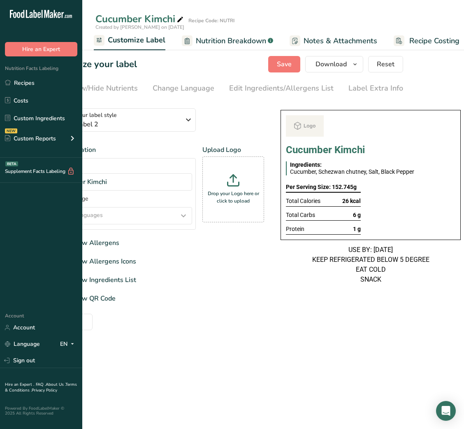
scroll to position [0, 47]
click at [377, 90] on div "Label Extra Info" at bounding box center [376, 88] width 55 height 11
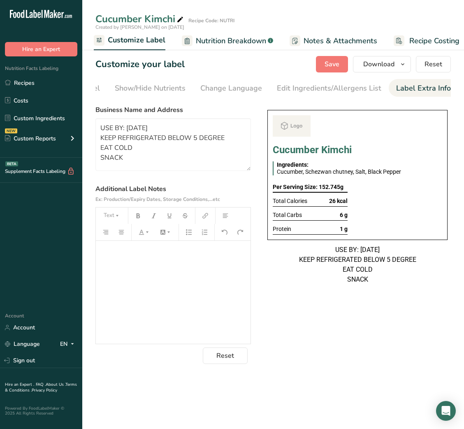
scroll to position [0, 0]
click at [113, 149] on textarea "USE BY: [DATE] KEEP REFRIGERATED BELOW 5 DEGREE EAT COLD SNACK" at bounding box center [173, 144] width 156 height 53
click at [131, 128] on textarea "USE BY: [DATE] KEEP REFRIGERATED BELOW 5 DEGREE SNACK" at bounding box center [173, 144] width 156 height 53
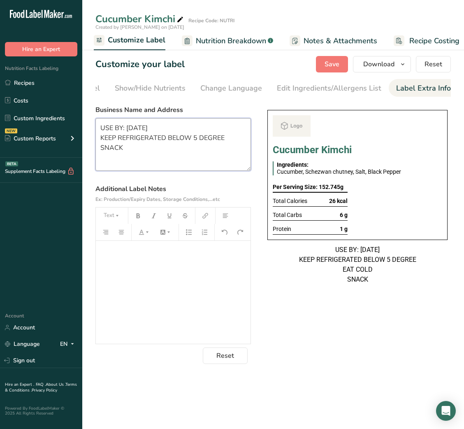
click at [131, 128] on textarea "USE BY: [DATE] KEEP REFRIGERATED BELOW 5 DEGREE SNACK" at bounding box center [173, 144] width 156 height 53
click at [145, 127] on textarea "USE BY: [DATE] KEEP REFRIGERATED BELOW 5 DEGREE SNACK" at bounding box center [173, 144] width 156 height 53
click at [308, 276] on div "USE BY: [DATE] KEEP REFRIGERATED BELOW 5 DEGREE EAT COLD SNACK" at bounding box center [357, 265] width 180 height 40
click at [332, 70] on button "Save" at bounding box center [332, 64] width 32 height 16
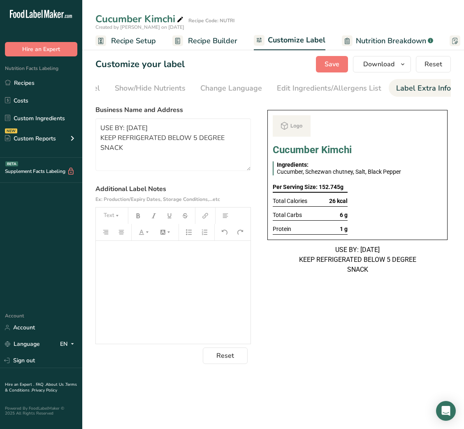
click at [95, 39] on icon at bounding box center [100, 40] width 11 height 11
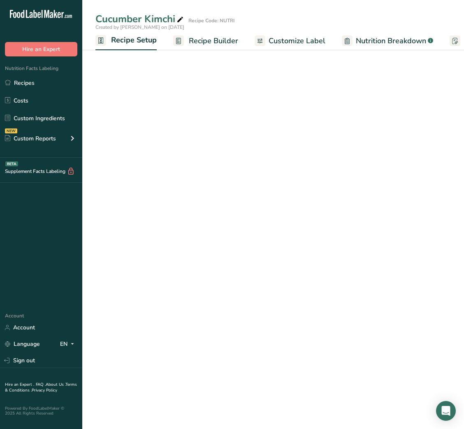
scroll to position [0, 3]
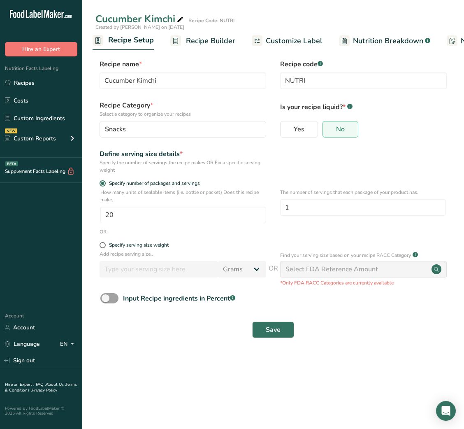
click at [213, 42] on span "Recipe Builder" at bounding box center [210, 40] width 49 height 11
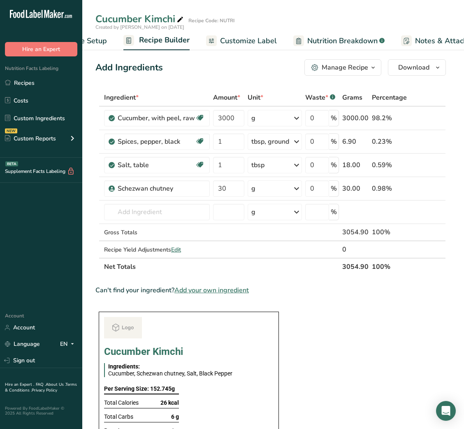
scroll to position [0, 79]
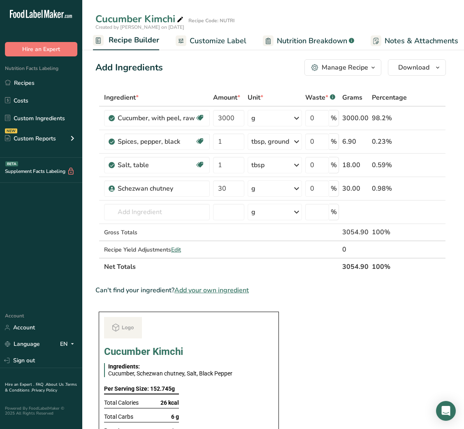
click at [341, 70] on div "Manage Recipe" at bounding box center [345, 68] width 46 height 10
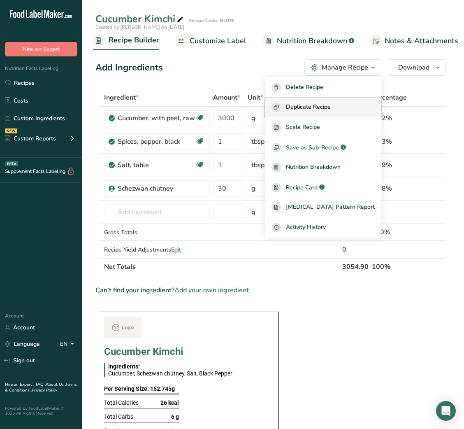
click at [314, 109] on span "Duplicate Recipe" at bounding box center [308, 106] width 45 height 9
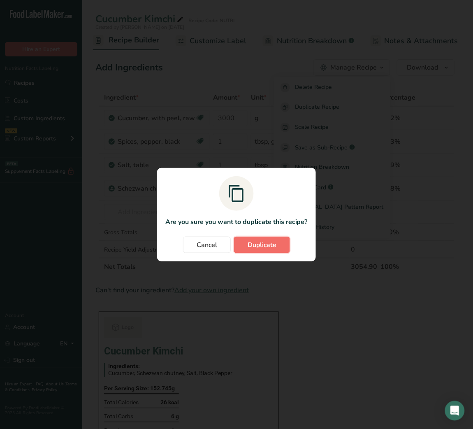
click at [268, 248] on span "Duplicate" at bounding box center [262, 245] width 29 height 10
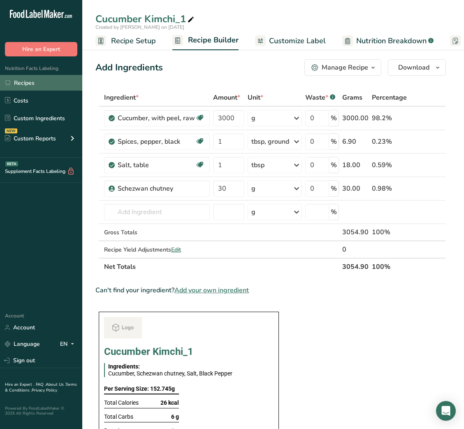
click at [42, 84] on link "Recipes" at bounding box center [41, 83] width 82 height 16
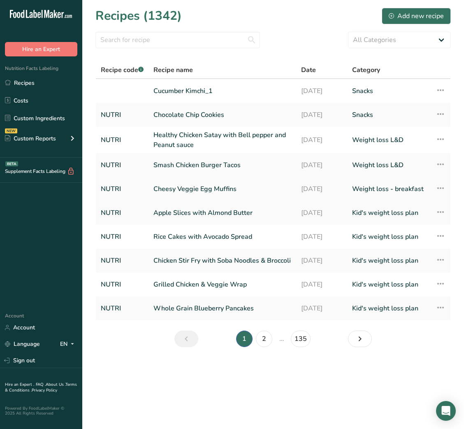
click at [202, 189] on link "Cheesy Veggie Egg Muffins" at bounding box center [222, 188] width 138 height 17
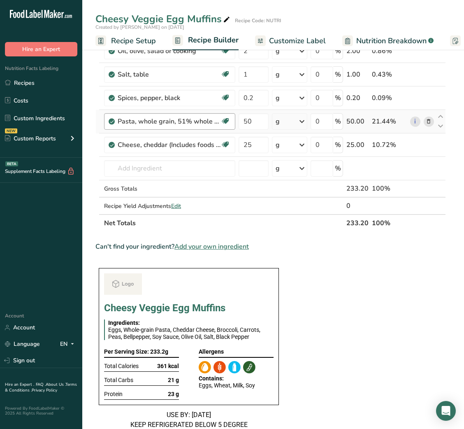
scroll to position [214, 0]
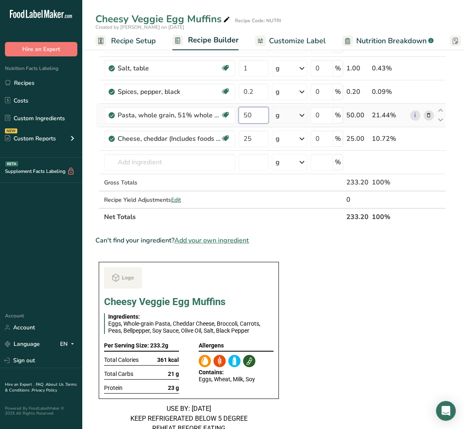
click at [246, 114] on input "50" at bounding box center [254, 115] width 30 height 16
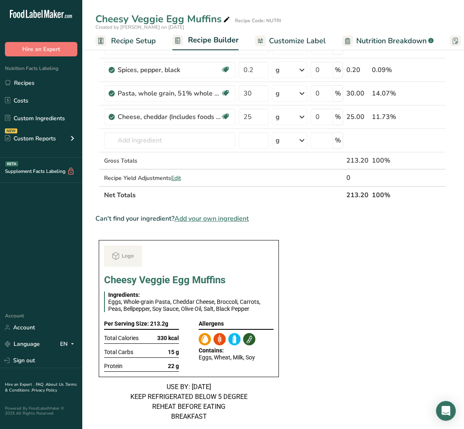
scroll to position [236, 0]
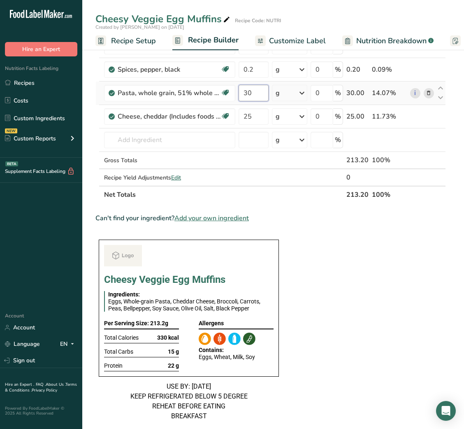
click at [245, 94] on input "30" at bounding box center [254, 93] width 30 height 16
click at [245, 94] on input "50" at bounding box center [254, 93] width 30 height 16
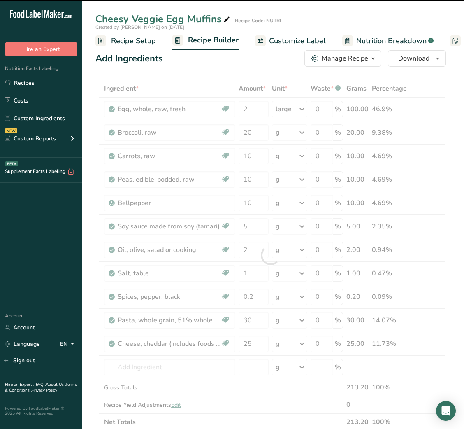
scroll to position [0, 0]
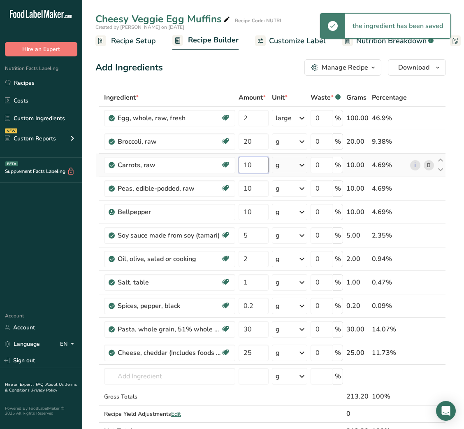
click at [243, 164] on input "10" at bounding box center [254, 165] width 30 height 16
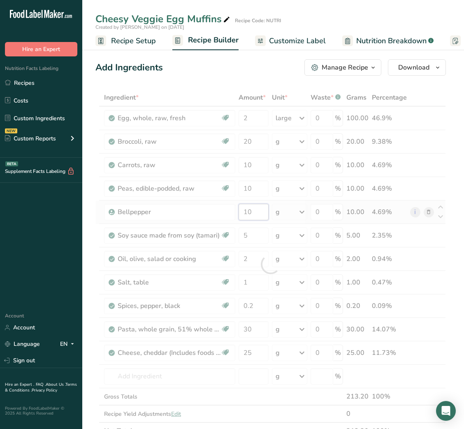
click at [245, 210] on div "Ingredient * Amount * Unit * Waste * .a-a{fill:#347362;}.b-a{fill:#fff;} Grams …" at bounding box center [270, 264] width 351 height 351
click at [245, 210] on div at bounding box center [270, 264] width 351 height 351
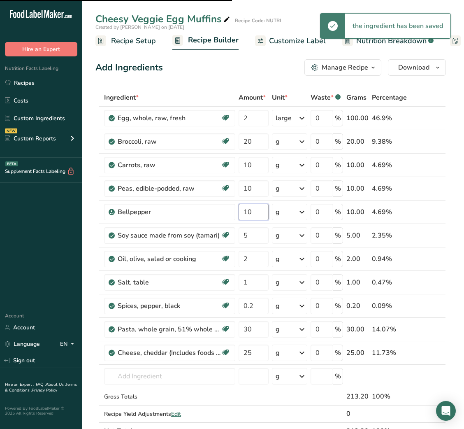
click at [249, 213] on input "10" at bounding box center [254, 212] width 30 height 16
click at [248, 163] on input "10" at bounding box center [254, 165] width 30 height 16
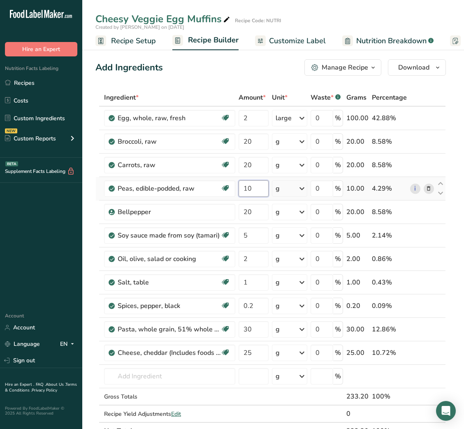
click at [245, 187] on input "10" at bounding box center [254, 188] width 30 height 16
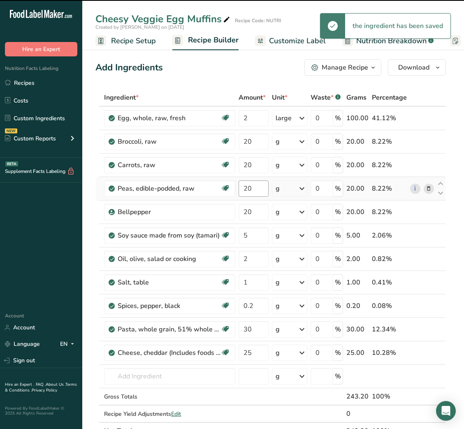
scroll to position [63, 0]
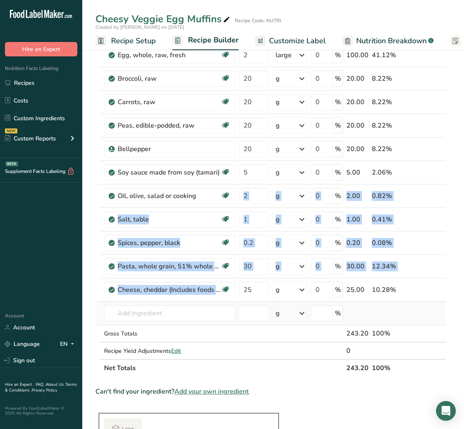
drag, startPoint x: 245, startPoint y: 187, endPoint x: 275, endPoint y: 320, distance: 136.3
click at [275, 320] on tbody "Egg, whole, raw, fresh Gluten free Vegetarian Soy free 2 large Portions 1 large…" at bounding box center [271, 201] width 350 height 315
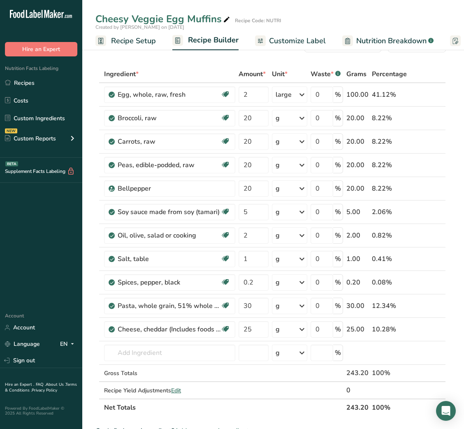
scroll to position [18, 0]
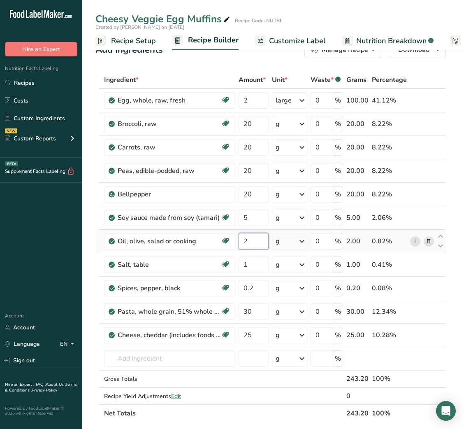
click at [239, 243] on input "2" at bounding box center [254, 241] width 30 height 16
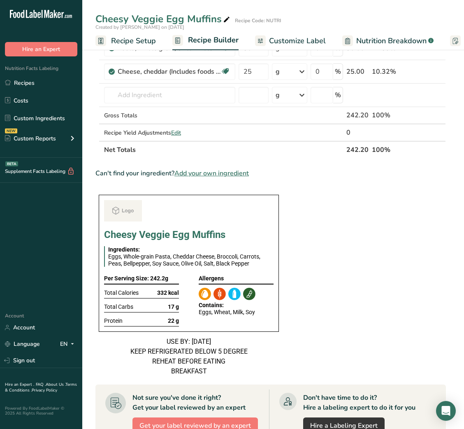
scroll to position [0, 0]
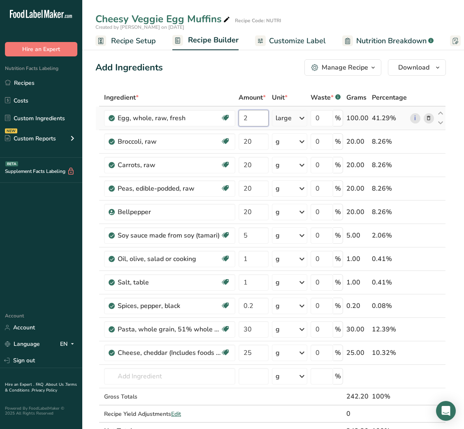
click at [244, 120] on input "2" at bounding box center [254, 118] width 30 height 16
click at [239, 119] on input "3" at bounding box center [254, 118] width 30 height 16
click at [37, 74] on div "Nutrition Facts Labeling Recipes Costs Custom Ingredients NEW Custom Reports Me…" at bounding box center [41, 106] width 82 height 101
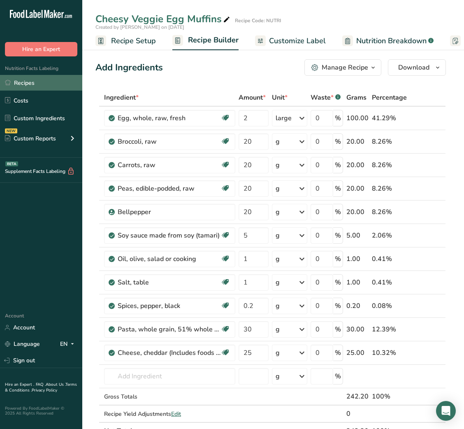
click at [31, 80] on link "Recipes" at bounding box center [41, 83] width 82 height 16
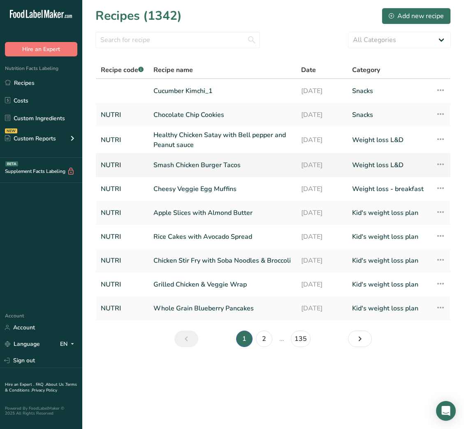
click at [190, 167] on link "Smash Chicken Burger Tacos" at bounding box center [222, 164] width 138 height 17
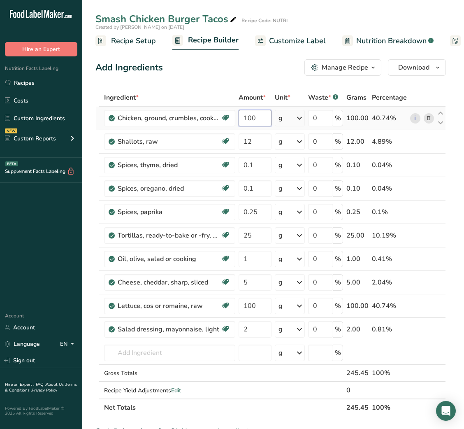
click at [246, 120] on input "100" at bounding box center [255, 118] width 33 height 16
click at [40, 79] on link "Recipes" at bounding box center [41, 83] width 82 height 16
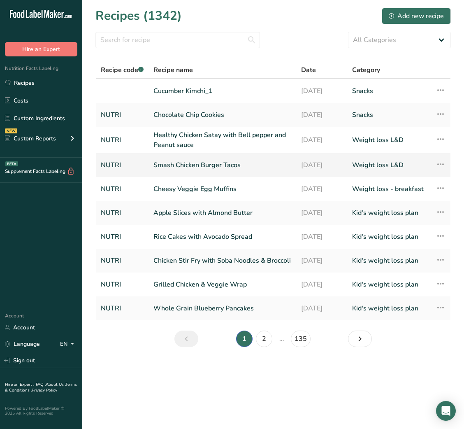
click at [200, 170] on link "Smash Chicken Burger Tacos" at bounding box center [222, 164] width 138 height 17
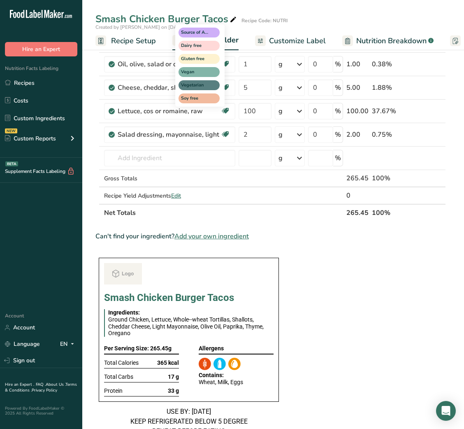
scroll to position [208, 0]
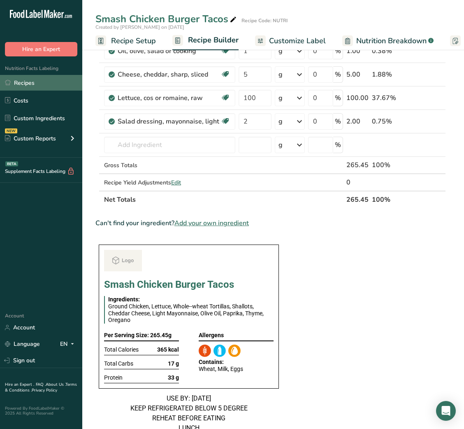
click at [28, 86] on link "Recipes" at bounding box center [41, 83] width 82 height 16
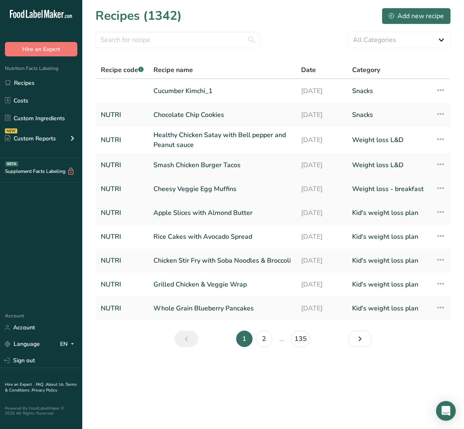
click at [182, 190] on link "Cheesy Veggie Egg Muffins" at bounding box center [222, 188] width 138 height 17
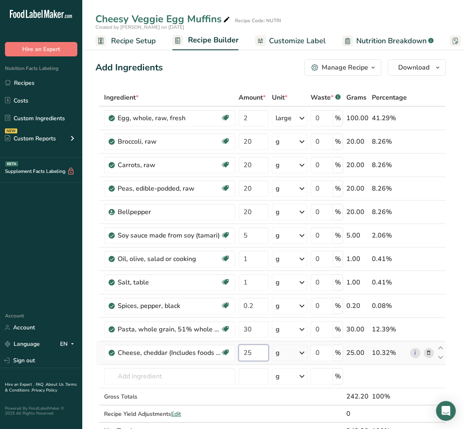
click at [243, 355] on input "25" at bounding box center [254, 352] width 30 height 16
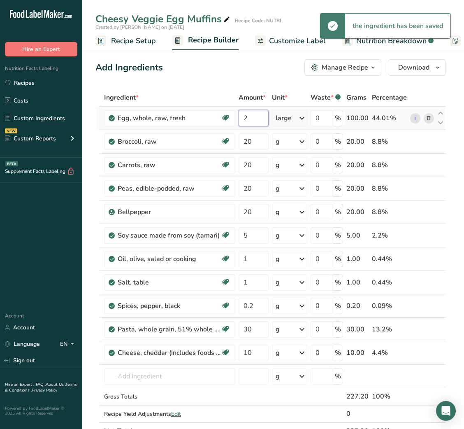
click at [245, 121] on input "2" at bounding box center [254, 118] width 30 height 16
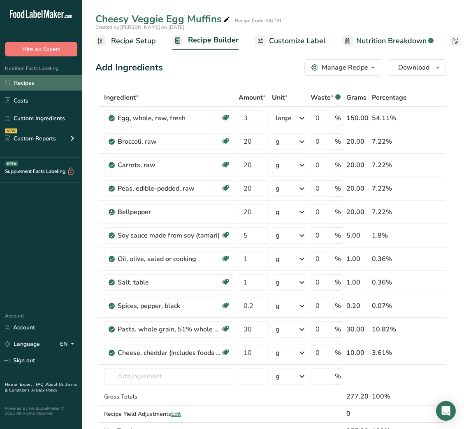
click at [46, 86] on link "Recipes" at bounding box center [41, 83] width 82 height 16
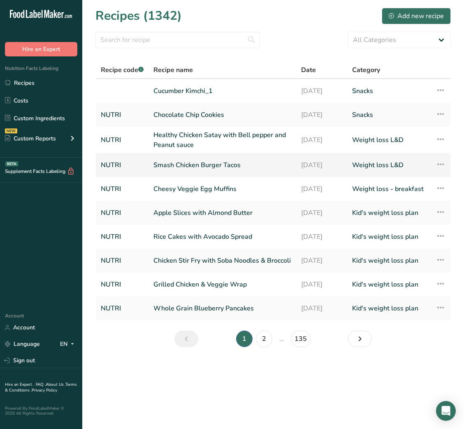
click at [216, 172] on link "Smash Chicken Burger Tacos" at bounding box center [222, 164] width 138 height 17
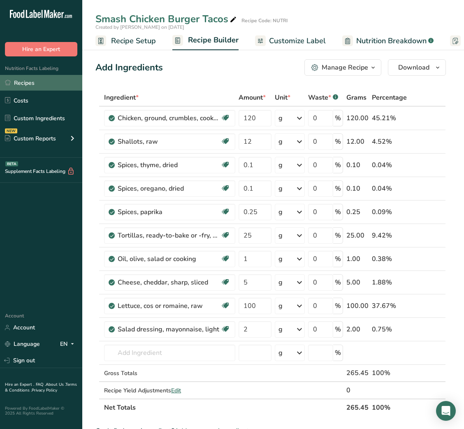
click at [51, 85] on link "Recipes" at bounding box center [41, 83] width 82 height 16
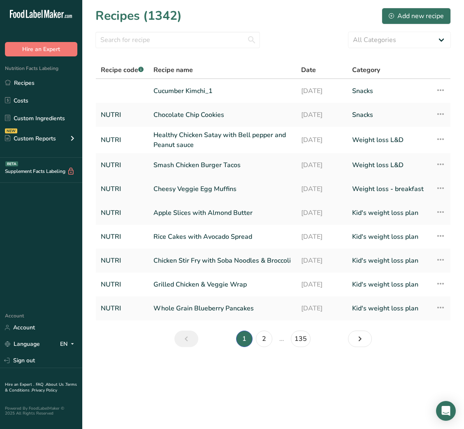
click at [202, 191] on link "Cheesy Veggie Egg Muffins" at bounding box center [222, 188] width 138 height 17
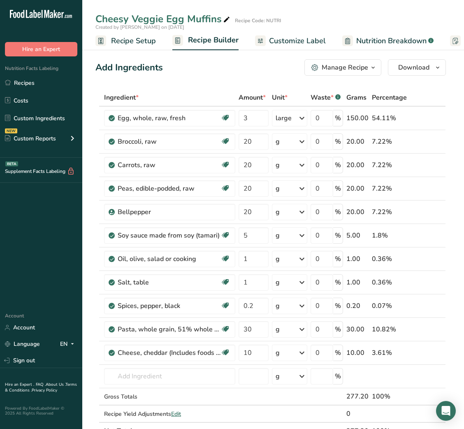
click at [370, 71] on icon "button" at bounding box center [373, 68] width 7 height 10
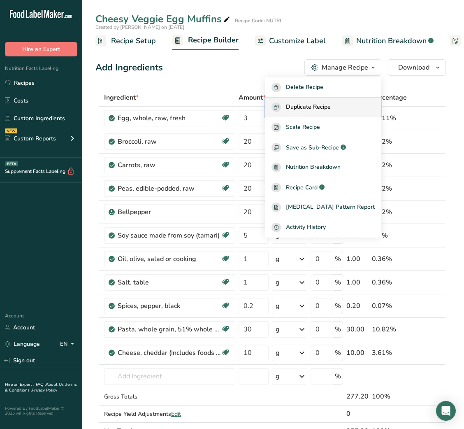
click at [331, 108] on span "Duplicate Recipe" at bounding box center [308, 106] width 45 height 9
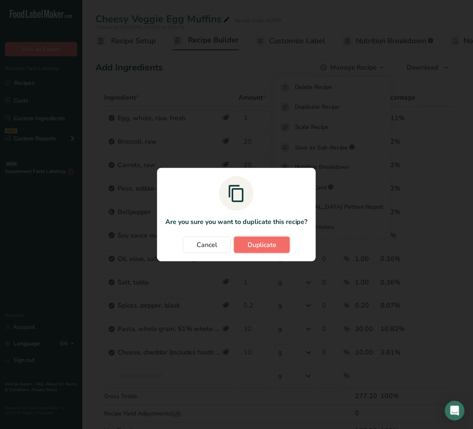
click at [263, 244] on span "Duplicate" at bounding box center [262, 245] width 29 height 10
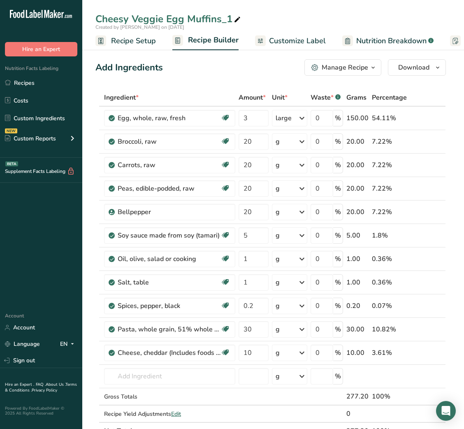
click at [234, 21] on icon at bounding box center [237, 20] width 7 height 12
click at [244, 116] on input "3" at bounding box center [254, 118] width 30 height 16
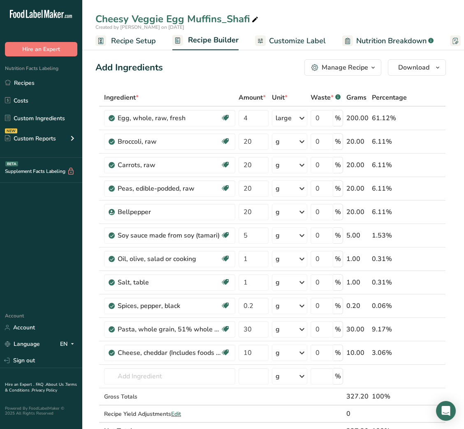
click at [347, 64] on div "Manage Recipe" at bounding box center [345, 68] width 46 height 10
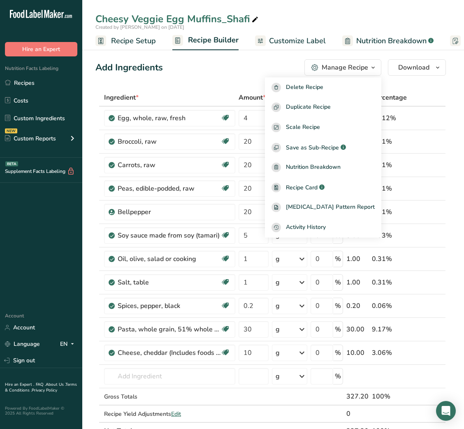
click at [186, 91] on th "Ingredient *" at bounding box center [169, 97] width 135 height 17
click at [39, 83] on link "Recipes" at bounding box center [41, 83] width 82 height 16
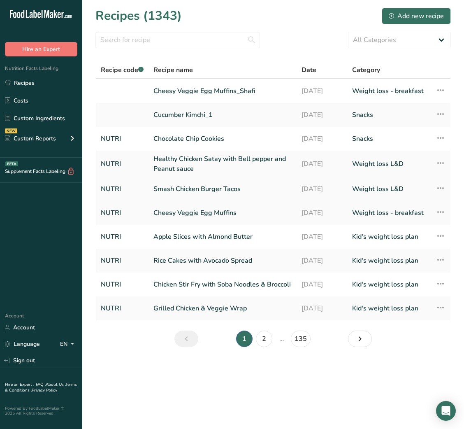
click at [201, 194] on link "Smash Chicken Burger Tacos" at bounding box center [222, 188] width 138 height 17
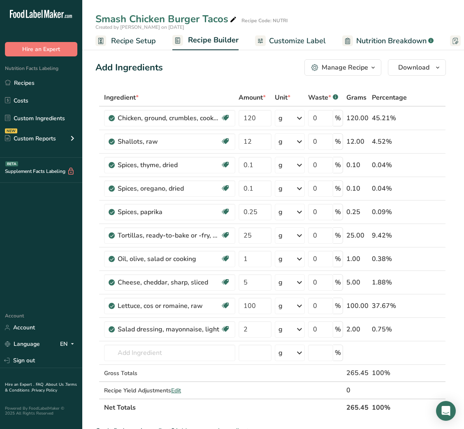
click at [340, 61] on button "Manage Recipe" at bounding box center [343, 67] width 77 height 16
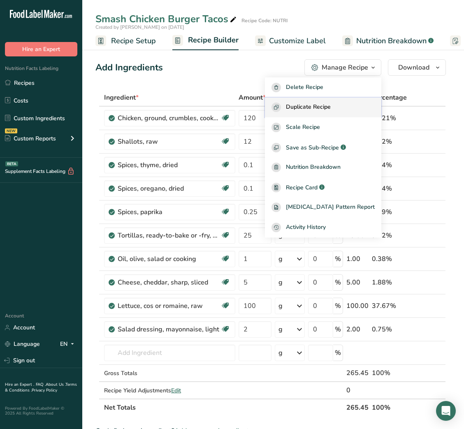
click at [315, 106] on span "Duplicate Recipe" at bounding box center [308, 106] width 45 height 9
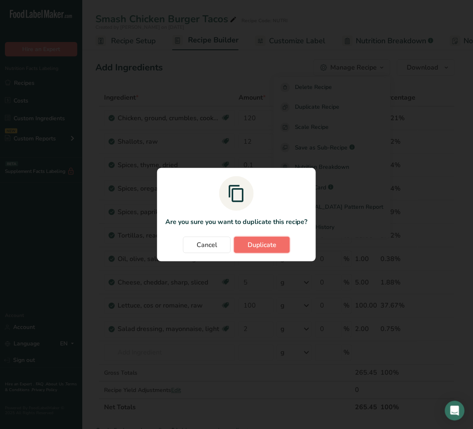
click at [276, 244] on span "Duplicate" at bounding box center [262, 245] width 29 height 10
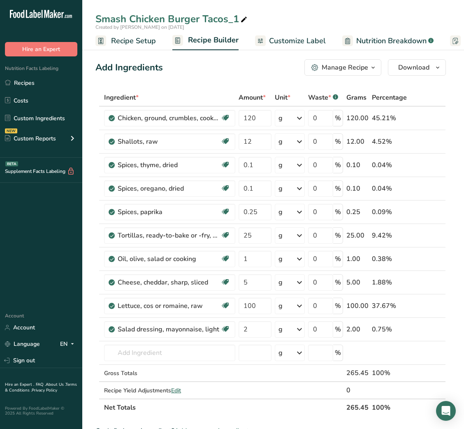
click at [244, 22] on icon at bounding box center [243, 20] width 7 height 12
click at [244, 75] on div "Add Ingredients Manage Recipe Delete Recipe Duplicate Recipe Scale Recipe Save …" at bounding box center [270, 67] width 351 height 16
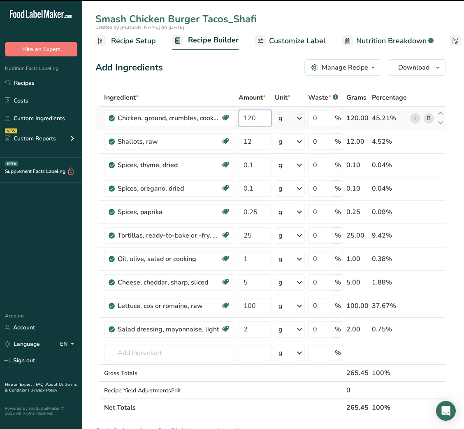
click at [251, 119] on input "120" at bounding box center [255, 118] width 33 height 16
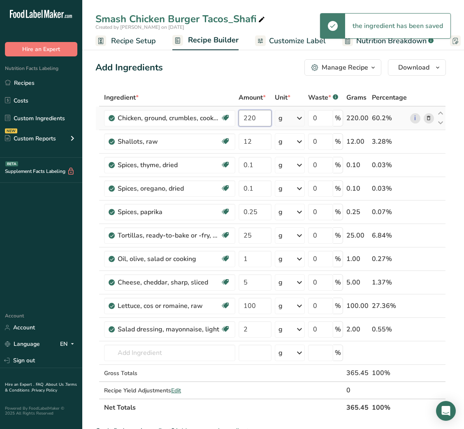
click at [251, 119] on input "220" at bounding box center [255, 118] width 33 height 16
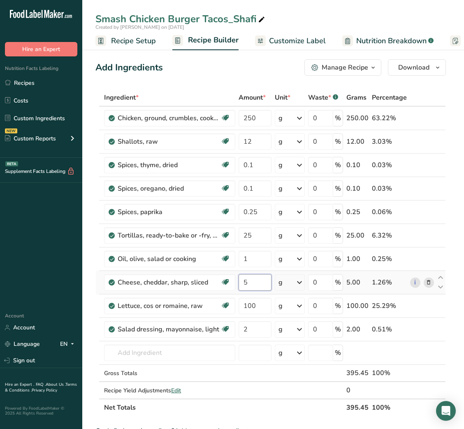
click at [241, 281] on input "5" at bounding box center [255, 282] width 33 height 16
click at [28, 88] on link "Recipes" at bounding box center [41, 83] width 82 height 16
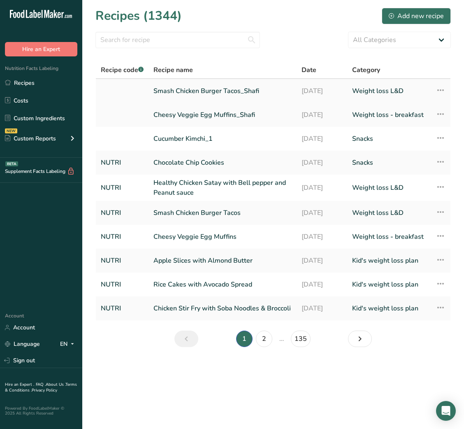
click at [237, 95] on link "Smash Chicken Burger Tacos_Shafi" at bounding box center [222, 90] width 138 height 17
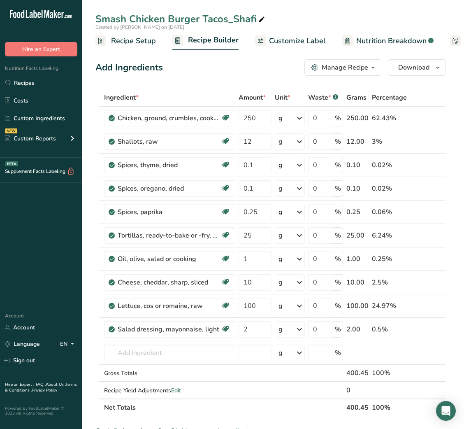
click at [361, 72] on div "Manage Recipe" at bounding box center [345, 68] width 46 height 10
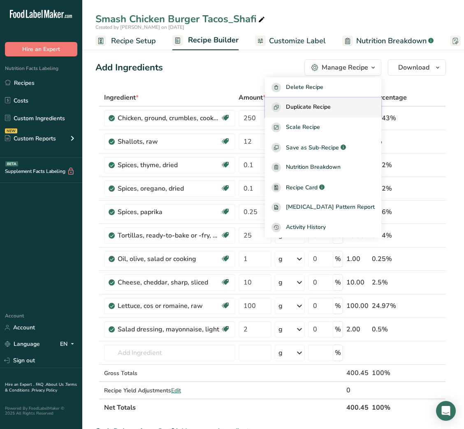
click at [340, 101] on button "Duplicate Recipe" at bounding box center [323, 108] width 116 height 20
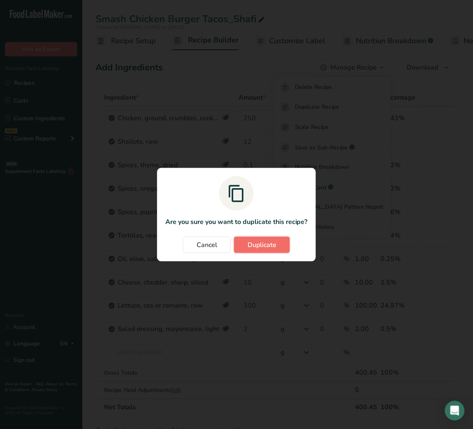
click at [263, 249] on span "Duplicate" at bounding box center [262, 245] width 29 height 10
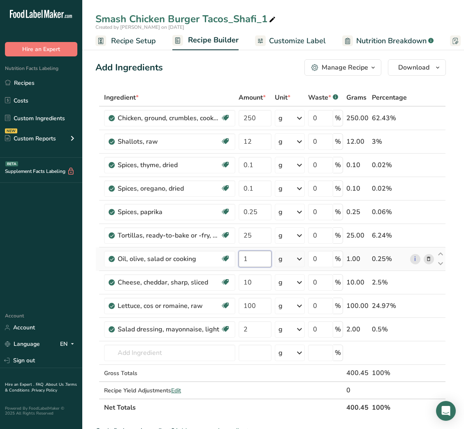
click at [239, 256] on input "1" at bounding box center [255, 259] width 33 height 16
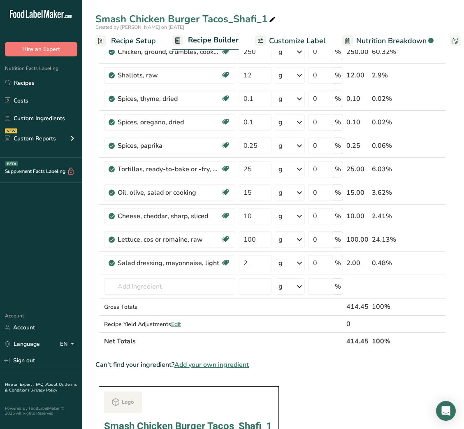
scroll to position [61, 0]
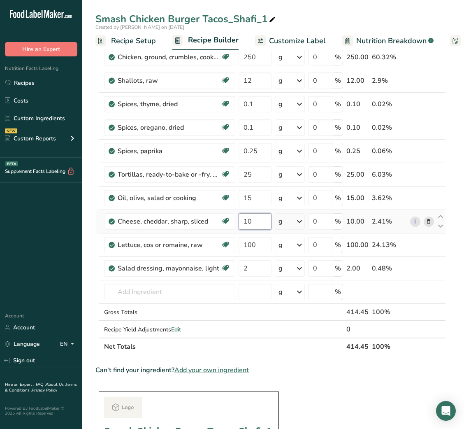
click at [244, 220] on input "10" at bounding box center [255, 221] width 33 height 16
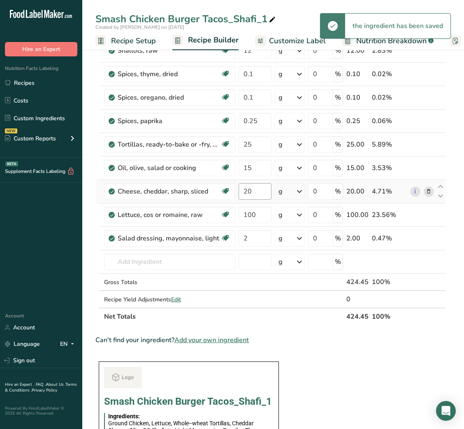
scroll to position [91, 0]
click at [244, 193] on input "20" at bounding box center [255, 192] width 33 height 16
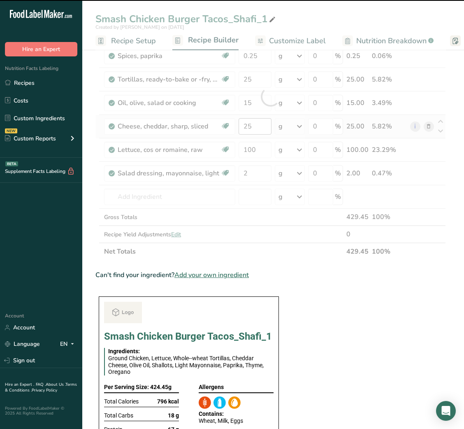
scroll to position [157, 0]
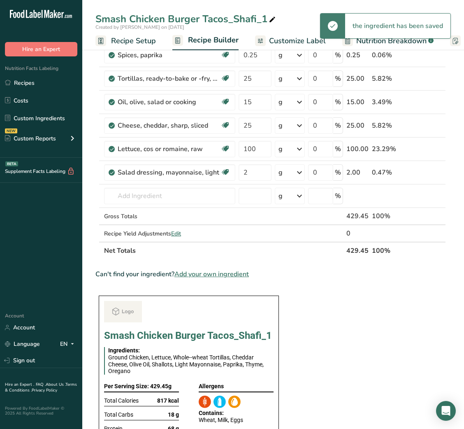
click at [270, 20] on icon at bounding box center [272, 20] width 7 height 12
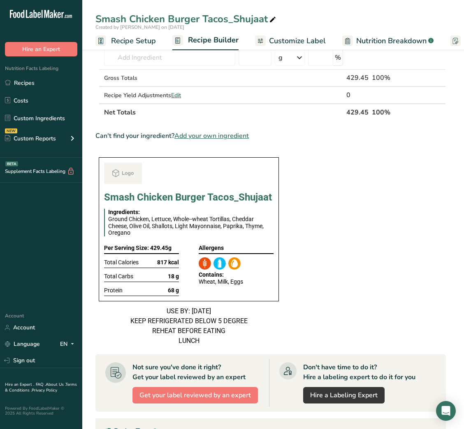
scroll to position [0, 0]
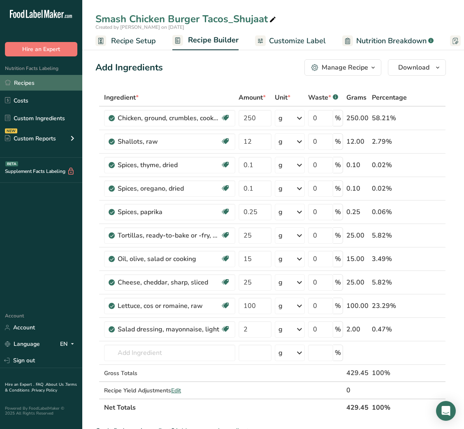
click at [49, 91] on link "Recipes" at bounding box center [41, 83] width 82 height 16
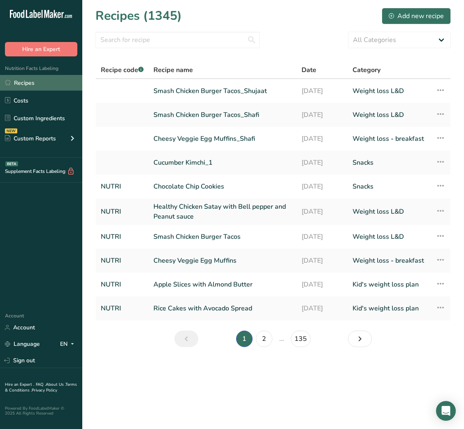
click at [49, 91] on link "Recipes" at bounding box center [41, 83] width 82 height 16
click at [214, 202] on link "Healthy Chicken Satay with Bell pepper and Peanut sauce" at bounding box center [222, 212] width 138 height 20
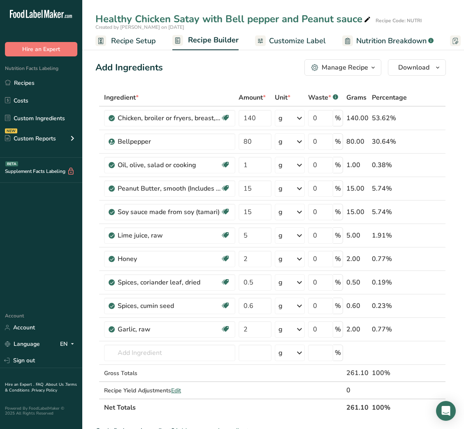
click at [371, 63] on icon "button" at bounding box center [373, 68] width 7 height 10
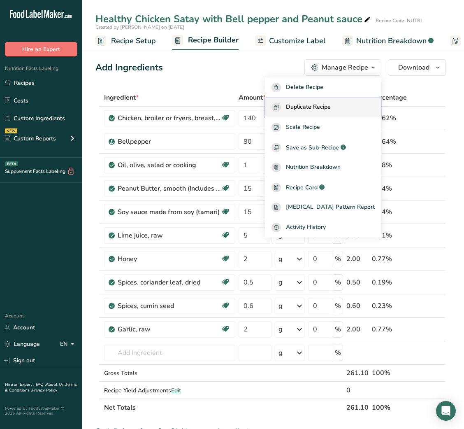
click at [327, 104] on span "Duplicate Recipe" at bounding box center [308, 106] width 45 height 9
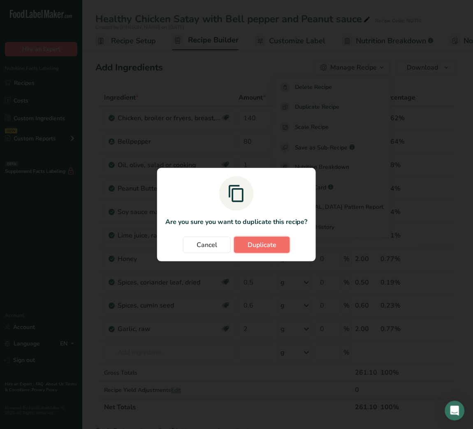
click at [268, 247] on span "Duplicate" at bounding box center [262, 245] width 29 height 10
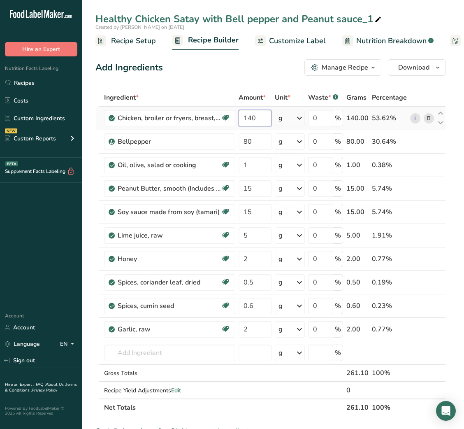
click at [246, 121] on input "140" at bounding box center [255, 118] width 33 height 16
click at [381, 19] on icon at bounding box center [377, 20] width 7 height 12
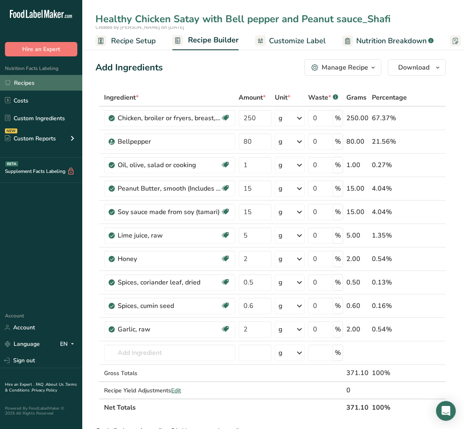
click at [24, 76] on link "Recipes" at bounding box center [41, 83] width 82 height 16
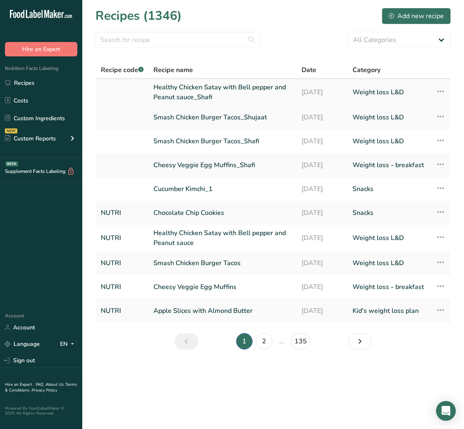
click at [224, 101] on link "Healthy Chicken Satay with Bell pepper and Peanut sauce_Shafi" at bounding box center [222, 92] width 138 height 20
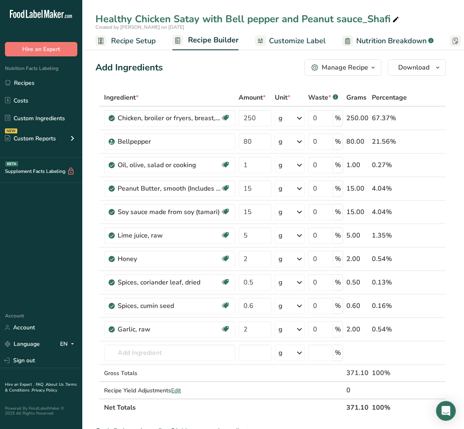
click at [370, 65] on icon "button" at bounding box center [373, 68] width 7 height 10
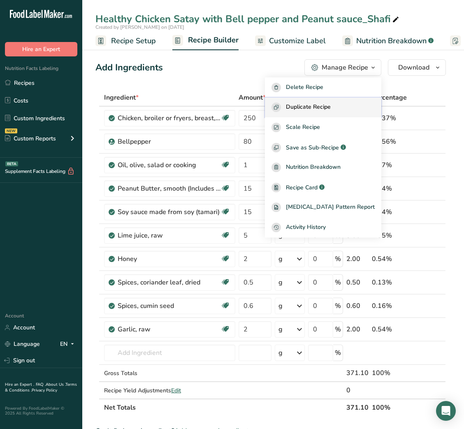
click at [330, 102] on span "Duplicate Recipe" at bounding box center [308, 106] width 45 height 9
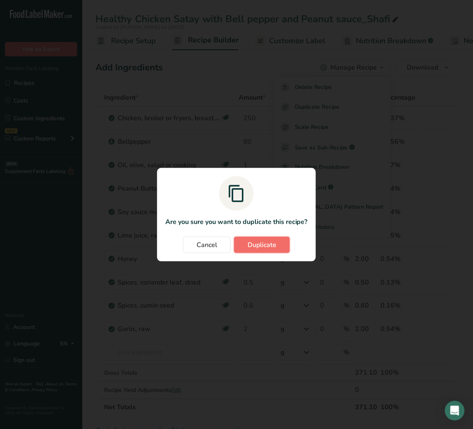
click at [273, 249] on span "Duplicate" at bounding box center [262, 245] width 29 height 10
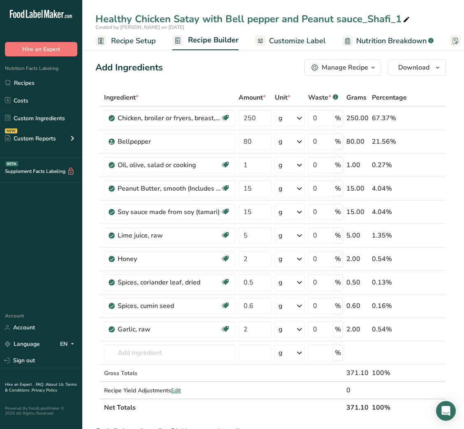
click at [406, 17] on icon at bounding box center [406, 20] width 7 height 12
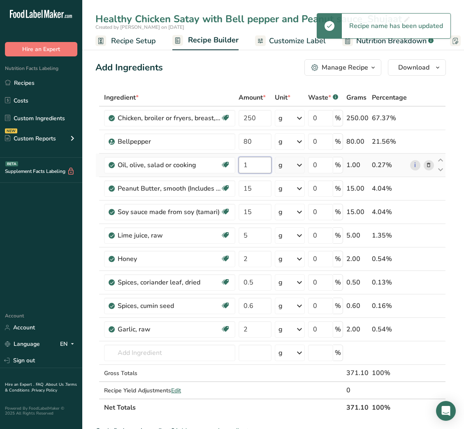
click at [240, 165] on input "1" at bounding box center [255, 165] width 33 height 16
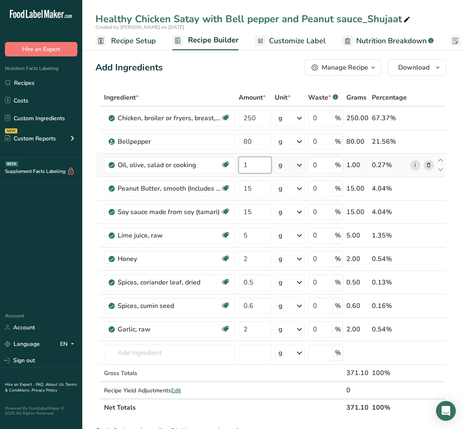
click at [240, 165] on input "1" at bounding box center [255, 165] width 33 height 16
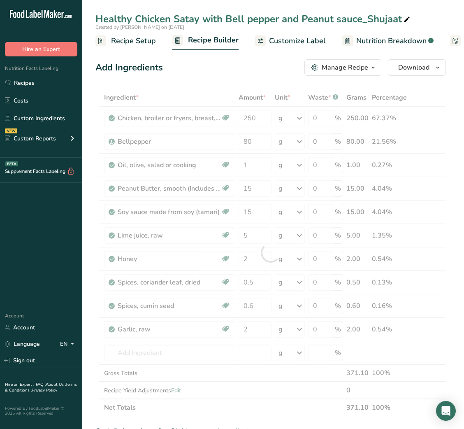
click at [273, 73] on div "Add Ingredients Manage Recipe Delete Recipe Duplicate Recipe Scale Recipe Save …" at bounding box center [270, 67] width 351 height 16
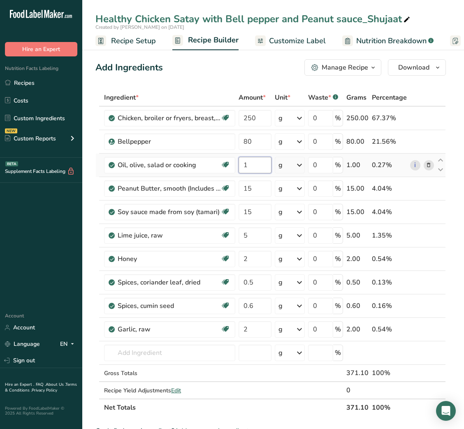
click at [244, 164] on input "1" at bounding box center [255, 165] width 33 height 16
click at [243, 143] on input "80" at bounding box center [255, 141] width 33 height 16
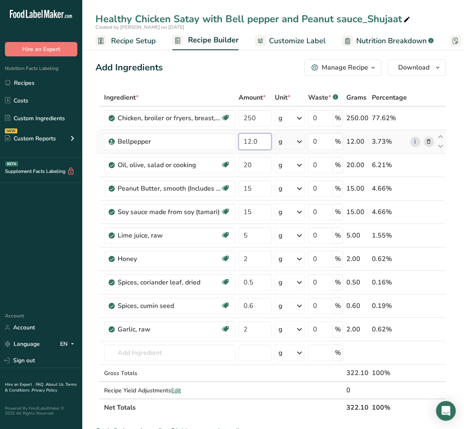
click at [250, 144] on input "12.0" at bounding box center [255, 141] width 33 height 16
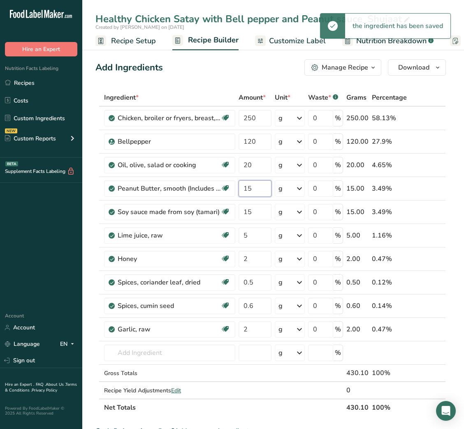
click at [249, 186] on input "15" at bounding box center [255, 188] width 33 height 16
click at [246, 189] on input "30" at bounding box center [255, 188] width 33 height 16
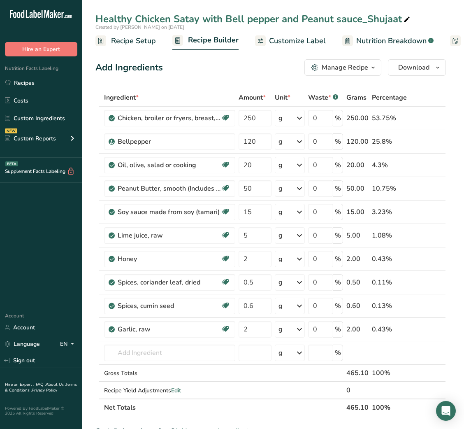
click at [218, 72] on div "Add Ingredients Manage Recipe Delete Recipe Duplicate Recipe Scale Recipe Save …" at bounding box center [270, 67] width 351 height 16
click at [37, 83] on link "Recipes" at bounding box center [41, 83] width 82 height 16
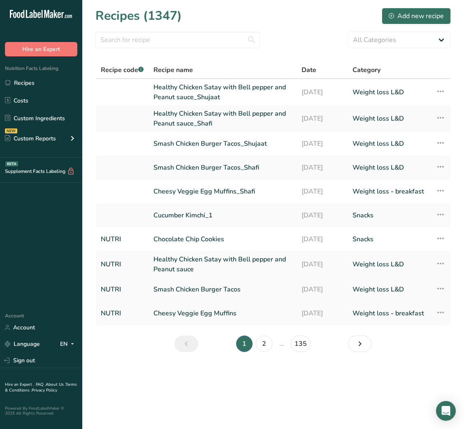
click at [219, 283] on link "Smash Chicken Burger Tacos" at bounding box center [222, 289] width 138 height 17
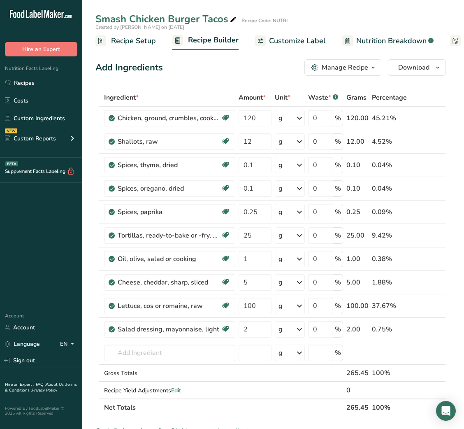
click at [356, 67] on div "Manage Recipe" at bounding box center [345, 68] width 46 height 10
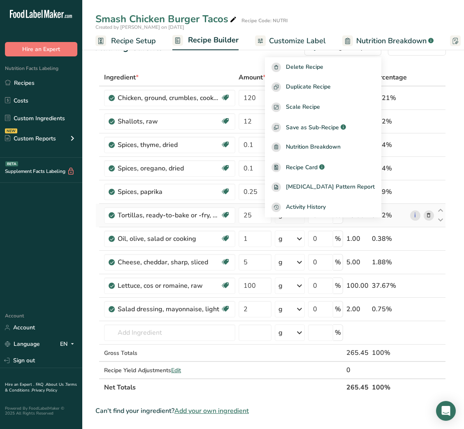
scroll to position [21, 0]
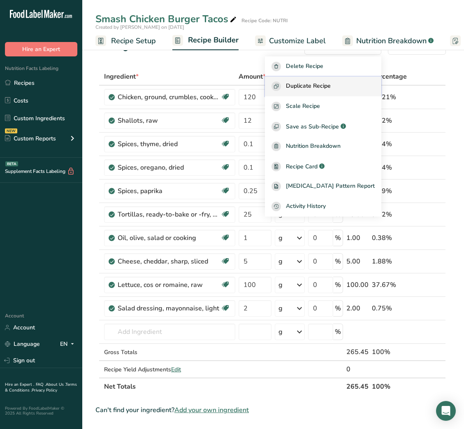
click at [317, 85] on span "Duplicate Recipe" at bounding box center [308, 85] width 45 height 9
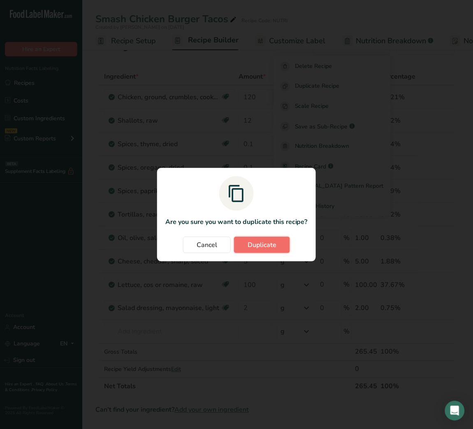
click at [271, 248] on span "Duplicate" at bounding box center [262, 245] width 29 height 10
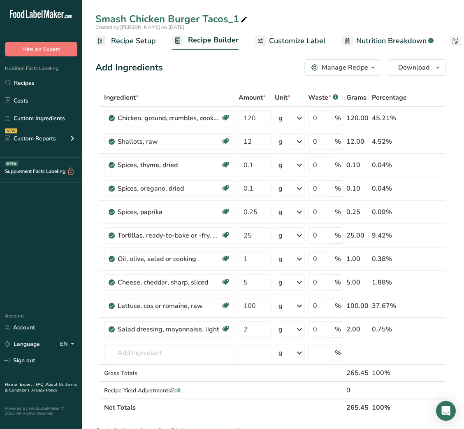
click at [245, 18] on icon at bounding box center [243, 20] width 7 height 12
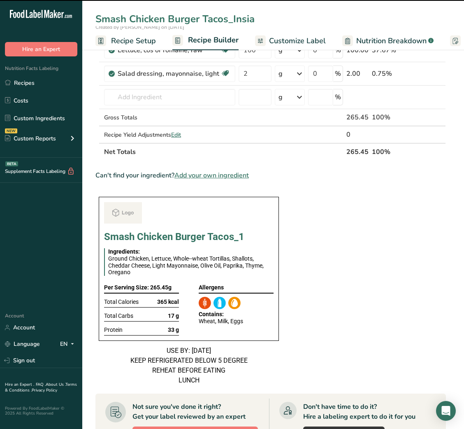
scroll to position [257, 0]
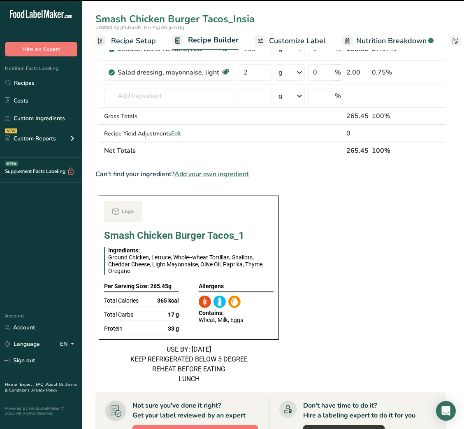
click at [297, 221] on section "Ingredient * Amount * Unit * Waste * .a-a{fill:#347362;}.b-a{fill:#fff;} Grams …" at bounding box center [270, 256] width 351 height 848
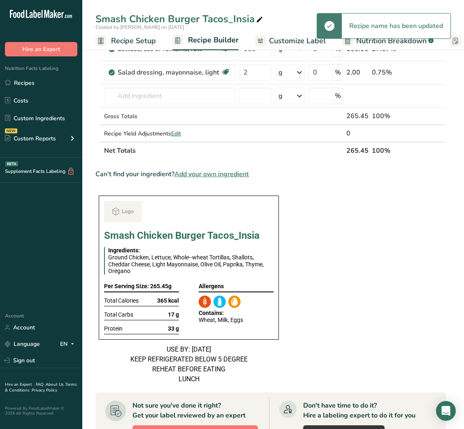
scroll to position [0, 0]
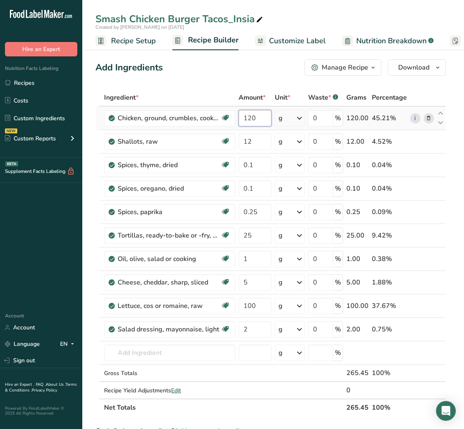
click at [255, 117] on input "120" at bounding box center [255, 118] width 33 height 16
click at [250, 117] on input "120" at bounding box center [255, 118] width 33 height 16
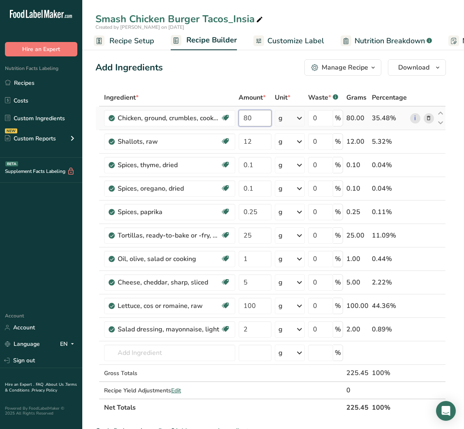
click at [241, 117] on input "80" at bounding box center [255, 118] width 33 height 16
click at [248, 120] on input "100" at bounding box center [255, 118] width 33 height 16
click at [258, 120] on input "90" at bounding box center [255, 118] width 33 height 16
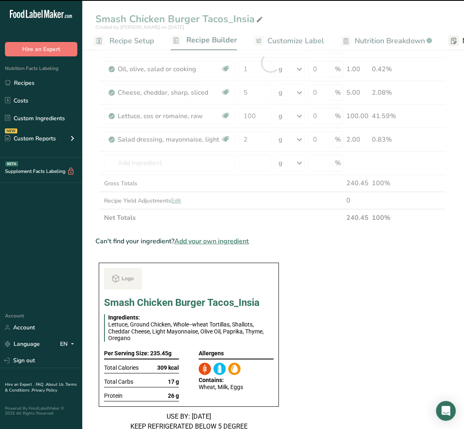
scroll to position [192, 0]
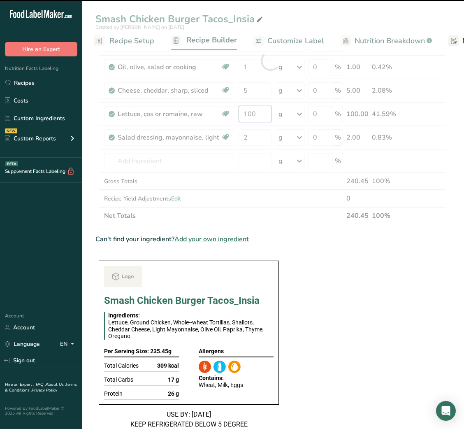
click at [258, 120] on input "100" at bounding box center [255, 114] width 33 height 16
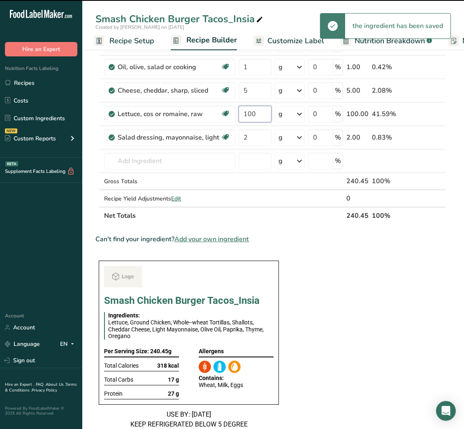
scroll to position [218, 0]
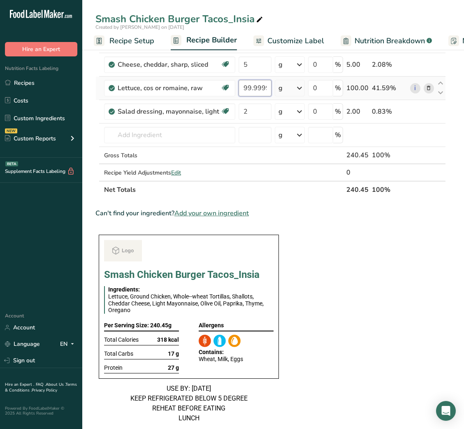
click at [250, 91] on input "99.999998" at bounding box center [255, 88] width 33 height 16
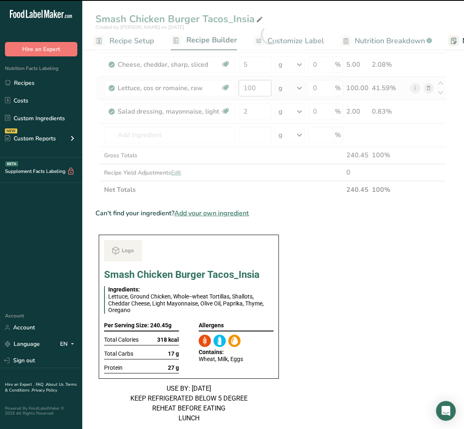
scroll to position [0, 0]
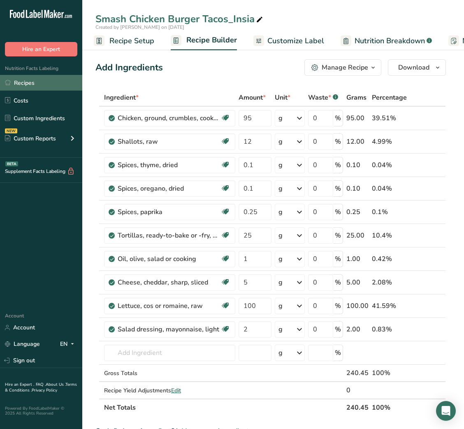
click at [32, 82] on link "Recipes" at bounding box center [41, 83] width 82 height 16
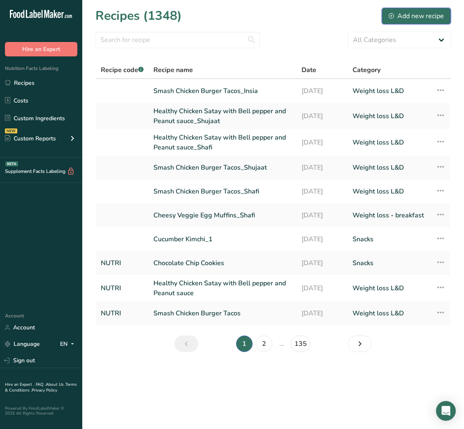
click at [404, 19] on div "Add new recipe" at bounding box center [416, 16] width 55 height 10
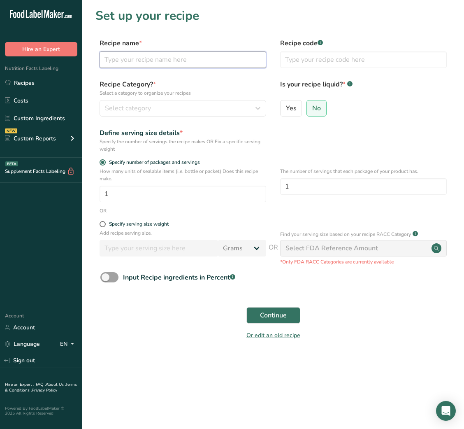
click at [224, 66] on input "text" at bounding box center [183, 59] width 167 height 16
click at [206, 58] on input "text" at bounding box center [183, 59] width 167 height 16
paste input "Whole Wheat Veggie & Chicken Quesadilla"
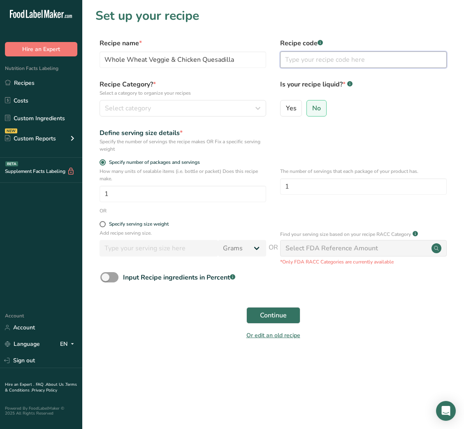
click at [324, 60] on input "text" at bounding box center [363, 59] width 167 height 16
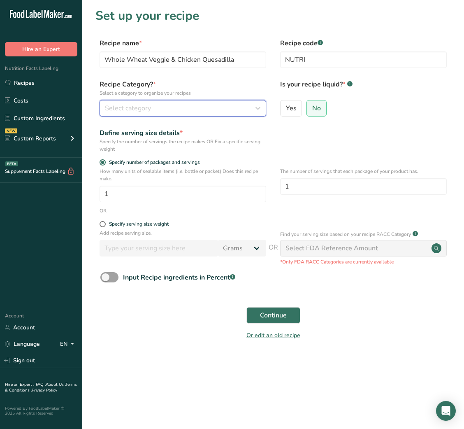
click at [231, 105] on div "Select category" at bounding box center [180, 108] width 151 height 10
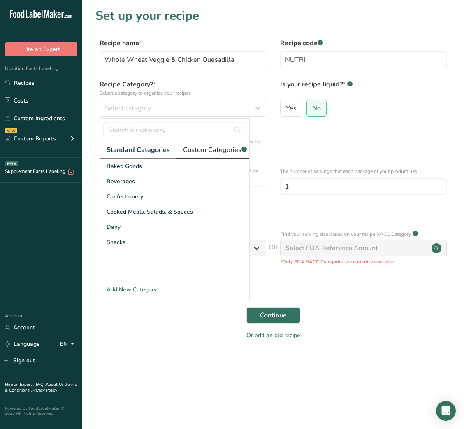
click at [210, 146] on span "Custom Categories .a-a{fill:#347362;}.b-a{fill:#fff;}" at bounding box center [215, 150] width 64 height 10
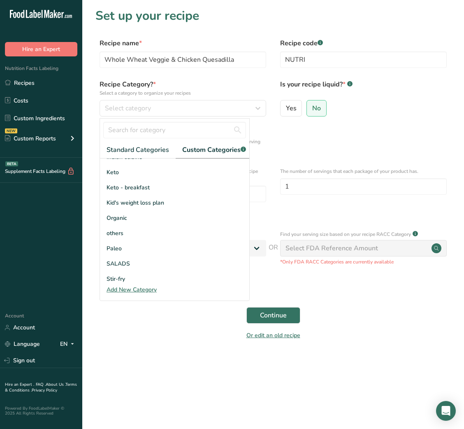
scroll to position [101, 0]
click at [140, 210] on div "Kid's weight loss plan" at bounding box center [174, 202] width 149 height 15
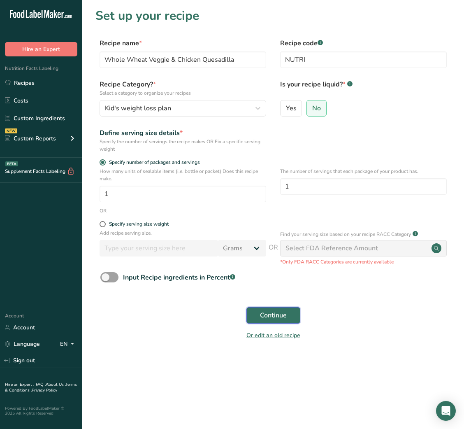
click at [269, 310] on button "Continue" at bounding box center [273, 315] width 54 height 16
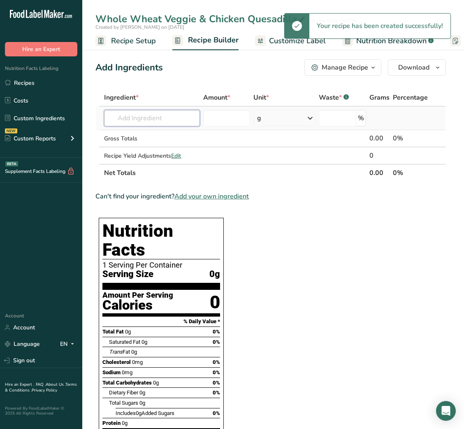
click at [165, 122] on input "text" at bounding box center [152, 118] width 96 height 16
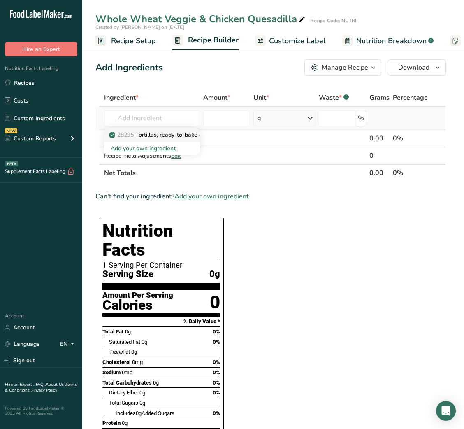
click at [169, 133] on p "28295 Tortillas, ready-to-bake or -fry, whole wheat" at bounding box center [182, 134] width 142 height 9
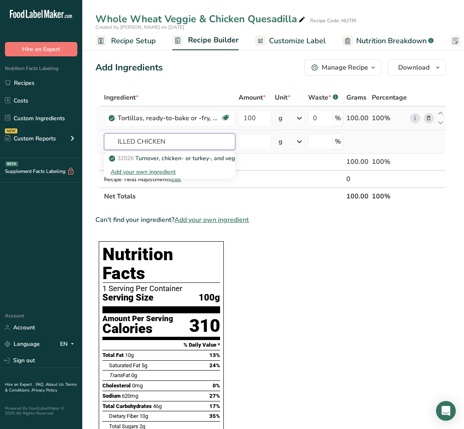
click at [118, 139] on input "ILLED CHICKEN" at bounding box center [169, 141] width 131 height 16
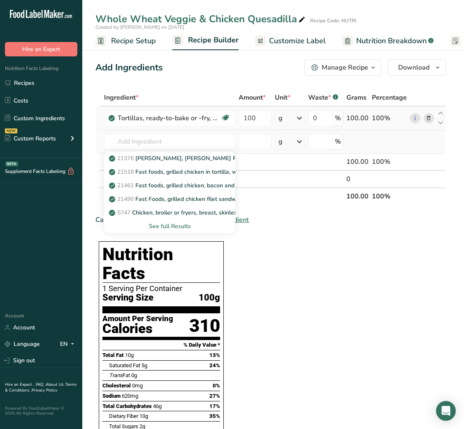
click at [164, 221] on div "See full Results" at bounding box center [169, 226] width 131 height 14
click at [164, 223] on div "See full Results" at bounding box center [170, 226] width 118 height 9
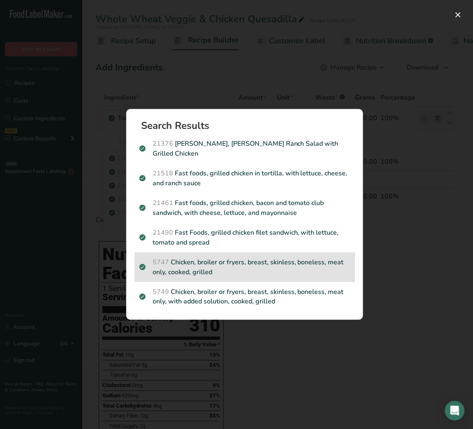
click at [221, 260] on p "5747 Chicken, broiler or fryers, breast, skinless, boneless, meat only, cooked,…" at bounding box center [244, 267] width 211 height 20
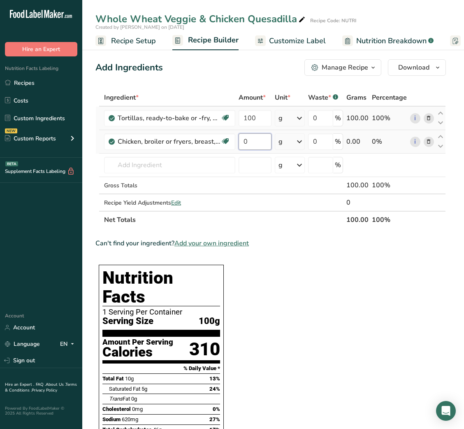
click at [241, 139] on input "0" at bounding box center [255, 141] width 33 height 16
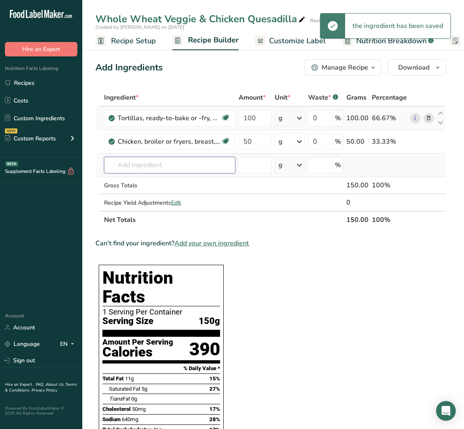
click at [159, 167] on input "text" at bounding box center [169, 165] width 131 height 16
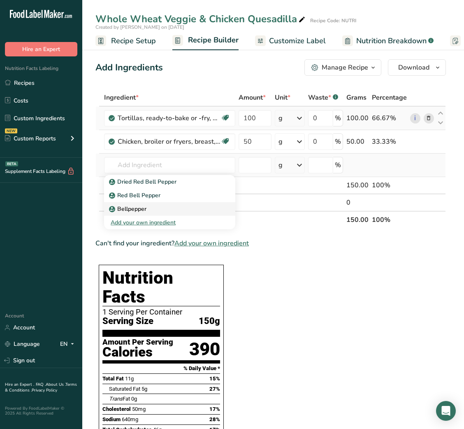
click at [144, 209] on p "Bellpepper" at bounding box center [129, 209] width 36 height 9
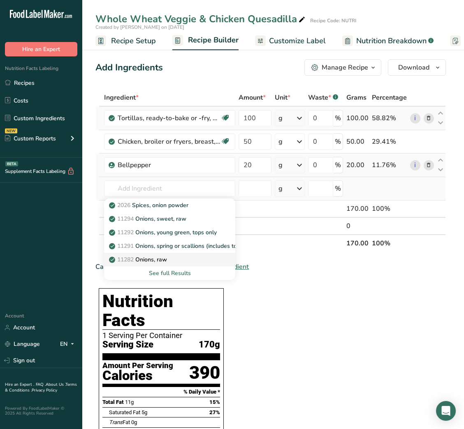
click at [171, 255] on div "11282 Onions, raw" at bounding box center [163, 259] width 105 height 9
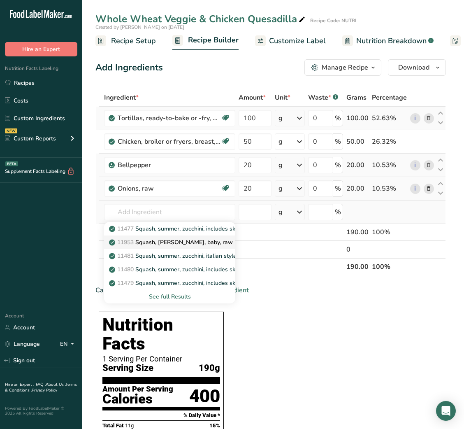
click at [177, 244] on p "11953 [PERSON_NAME], [PERSON_NAME], baby, raw" at bounding box center [172, 242] width 122 height 9
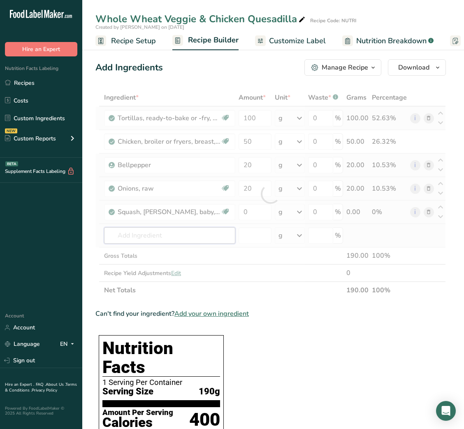
click at [172, 242] on div "Ingredient * Amount * Unit * Waste * .a-a{fill:#347362;}.b-a{fill:#fff;} Grams …" at bounding box center [270, 194] width 351 height 210
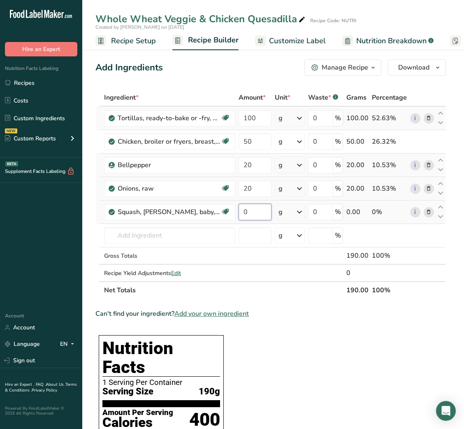
click at [244, 212] on input "0" at bounding box center [255, 212] width 33 height 16
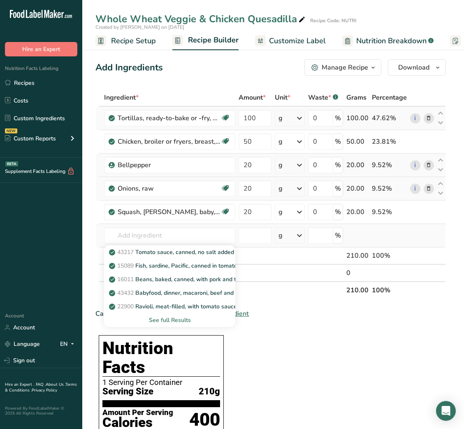
click at [163, 317] on div "See full Results" at bounding box center [170, 320] width 118 height 9
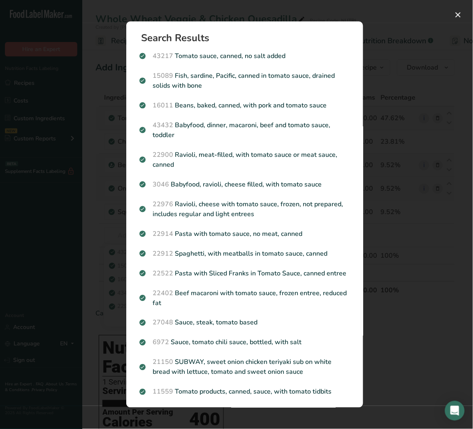
click at [388, 320] on div "Search results modal" at bounding box center [236, 214] width 473 height 429
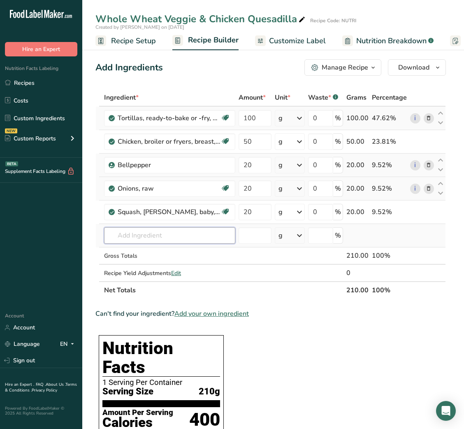
click at [182, 234] on input "text" at bounding box center [169, 235] width 131 height 16
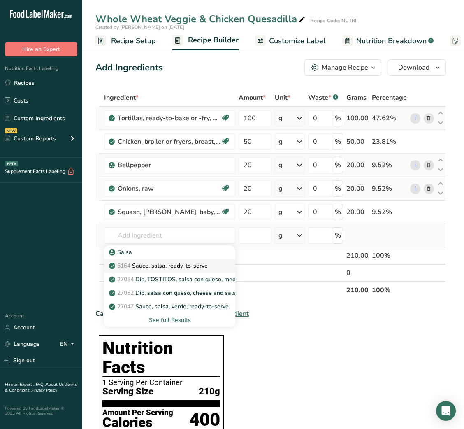
click at [167, 263] on p "6164 Sauce, salsa, ready-to-serve" at bounding box center [159, 265] width 97 height 9
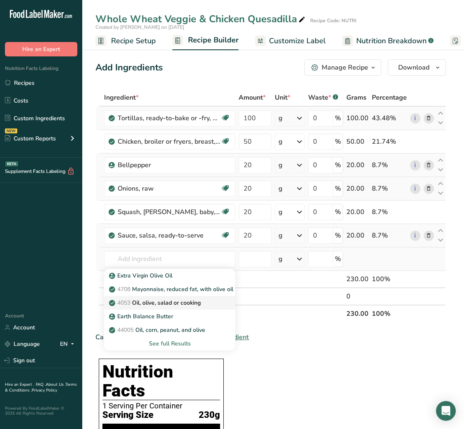
click at [173, 298] on p "4053 Oil, olive, salad or cooking" at bounding box center [156, 302] width 90 height 9
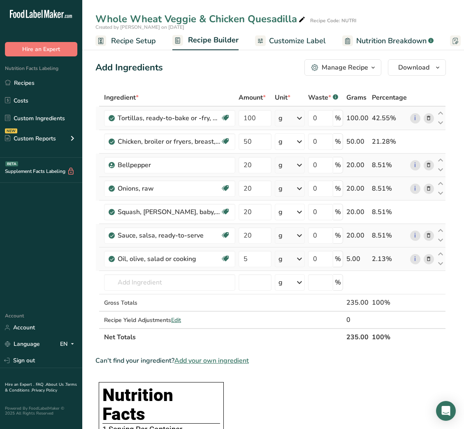
click at [302, 44] on span "Customize Label" at bounding box center [297, 40] width 57 height 11
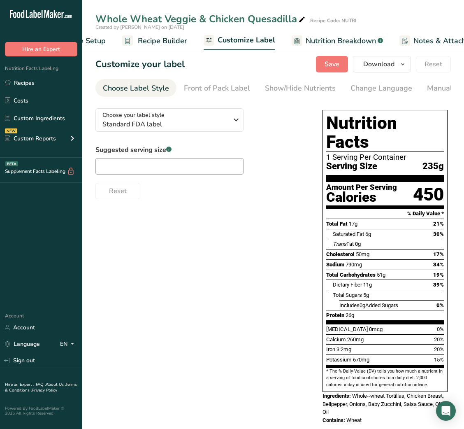
scroll to position [0, 160]
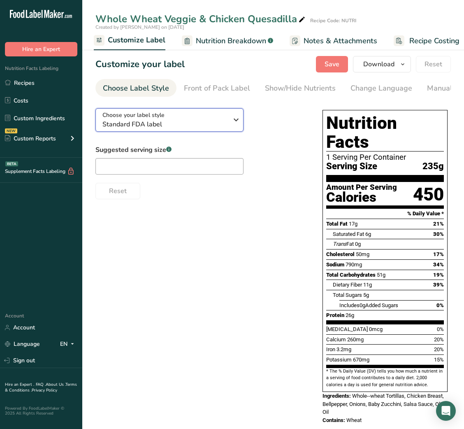
click at [217, 114] on div "Choose your label style Standard FDA label" at bounding box center [165, 120] width 126 height 19
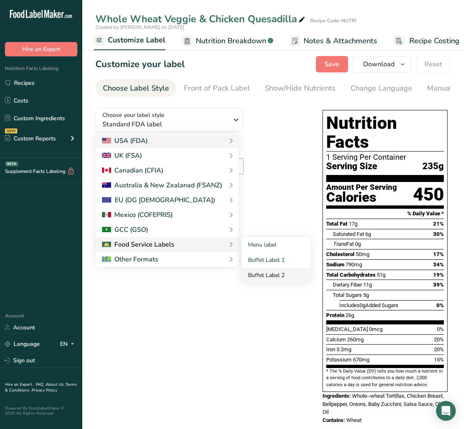
click at [259, 274] on link "Buffet Label 2" at bounding box center [276, 274] width 69 height 15
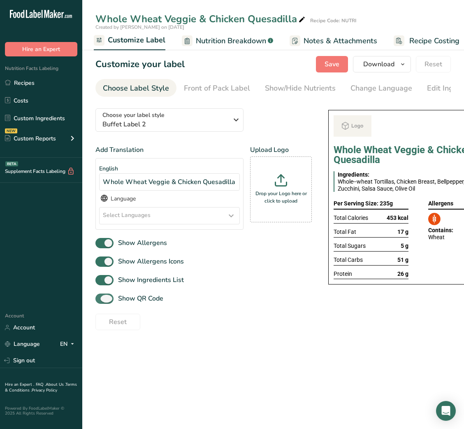
click at [153, 300] on span "Show QR Code" at bounding box center [139, 298] width 50 height 10
click at [101, 300] on input "Show QR Code" at bounding box center [97, 298] width 5 height 5
click at [277, 93] on div "Show/Hide Nutrients" at bounding box center [300, 88] width 71 height 11
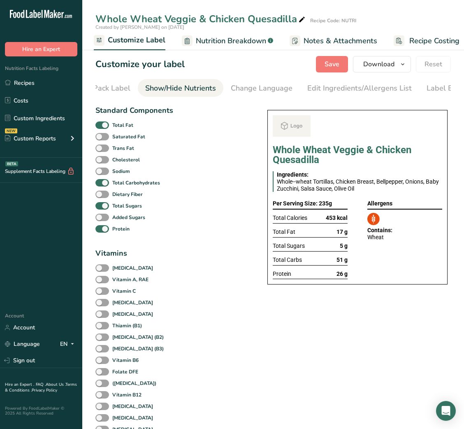
scroll to position [0, 150]
click at [118, 127] on b "Total Fat" at bounding box center [122, 124] width 21 height 7
click at [101, 127] on input "Total Fat" at bounding box center [97, 124] width 5 height 5
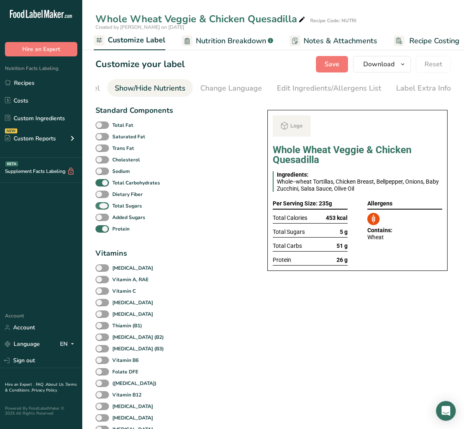
click at [114, 209] on b "Total Sugars" at bounding box center [127, 205] width 30 height 7
click at [101, 208] on input "Total Sugars" at bounding box center [97, 205] width 5 height 5
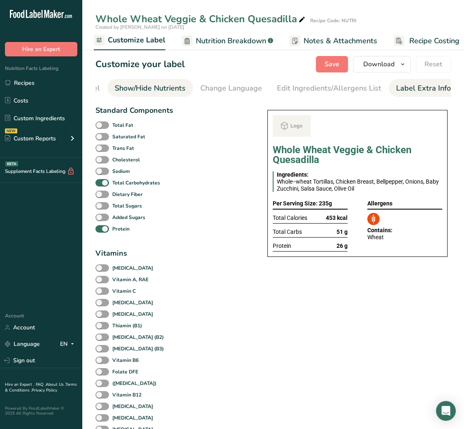
click at [409, 88] on div "Label Extra Info" at bounding box center [423, 88] width 55 height 11
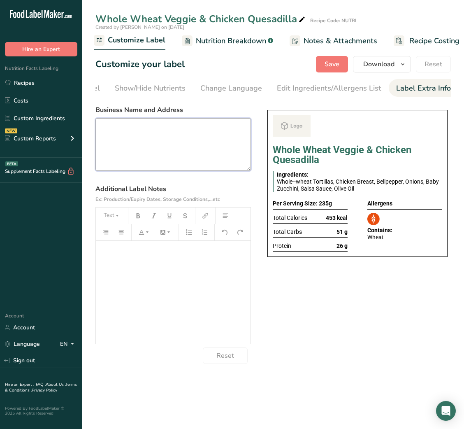
click at [234, 140] on textarea at bounding box center [173, 144] width 156 height 53
paste textarea "USE BY: [DATE] KEEP REFRIGERATED BELOW 5 DEGREE REHEAT BEFORE EATING DINNER"
click at [116, 161] on textarea "USE BY: [DATE] KEEP REFRIGERATED BELOW 5 DEGREE REHEAT BEFORE EATING DINNER" at bounding box center [173, 144] width 156 height 53
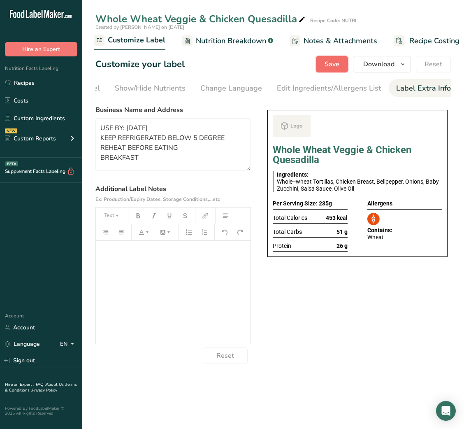
click at [336, 63] on span "Save" at bounding box center [332, 64] width 15 height 10
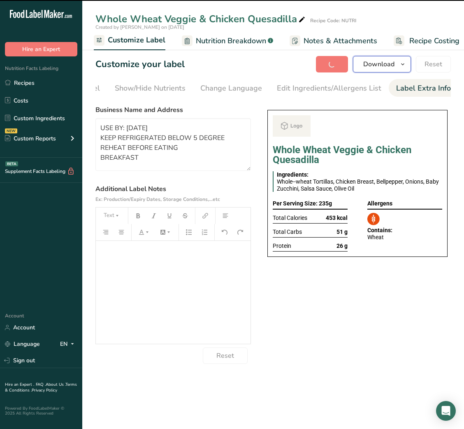
click at [381, 67] on span "Download" at bounding box center [378, 64] width 31 height 10
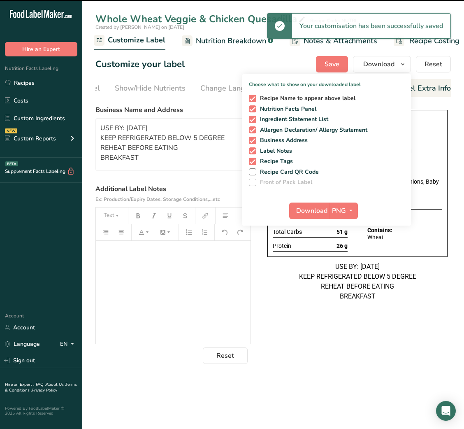
scroll to position [0, 0]
click at [295, 98] on span "Recipe Name to appear above label" at bounding box center [306, 98] width 100 height 7
click at [254, 98] on input "Recipe Name to appear above label" at bounding box center [251, 97] width 5 height 5
click at [314, 212] on span "Download" at bounding box center [311, 211] width 31 height 10
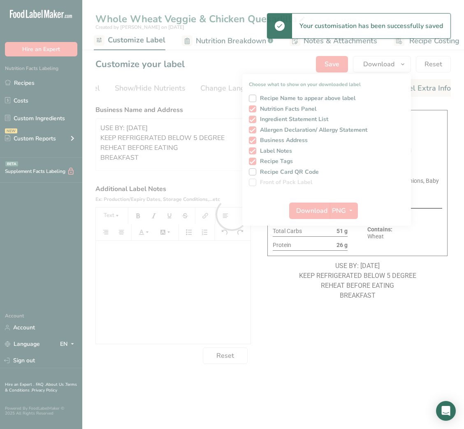
click at [37, 86] on div at bounding box center [232, 214] width 464 height 429
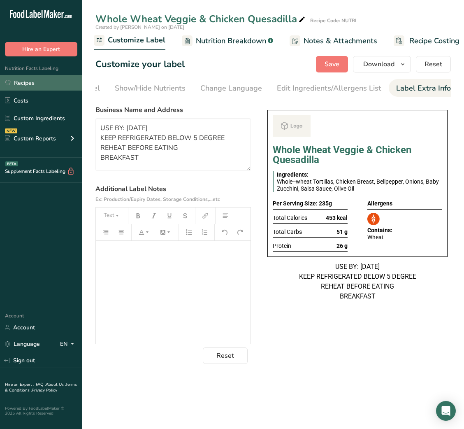
click at [31, 83] on link "Recipes" at bounding box center [41, 83] width 82 height 16
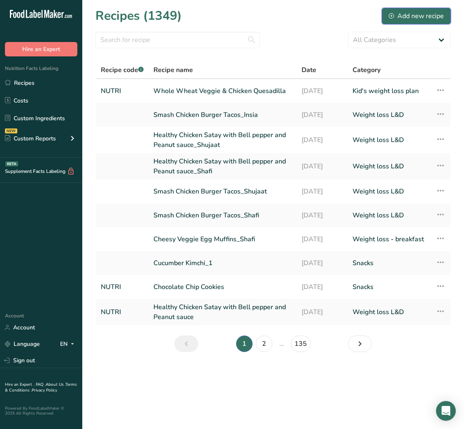
click at [437, 14] on div "Add new recipe" at bounding box center [416, 16] width 55 height 10
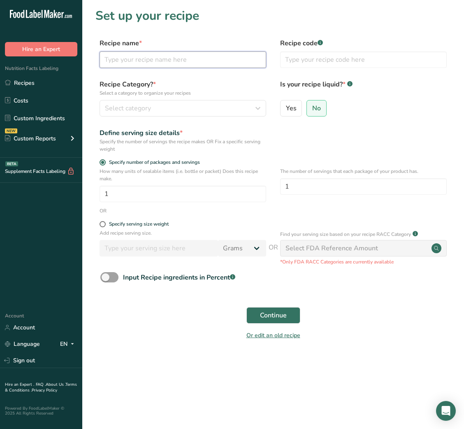
click at [229, 61] on input "text" at bounding box center [183, 59] width 167 height 16
paste input "Mediterranean Couscous Salad with Chickpeas & Olives"
type input "Mediterranean Couscous Salad with Chickpeas & Olives"
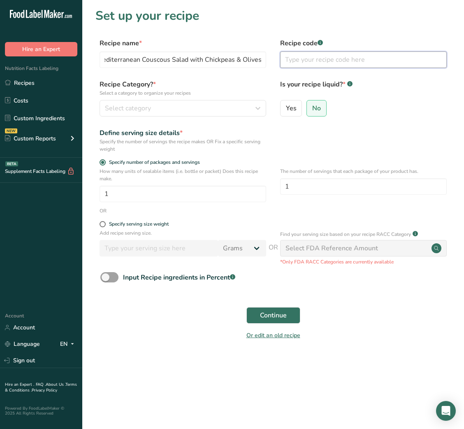
scroll to position [0, 0]
click at [307, 66] on input "text" at bounding box center [363, 59] width 167 height 16
type input "NUTRI"
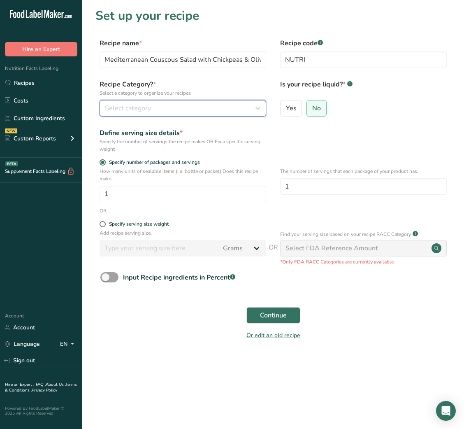
click at [249, 101] on button "Select category" at bounding box center [183, 108] width 167 height 16
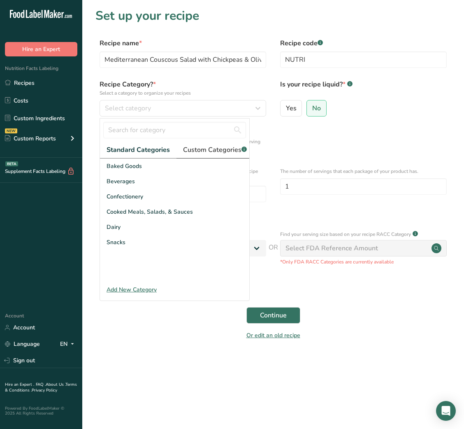
click at [209, 145] on span "Custom Categories .a-a{fill:#347362;}.b-a{fill:#fff;}" at bounding box center [215, 150] width 64 height 10
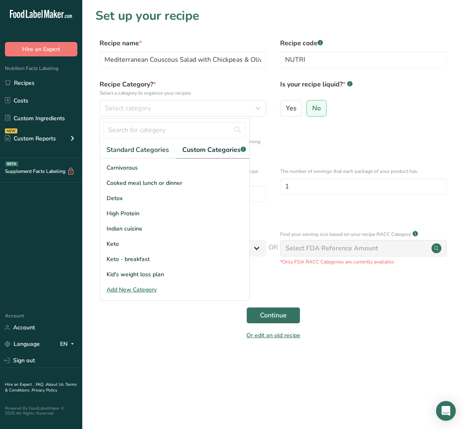
scroll to position [42, 0]
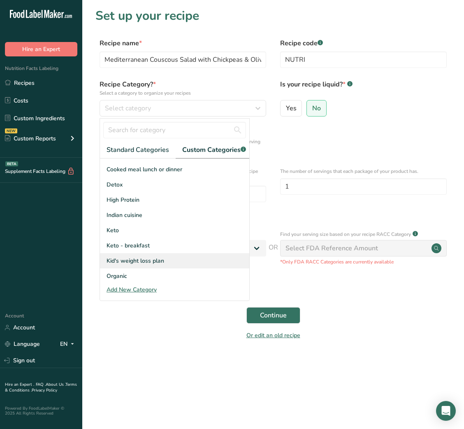
click at [133, 265] on span "Kid's weight loss plan" at bounding box center [136, 260] width 58 height 9
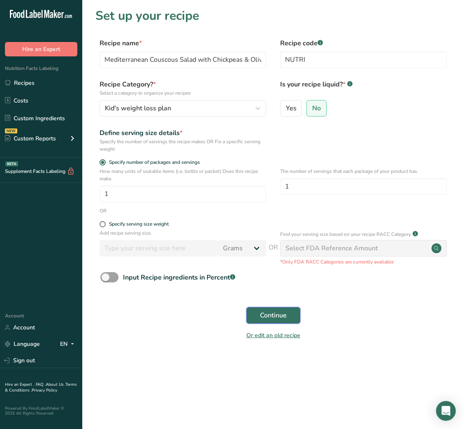
click at [272, 320] on span "Continue" at bounding box center [273, 315] width 27 height 10
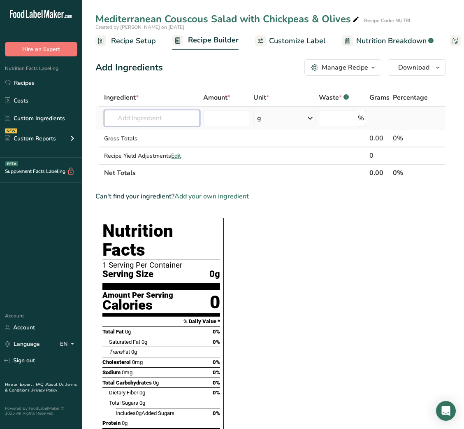
click at [169, 114] on input "text" at bounding box center [152, 118] width 96 height 16
type input "COUSCOUS"
click at [168, 131] on p "20029 Couscous, cooked" at bounding box center [147, 134] width 72 height 9
type input "Couscous, cooked"
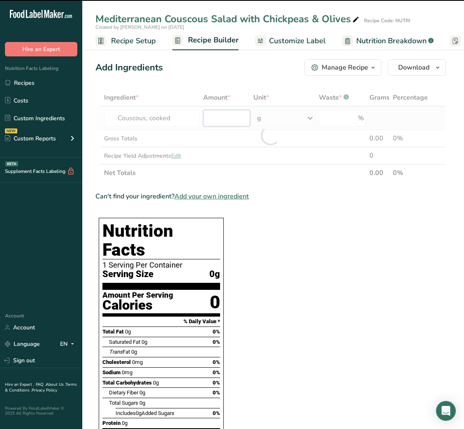
type input "0"
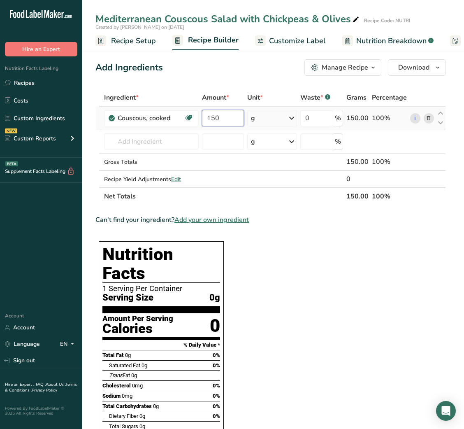
type input "150"
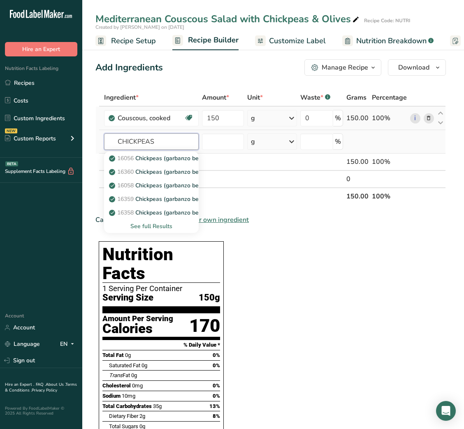
type input "CHICKPEAS"
click at [154, 224] on div "See full Results" at bounding box center [151, 226] width 81 height 9
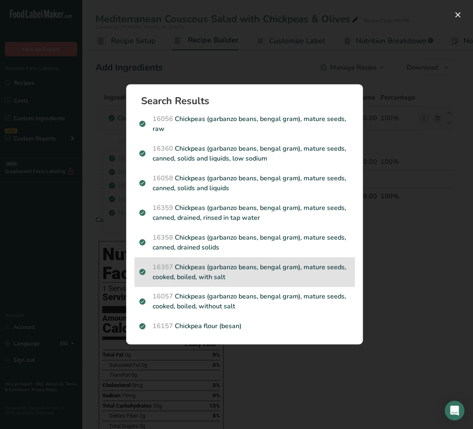
click at [229, 280] on p "16357 Chickpeas (garbanzo beans, bengal gram), mature seeds, cooked, boiled, wi…" at bounding box center [244, 272] width 211 height 20
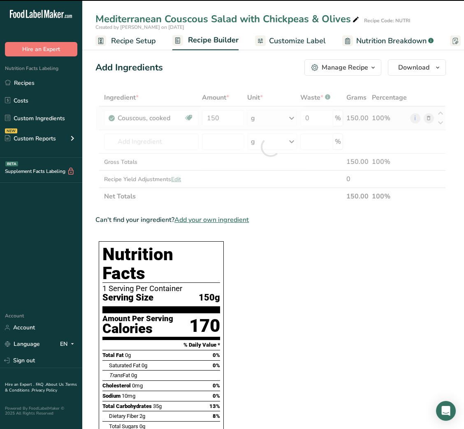
type input "0"
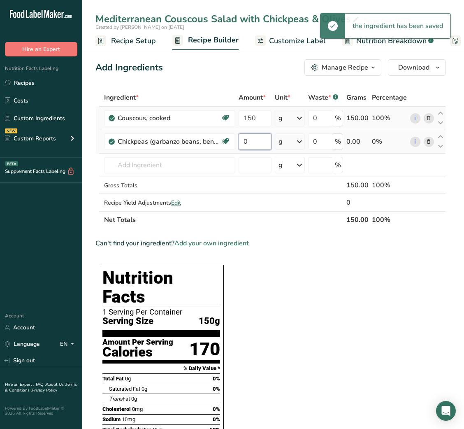
click at [241, 142] on input "0" at bounding box center [255, 141] width 33 height 16
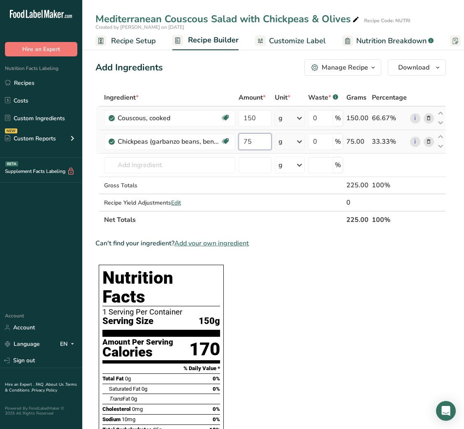
type input "75"
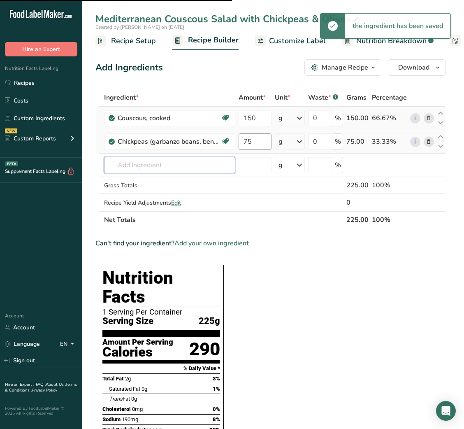
type input "C"
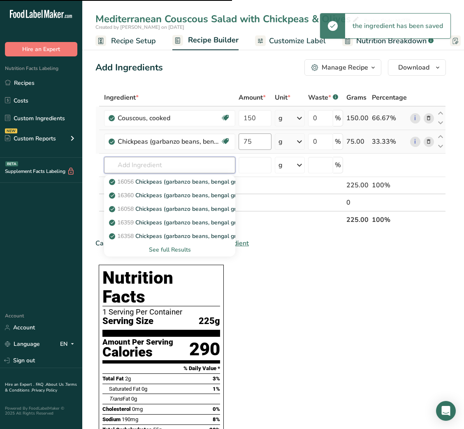
type input "U"
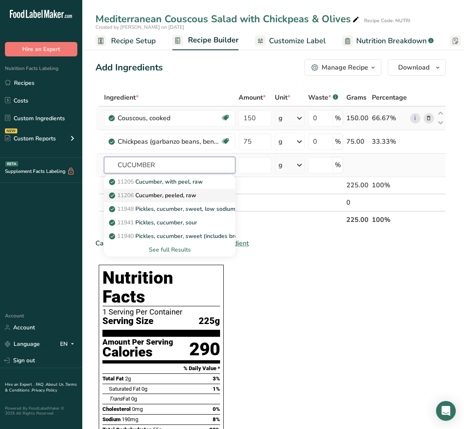
type input "CUCUMBER"
click at [194, 191] on p "11206 Cucumber, peeled, raw" at bounding box center [154, 195] width 86 height 9
type input "Cucumber, peeled, raw"
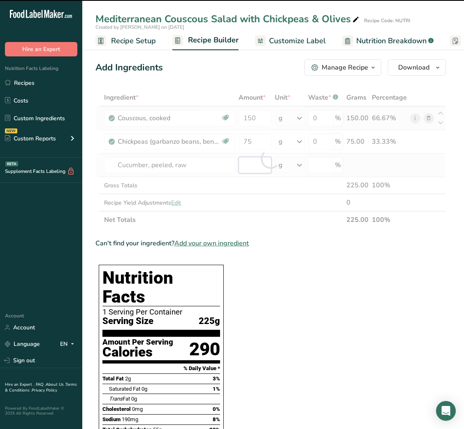
type input "0"
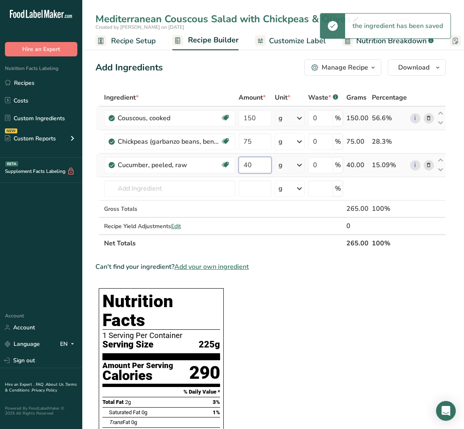
type input "40"
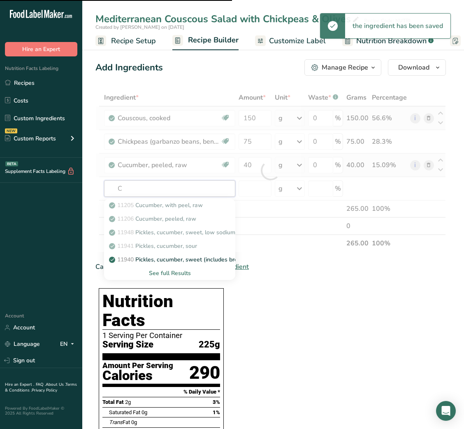
type input "CH"
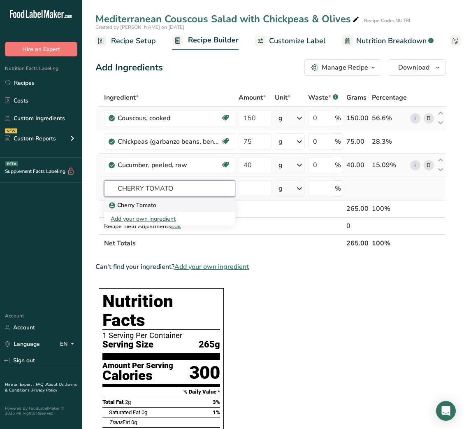
type input "CHERRY TOMATO"
click at [179, 207] on div "Cherry Tomato" at bounding box center [163, 205] width 105 height 9
type input "Cherry Tomato"
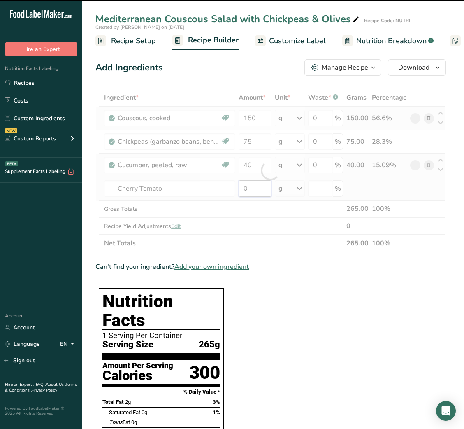
type input "4"
type input "0"
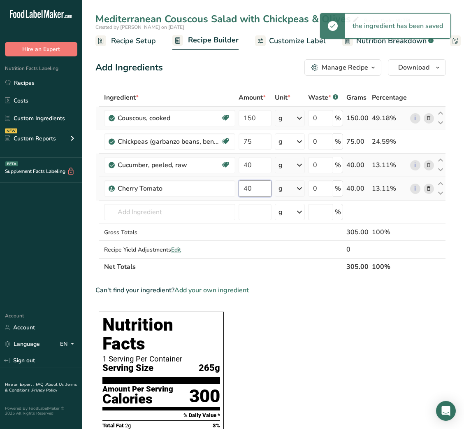
type input "40"
type input "B"
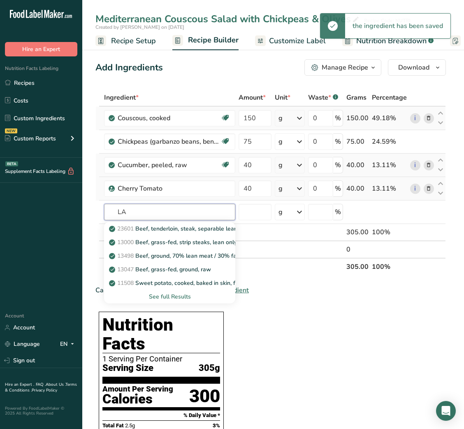
type input "L"
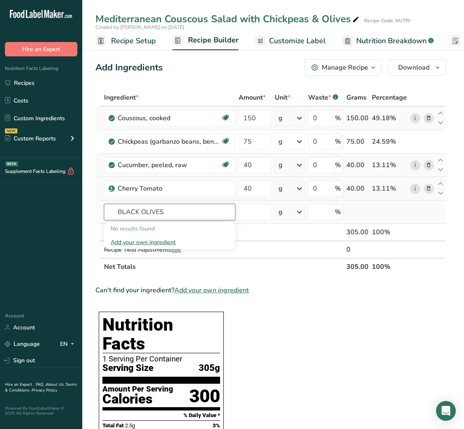
click at [133, 212] on input "BLACK OLIVES" at bounding box center [169, 212] width 131 height 16
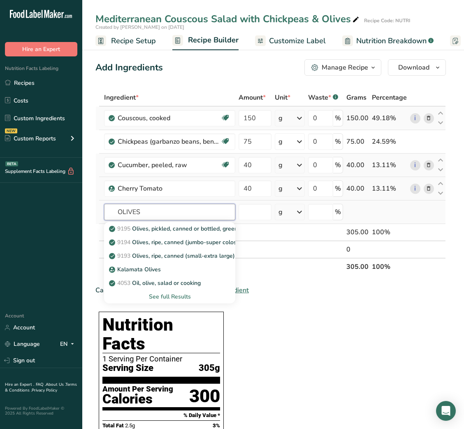
type input "OLIVES"
click at [164, 293] on div "See full Results" at bounding box center [170, 296] width 118 height 9
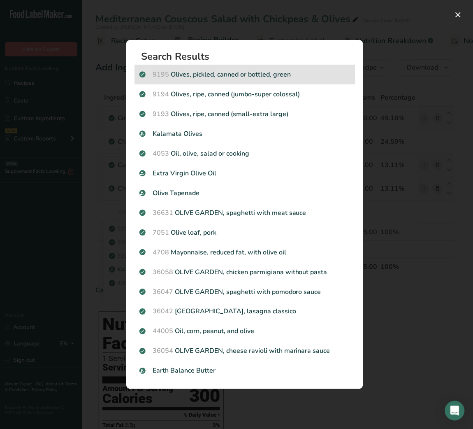
click at [257, 80] on div "9195 Olives, pickled, canned or bottled, green" at bounding box center [245, 75] width 221 height 20
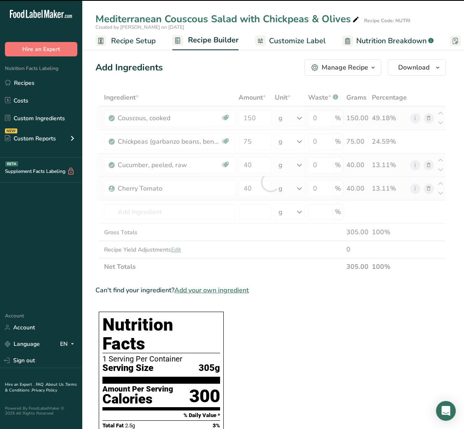
type input "0"
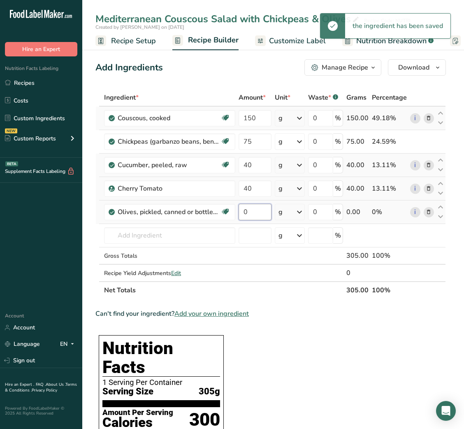
click at [244, 212] on input "0" at bounding box center [255, 212] width 33 height 16
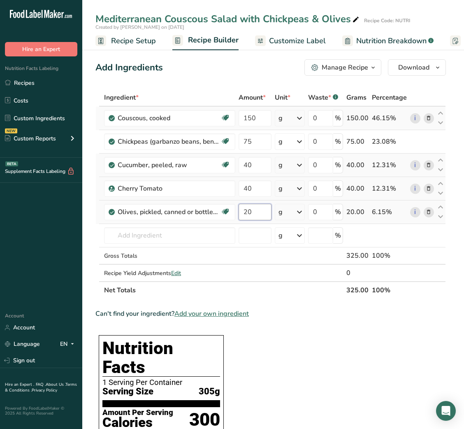
type input "20"
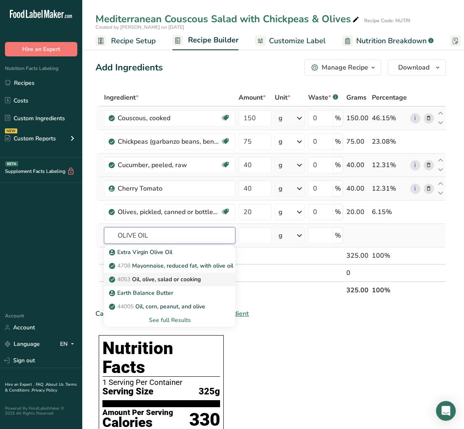
type input "OLIVE OIL"
click at [172, 284] on link "4053 Oil, olive, salad or cooking" at bounding box center [169, 279] width 131 height 14
type input "Oil, olive, salad or cooking"
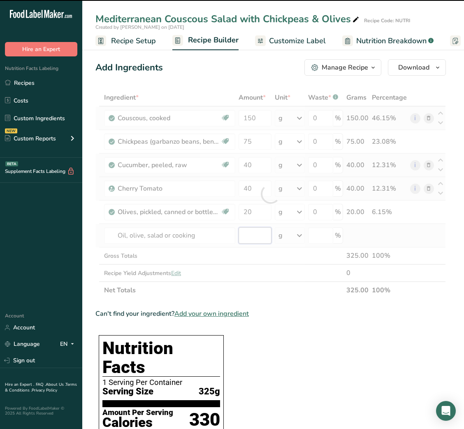
type input "0"
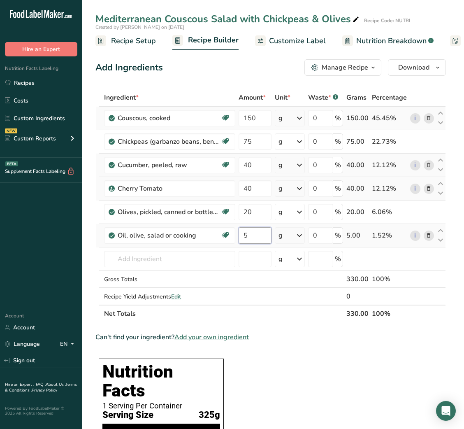
type input "5"
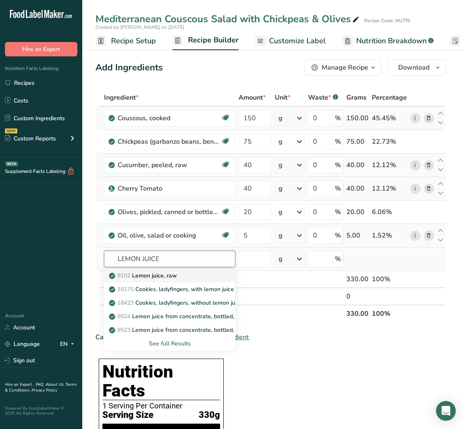
type input "LEMON JUICE"
click at [174, 278] on p "9152 Lemon juice, raw" at bounding box center [144, 275] width 66 height 9
type input "Lemon juice, raw"
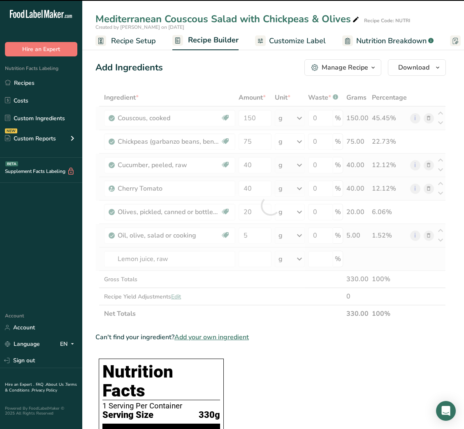
type input "0"
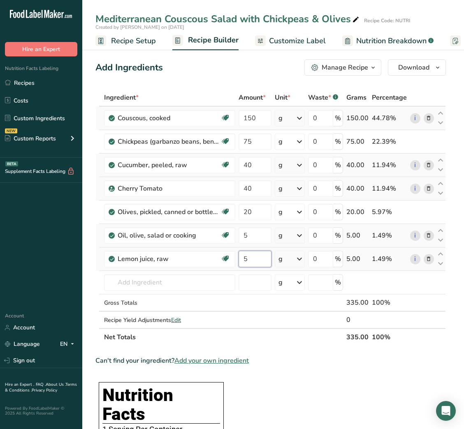
type input "5"
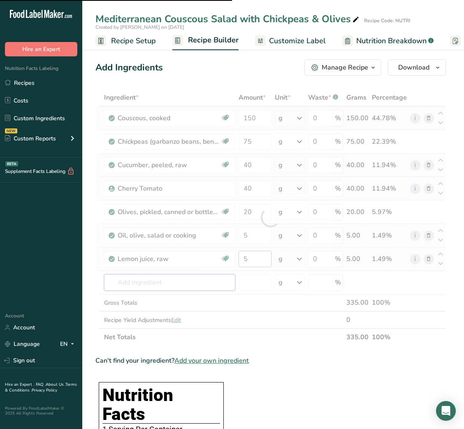
type input "S"
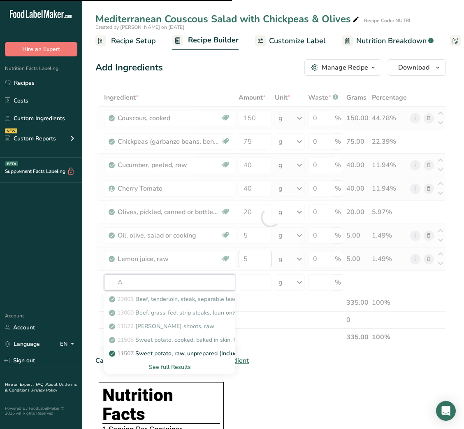
type input "AL"
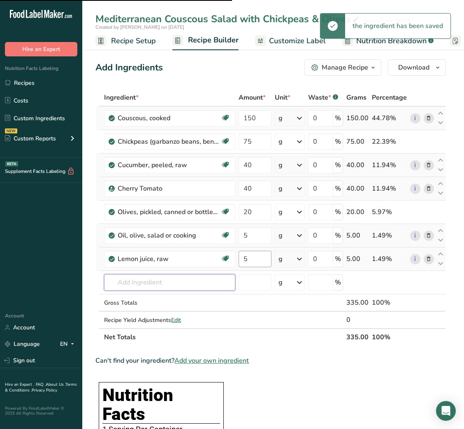
type input "T"
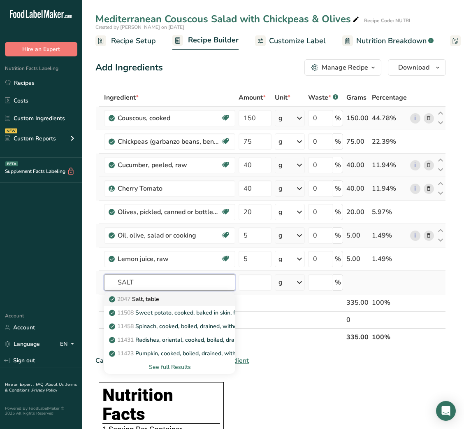
type input "SALT"
click at [194, 298] on div "2047 Salt, table" at bounding box center [163, 299] width 105 height 9
type input "Salt, table"
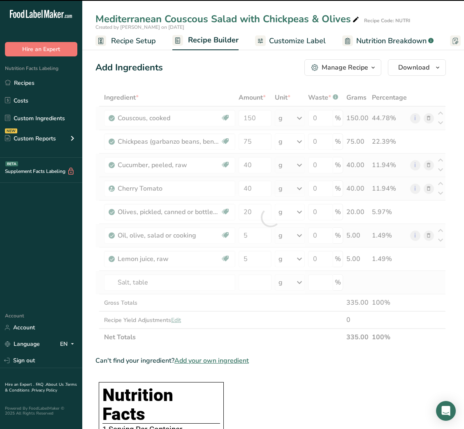
type input "0"
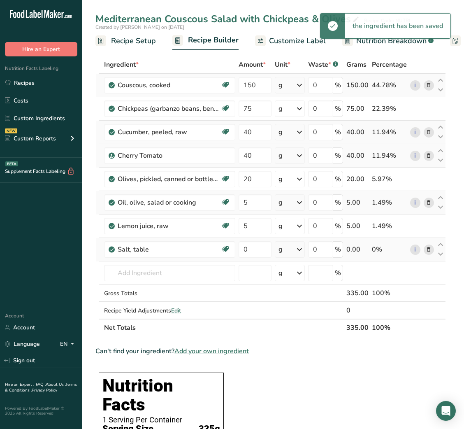
scroll to position [14, 0]
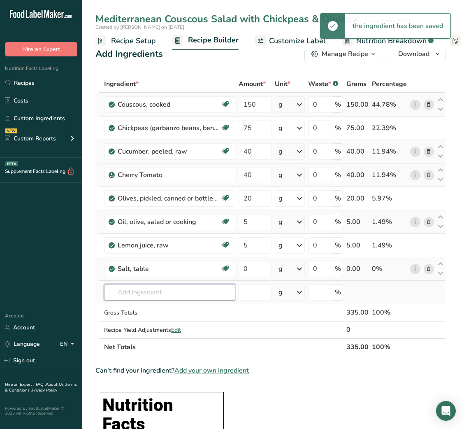
click at [146, 291] on input "text" at bounding box center [169, 292] width 131 height 16
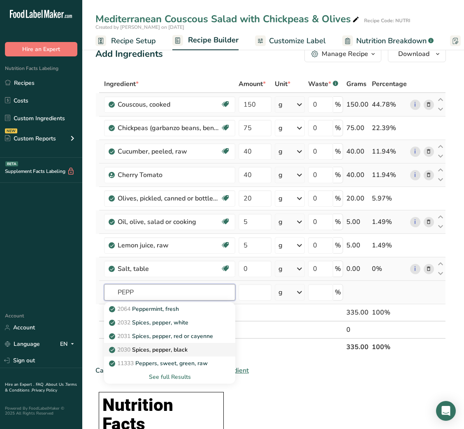
type input "PEPP"
click at [166, 346] on p "2030 Spices, pepper, black" at bounding box center [149, 349] width 77 height 9
type input "Spices, pepper, black"
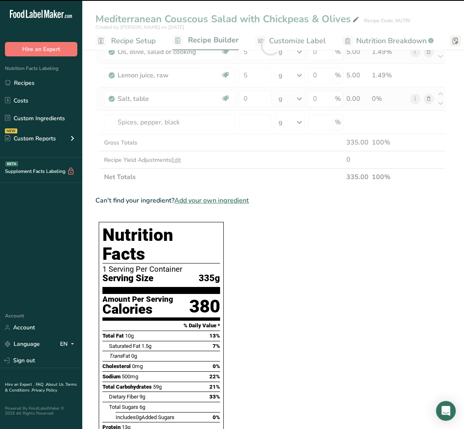
scroll to position [184, 0]
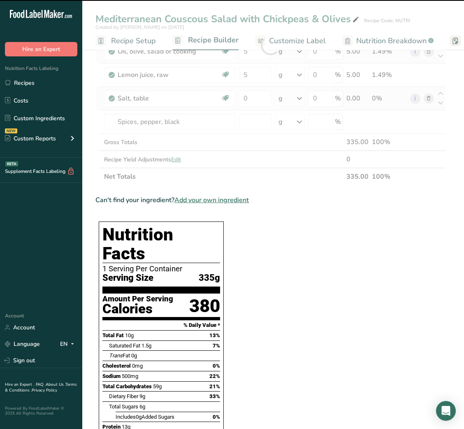
type input "0"
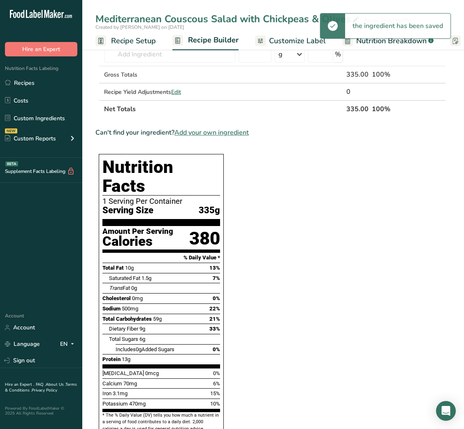
scroll to position [275, 0]
